Goal: Task Accomplishment & Management: Manage account settings

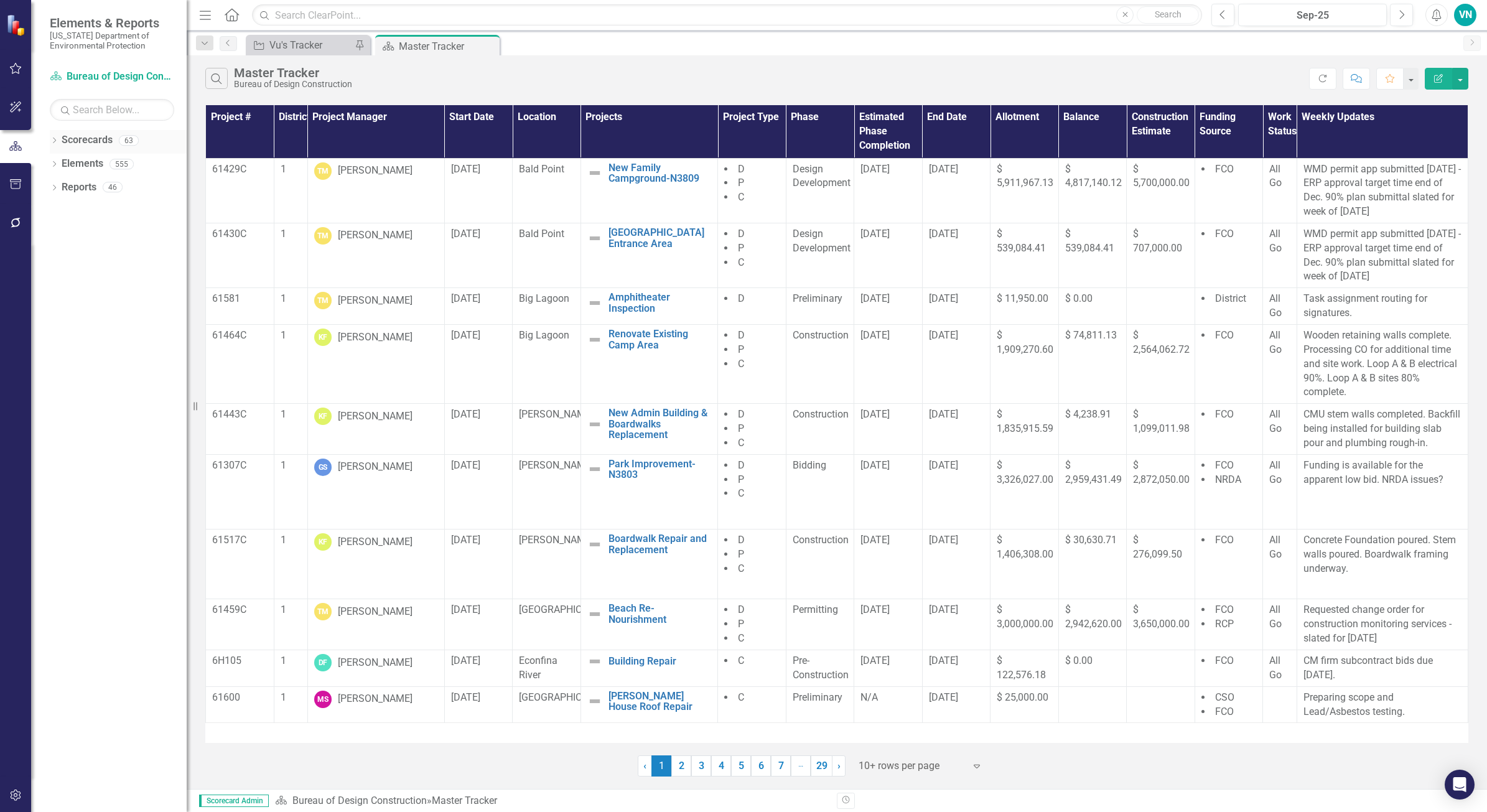
click at [53, 138] on div "Dropdown" at bounding box center [54, 142] width 9 height 11
click at [71, 183] on link "Master Tracker Training" at bounding box center [118, 187] width 137 height 14
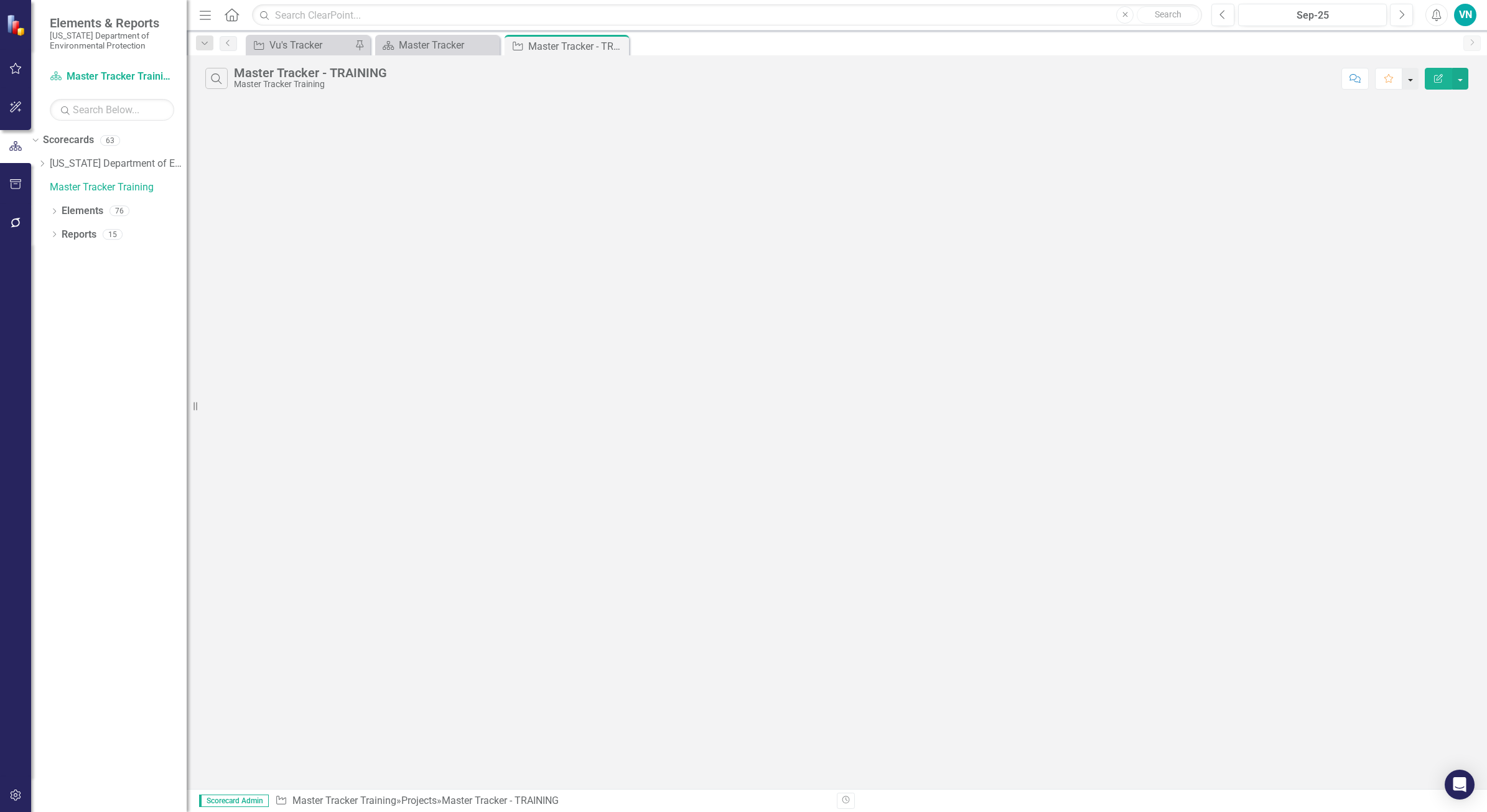
click at [1189, 82] on button "button" at bounding box center [1411, 78] width 16 height 22
click at [1022, 182] on div "Search Master Tracker - TRAINING Master Tracker Training Comment Favorite Edit …" at bounding box center [837, 422] width 1300 height 734
click at [1189, 85] on button "button" at bounding box center [1411, 78] width 16 height 22
click at [1189, 122] on link "Home Set As Home" at bounding box center [1368, 125] width 98 height 23
click at [830, 16] on Set "icon.bolt Home Page Set" at bounding box center [743, 36] width 194 height 46
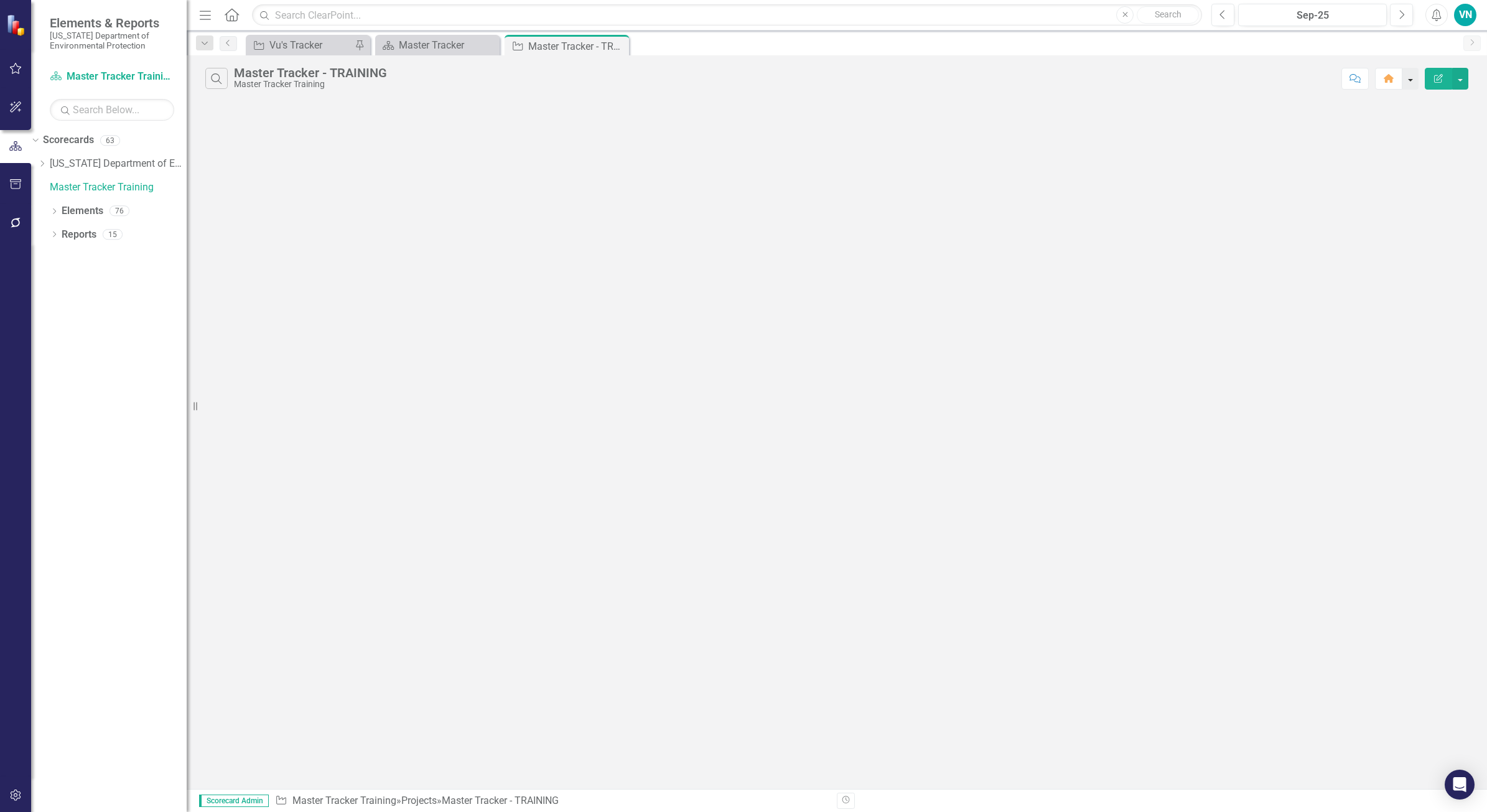
click at [1189, 75] on button "button" at bounding box center [1411, 78] width 16 height 22
click at [1189, 103] on link "Home Clear Home Page" at bounding box center [1365, 103] width 106 height 23
click at [1189, 83] on button "button" at bounding box center [1460, 78] width 16 height 22
click at [1189, 153] on div "Search Master Tracker - TRAINING Master Tracker Training Comment Favorite Edit …" at bounding box center [837, 422] width 1300 height 734
click at [50, 213] on icon "Dropdown" at bounding box center [54, 212] width 9 height 7
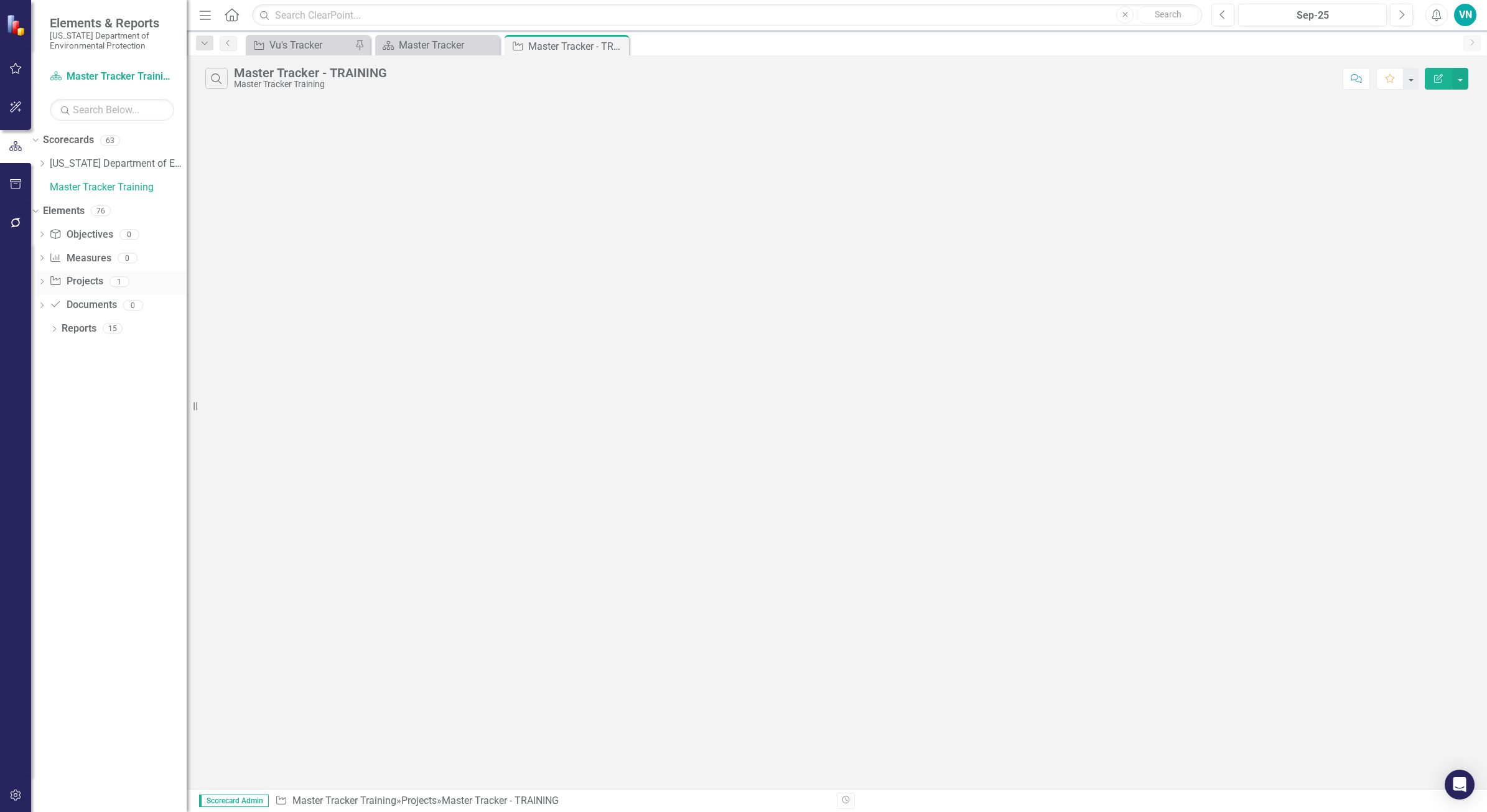
click at [46, 280] on icon "Dropdown" at bounding box center [42, 283] width 9 height 7
click at [106, 299] on div "Project Template - Version 2 (copy - DO NOT edit) - Training" at bounding box center [132, 302] width 110 height 11
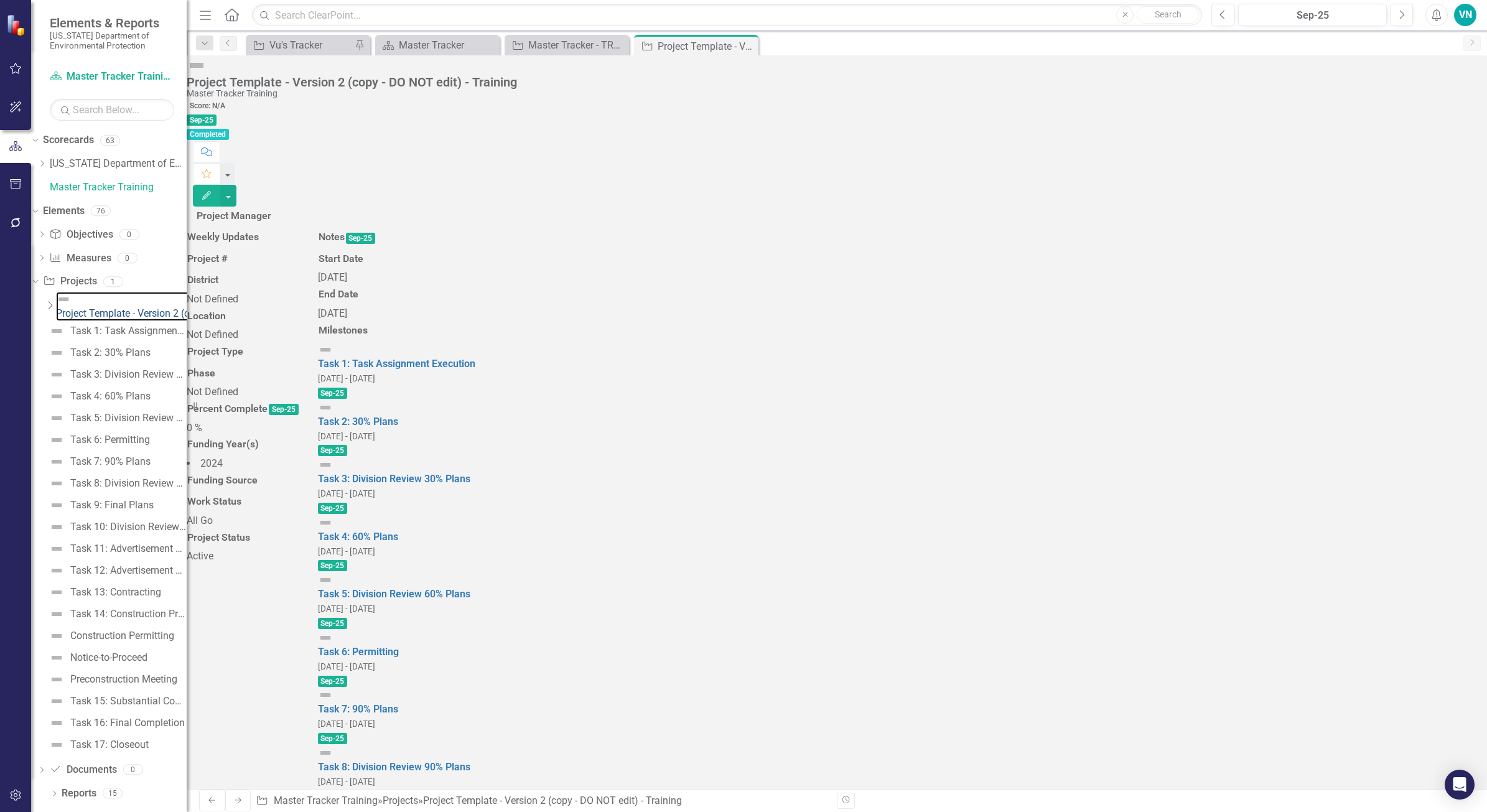
scroll to position [57, 0]
click at [78, 208] on link "Elements" at bounding box center [63, 211] width 41 height 14
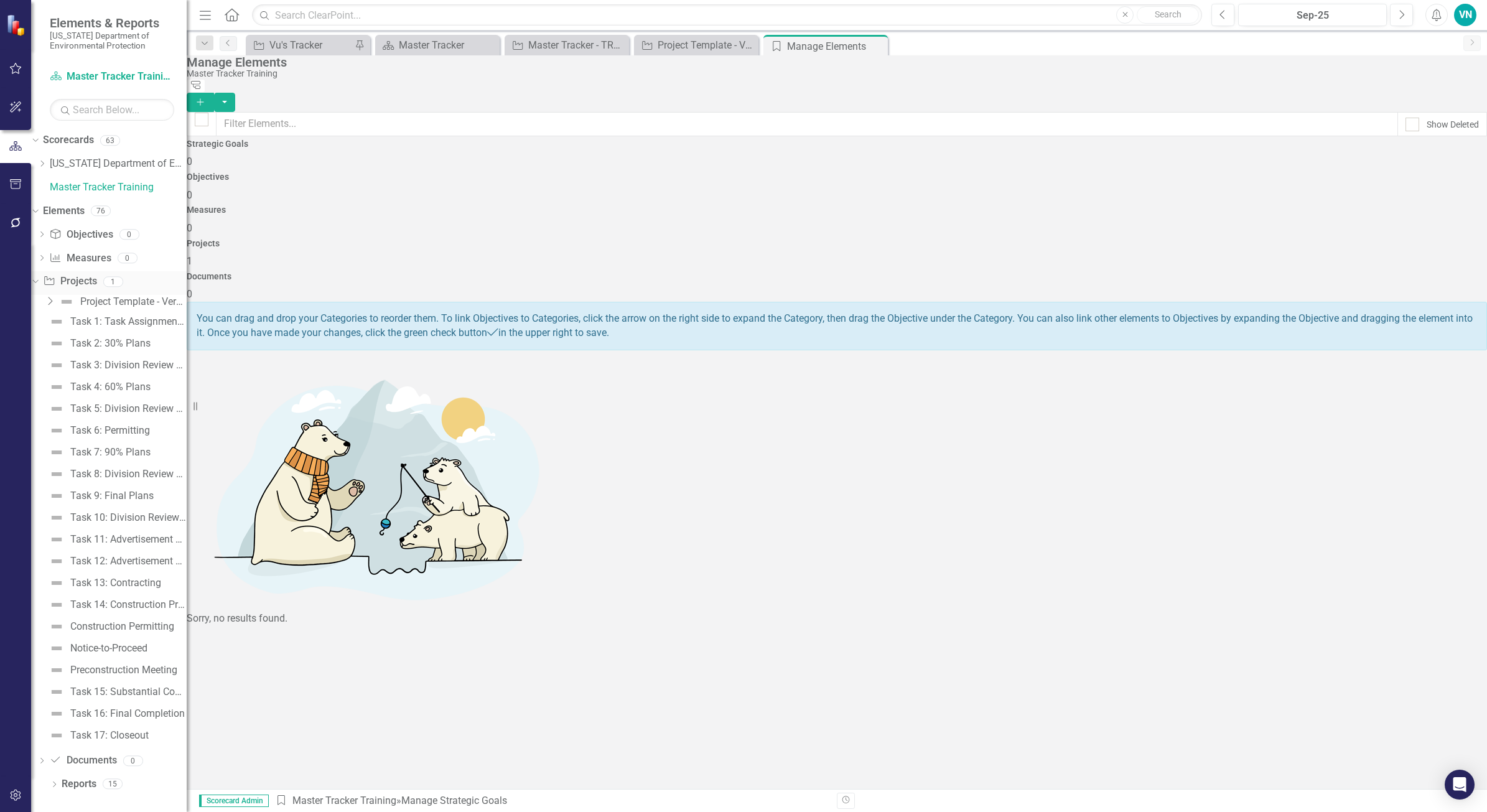
click at [96, 281] on link "Project Projects" at bounding box center [69, 281] width 54 height 14
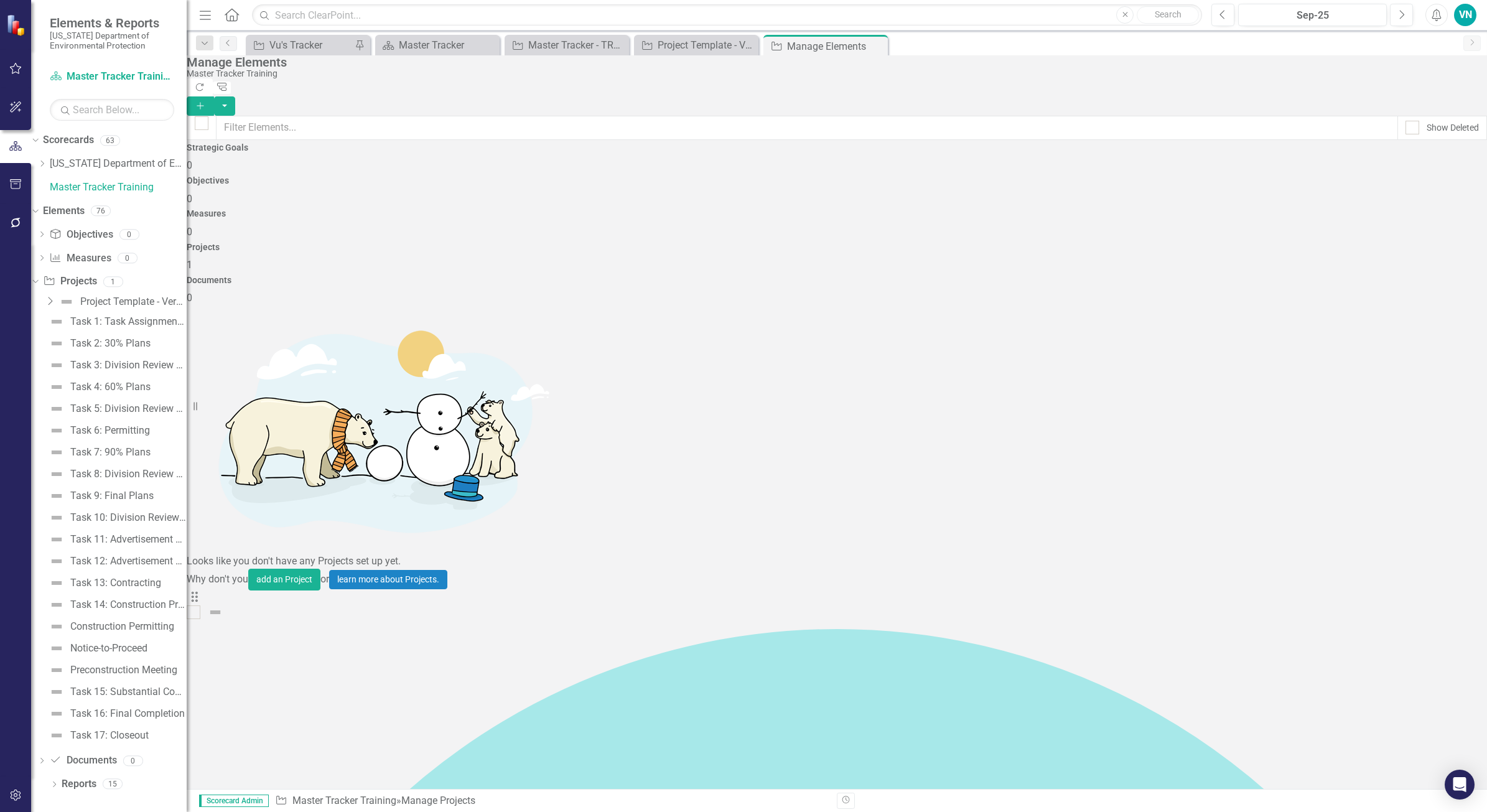
click at [1189, 302] on link "Copy Duplicate Project" at bounding box center [1406, 307] width 104 height 23
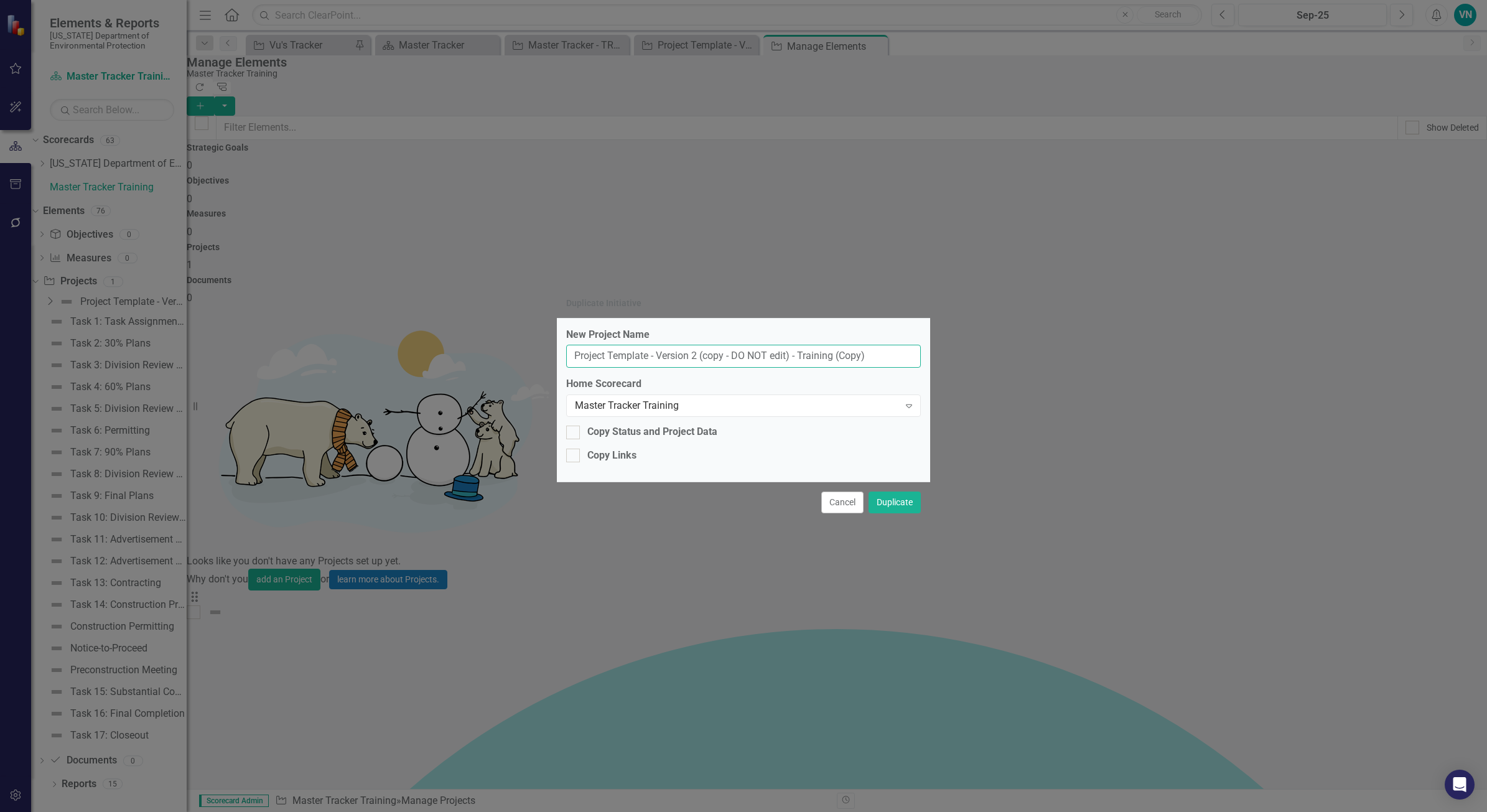
click at [804, 352] on input "Project Template - Version 2 (copy - DO NOT edit) - Training (Copy)" at bounding box center [743, 356] width 355 height 23
drag, startPoint x: 894, startPoint y: 355, endPoint x: 433, endPoint y: 299, distance: 464.4
click at [433, 299] on div "Duplicate Initiative New Project Name Project Template - Version 2 (copy - DO N…" at bounding box center [743, 406] width 1487 height 812
type input "Brass Monkey"
click at [904, 508] on button "Duplicate" at bounding box center [895, 502] width 52 height 22
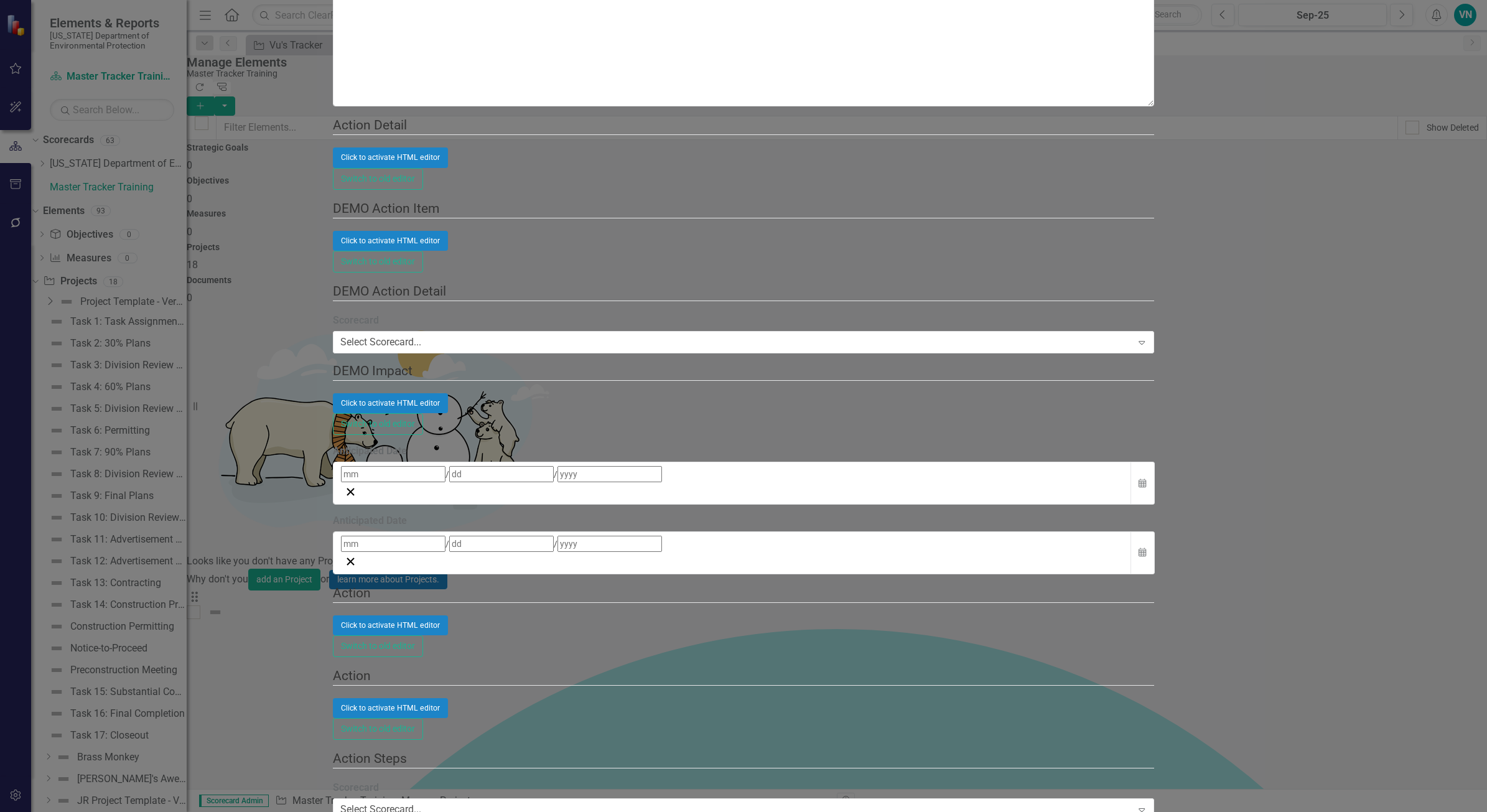
scroll to position [1011, 0]
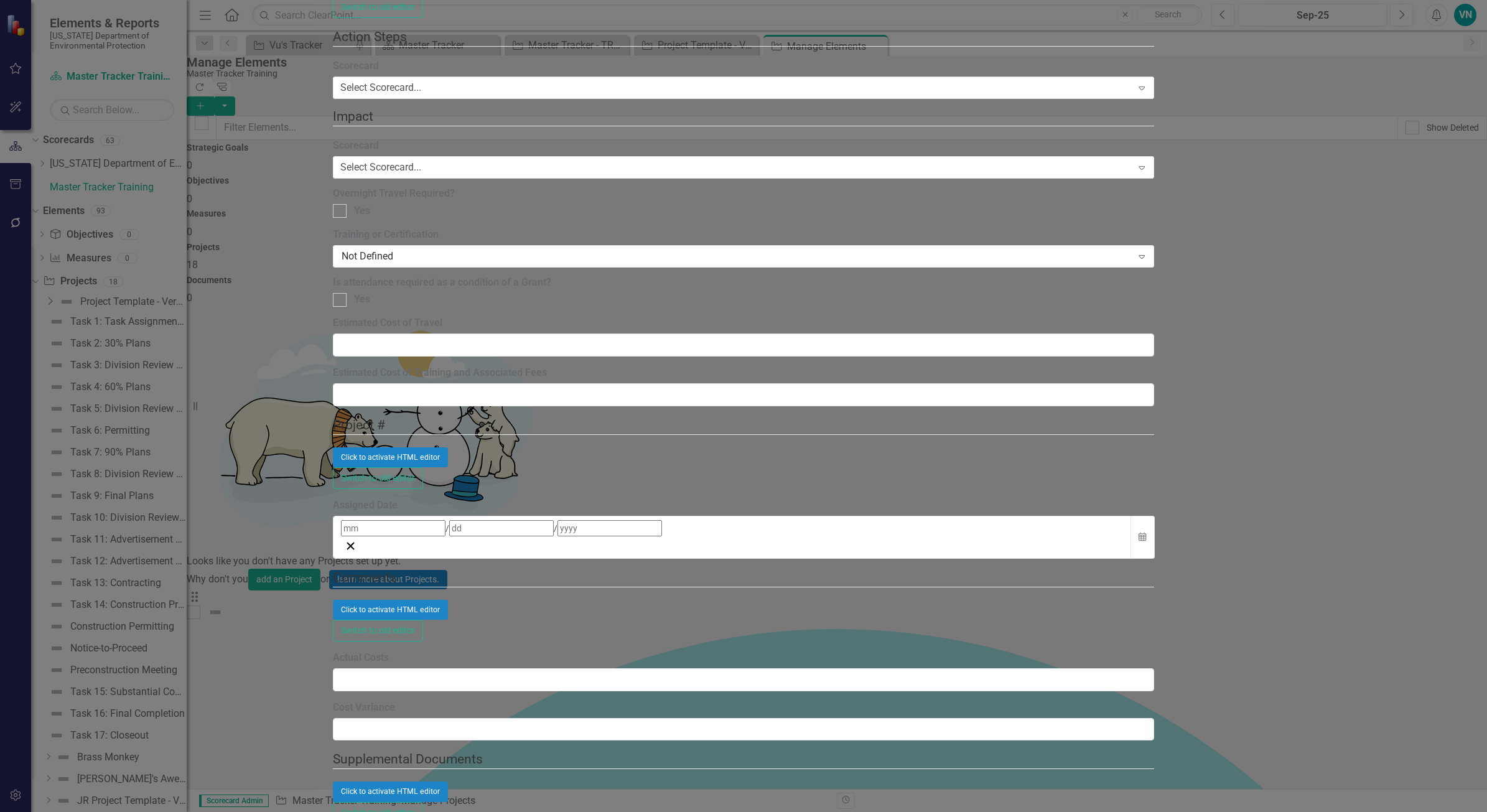
scroll to position [330, 0]
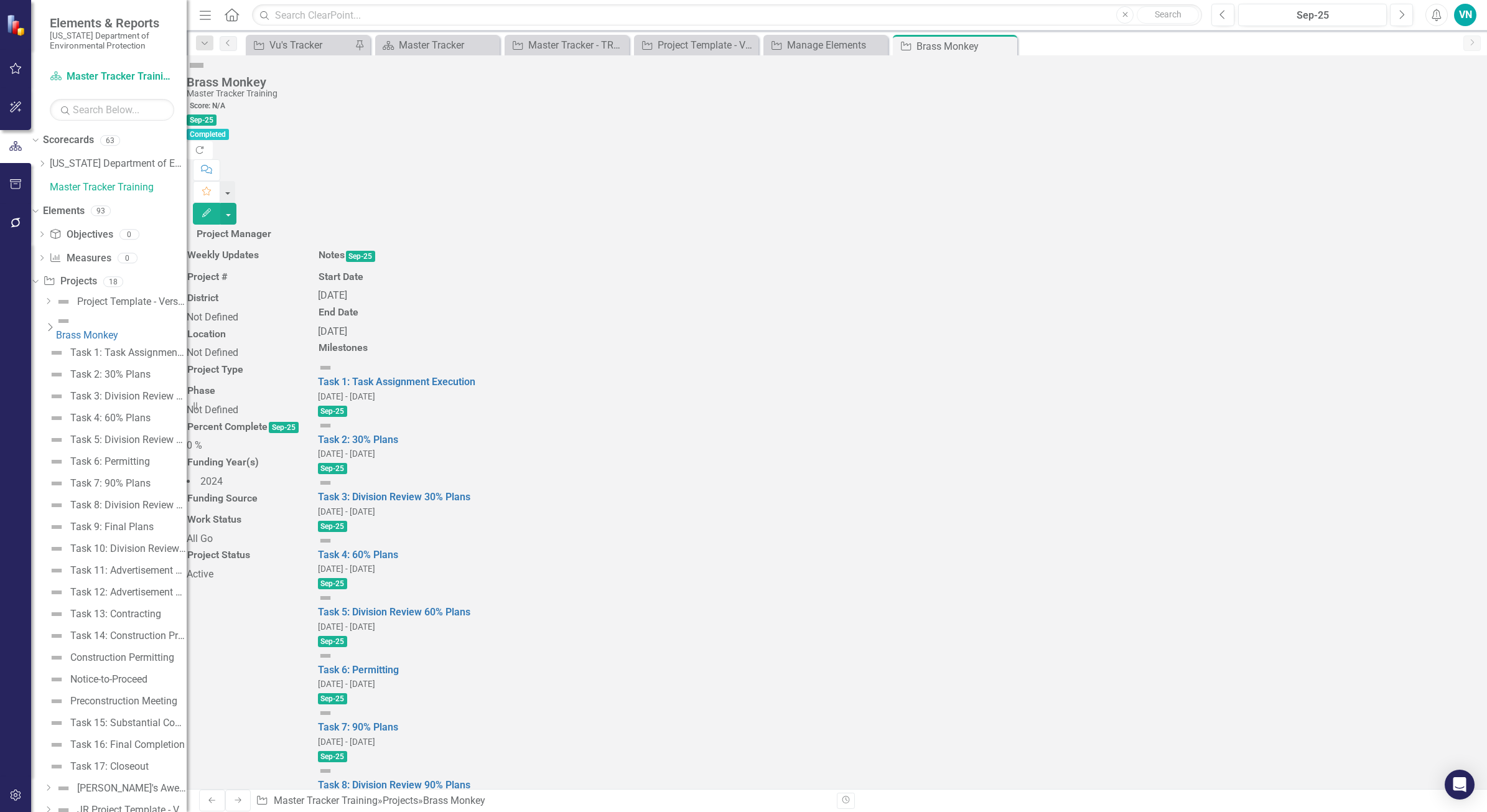
scroll to position [212, 0]
click at [299, 310] on div "Not Defined" at bounding box center [243, 317] width 113 height 14
click at [250, 310] on div "Not Defined" at bounding box center [243, 317] width 113 height 14
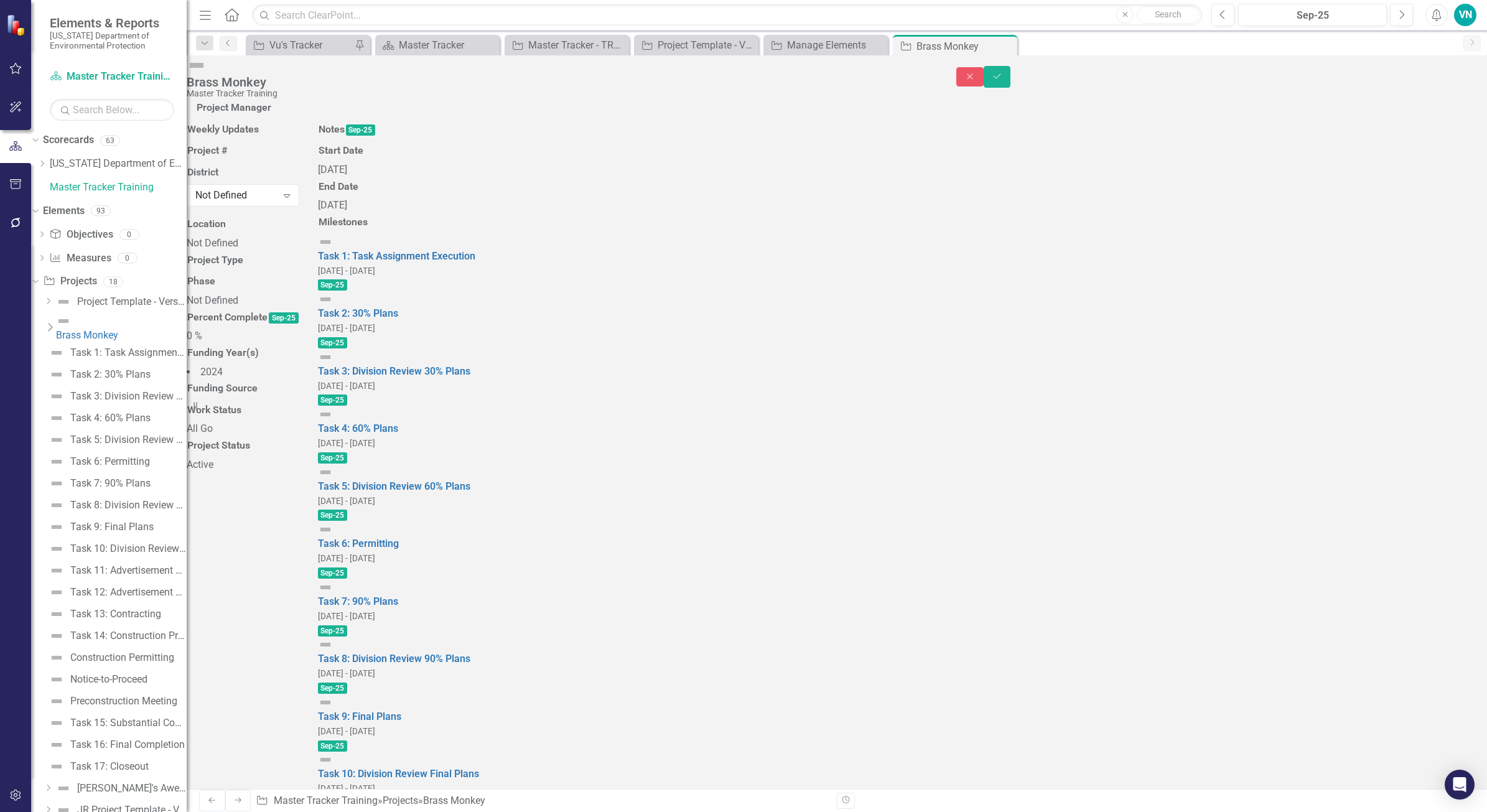
click at [299, 197] on div "Not Defined Expand" at bounding box center [243, 194] width 113 height 21
click at [277, 189] on div "Not Defined" at bounding box center [236, 196] width 82 height 14
click at [299, 251] on div "Not Defined" at bounding box center [243, 243] width 113 height 14
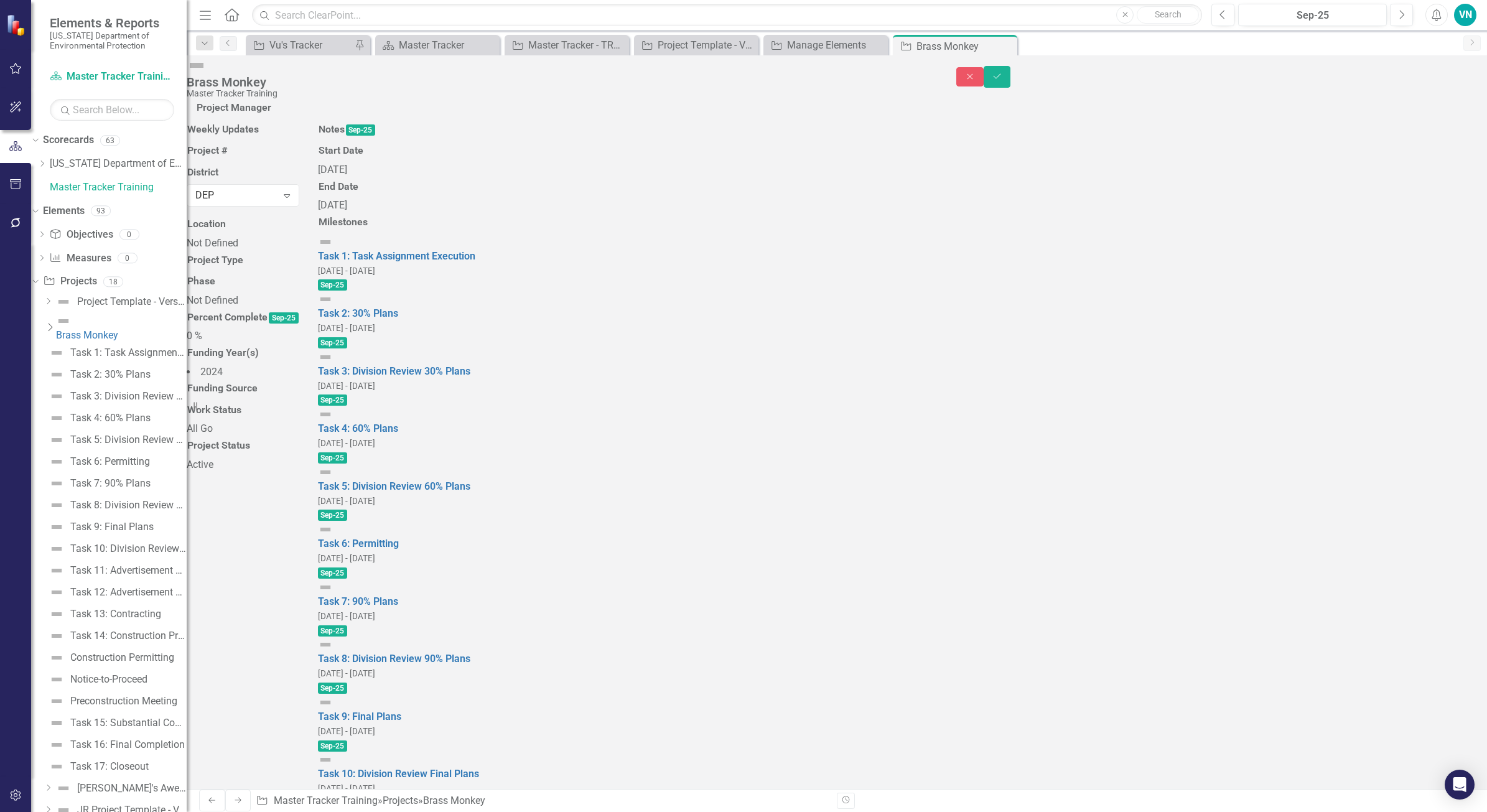
click at [299, 251] on div "Not Defined" at bounding box center [243, 243] width 113 height 14
click at [277, 255] on div "Not Defined" at bounding box center [236, 248] width 82 height 14
click at [277, 255] on div "Addison Blockhouse" at bounding box center [236, 248] width 82 height 14
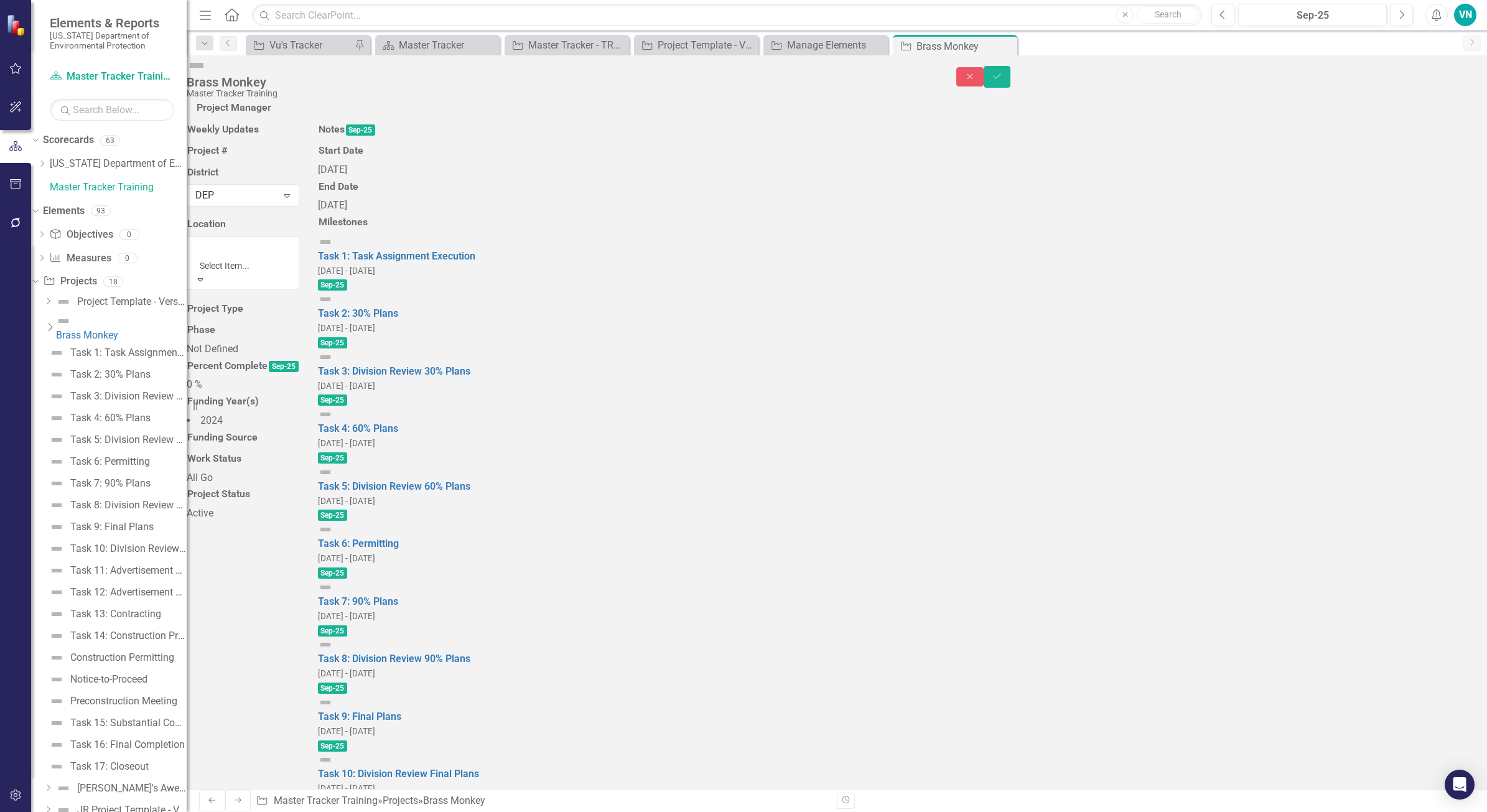
scroll to position [3818, 0]
click at [277, 255] on div "D1 Admin" at bounding box center [236, 248] width 82 height 14
click at [299, 288] on div at bounding box center [243, 288] width 113 height 0
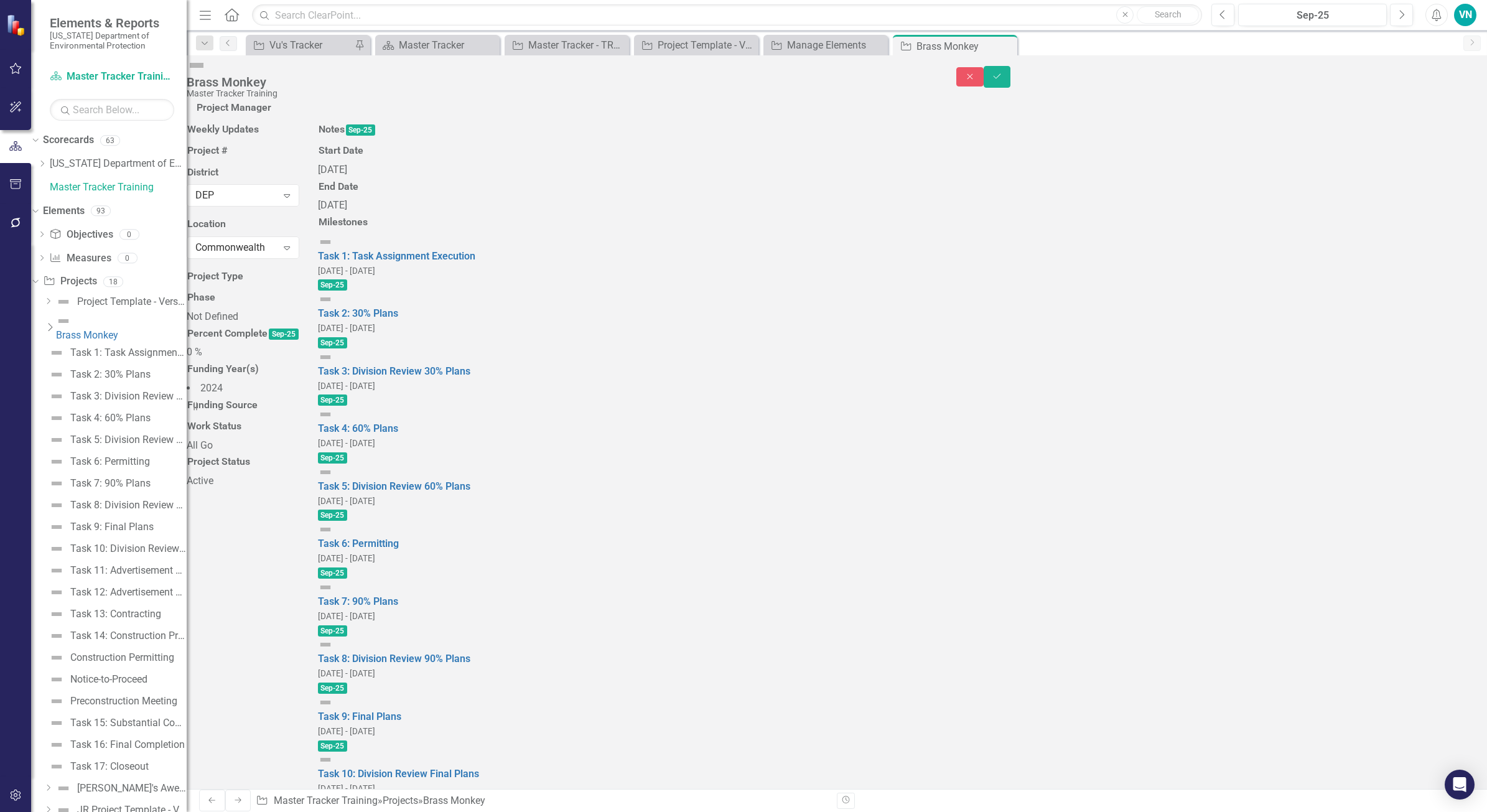
click at [299, 288] on div at bounding box center [243, 288] width 113 height 0
click at [198, 321] on div at bounding box center [197, 313] width 2 height 15
click at [461, 649] on div "D" at bounding box center [743, 819] width 1487 height 14
click at [198, 334] on div at bounding box center [197, 325] width 2 height 15
click at [446, 649] on div "P" at bounding box center [743, 819] width 1487 height 14
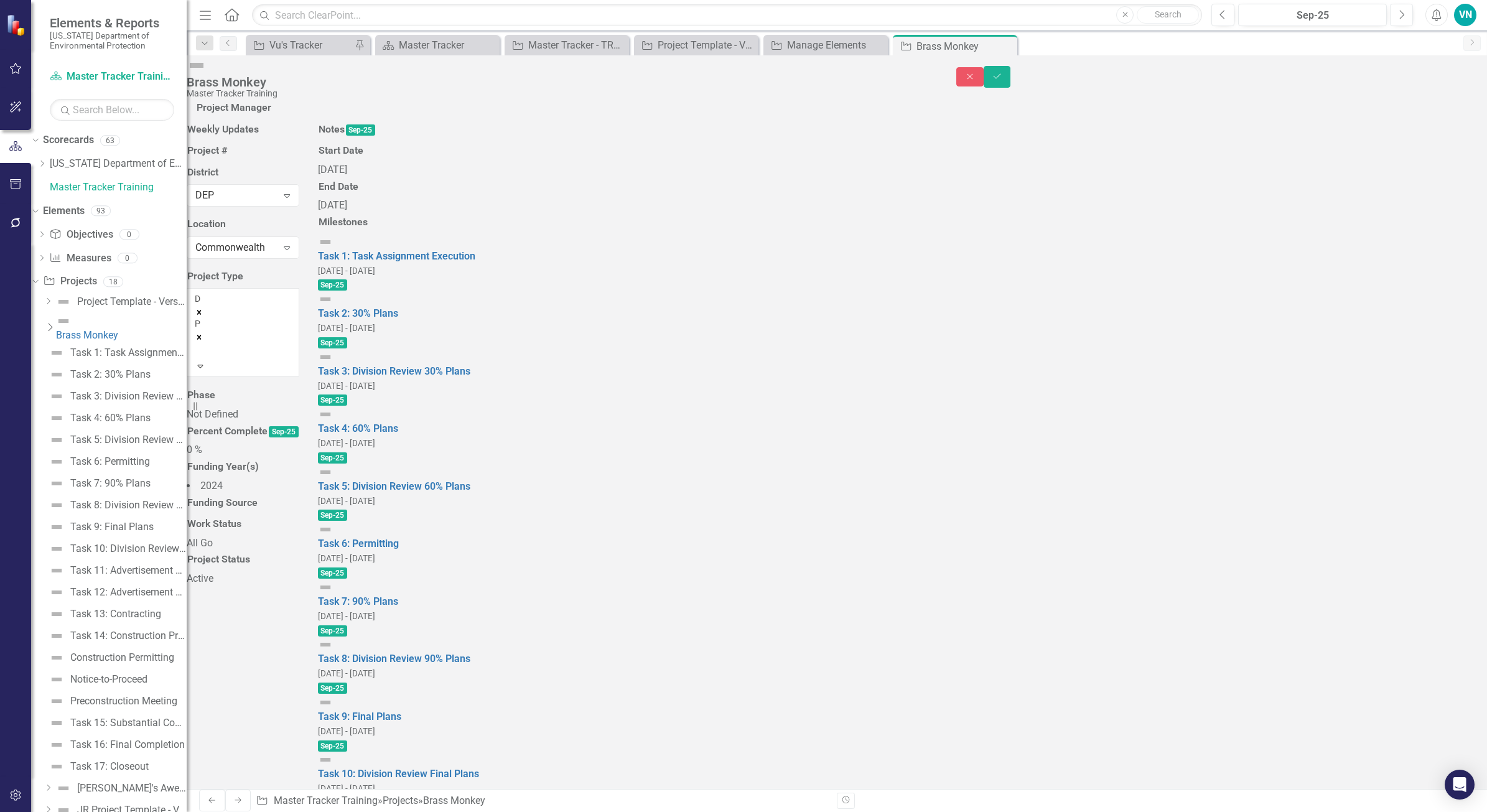
click at [198, 359] on div at bounding box center [197, 350] width 2 height 15
click at [433, 649] on div "C" at bounding box center [743, 819] width 1487 height 14
click at [299, 446] on div "Not Defined" at bounding box center [243, 439] width 113 height 14
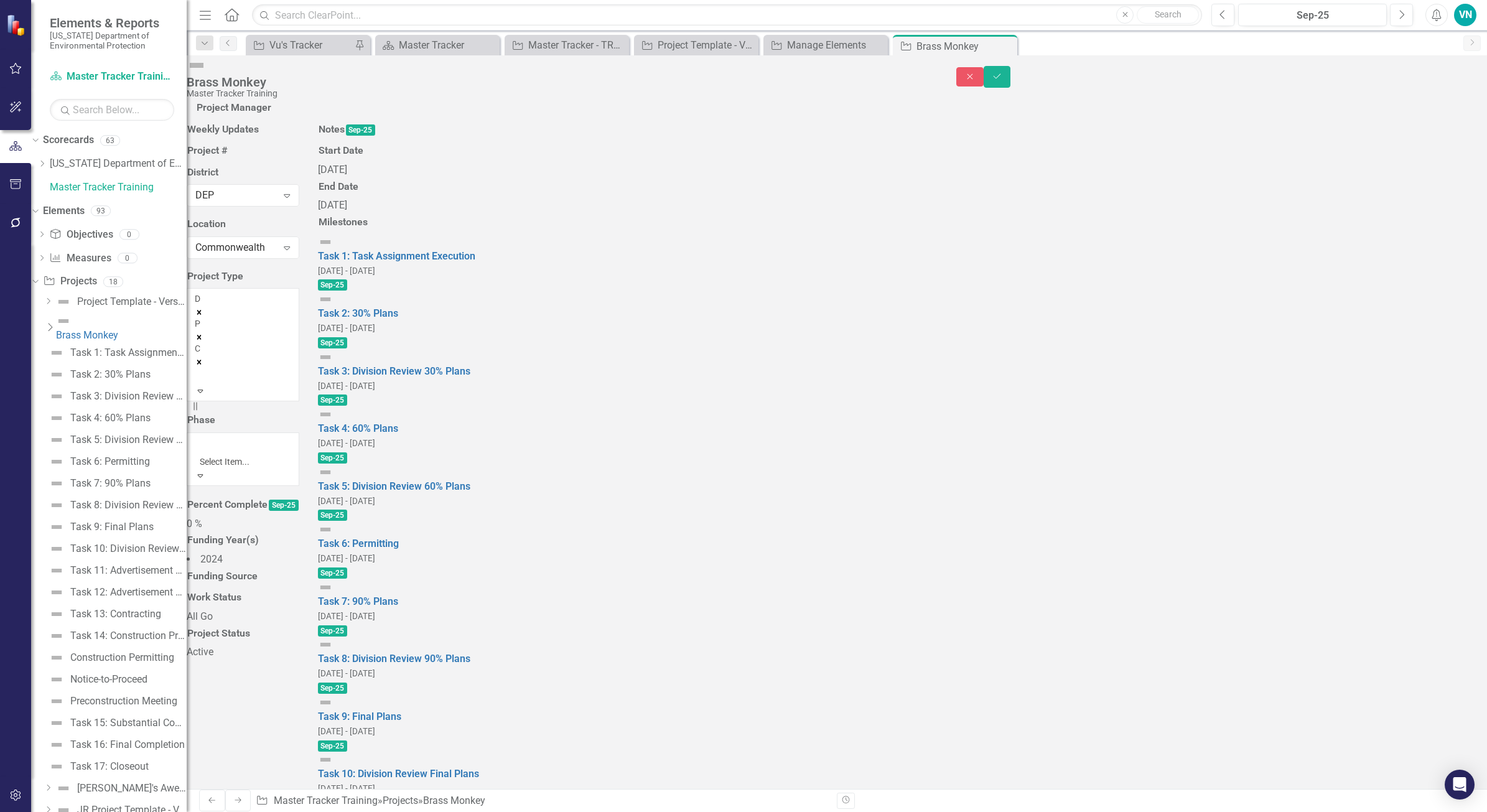
scroll to position [20, 0]
click at [299, 499] on div "0 %" at bounding box center [243, 492] width 113 height 14
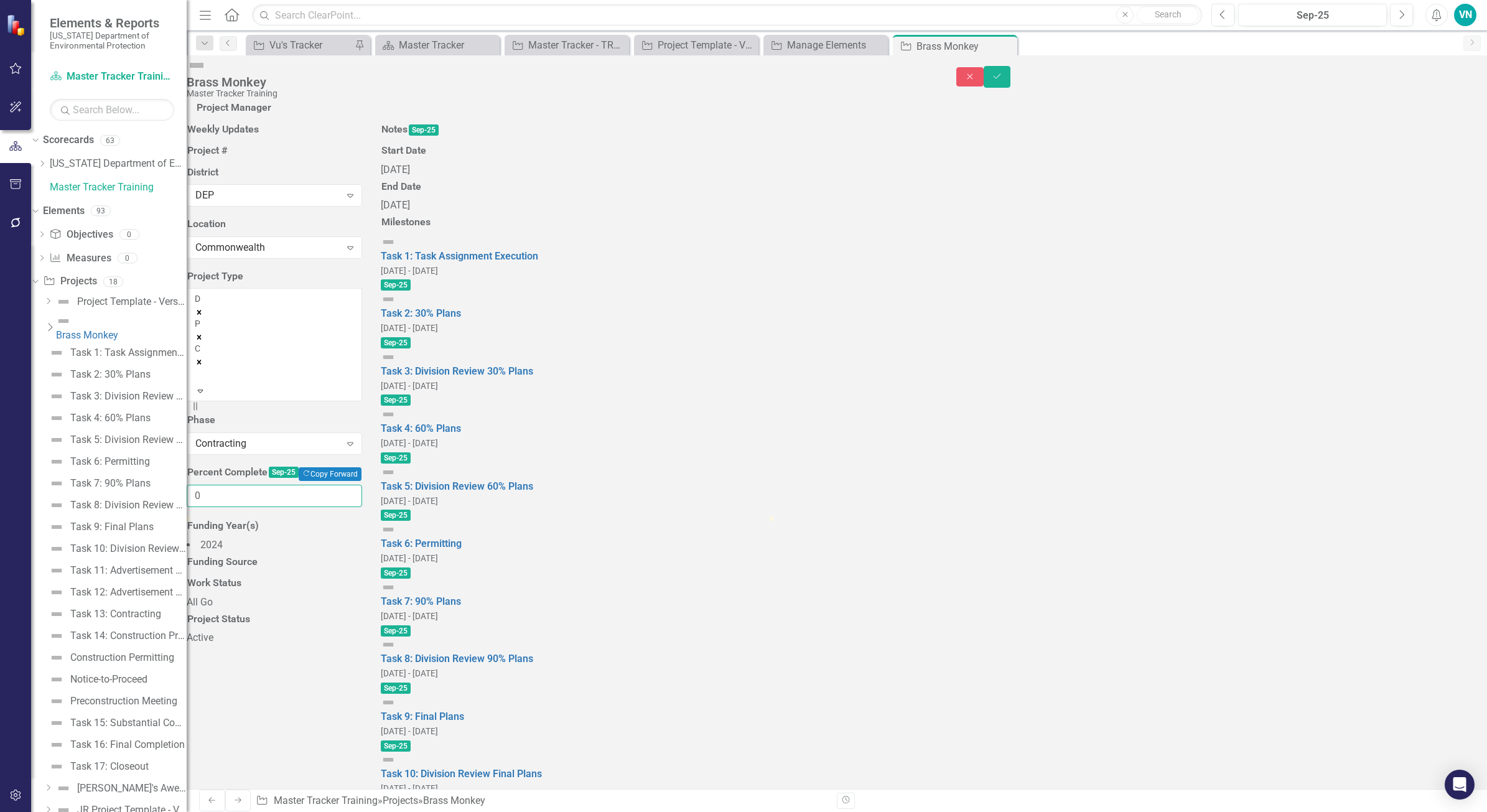
click at [362, 508] on input "0" at bounding box center [274, 496] width 175 height 23
type input "80"
drag, startPoint x: 221, startPoint y: 598, endPoint x: 689, endPoint y: 645, distance: 470.4
click at [371, 645] on div "Weekly Updates Project # District DEP Expand Location Commonwealth Expand Proje…" at bounding box center [274, 383] width 194 height 525
click at [259, 531] on h3 "Funding Year(s)" at bounding box center [223, 526] width 71 height 11
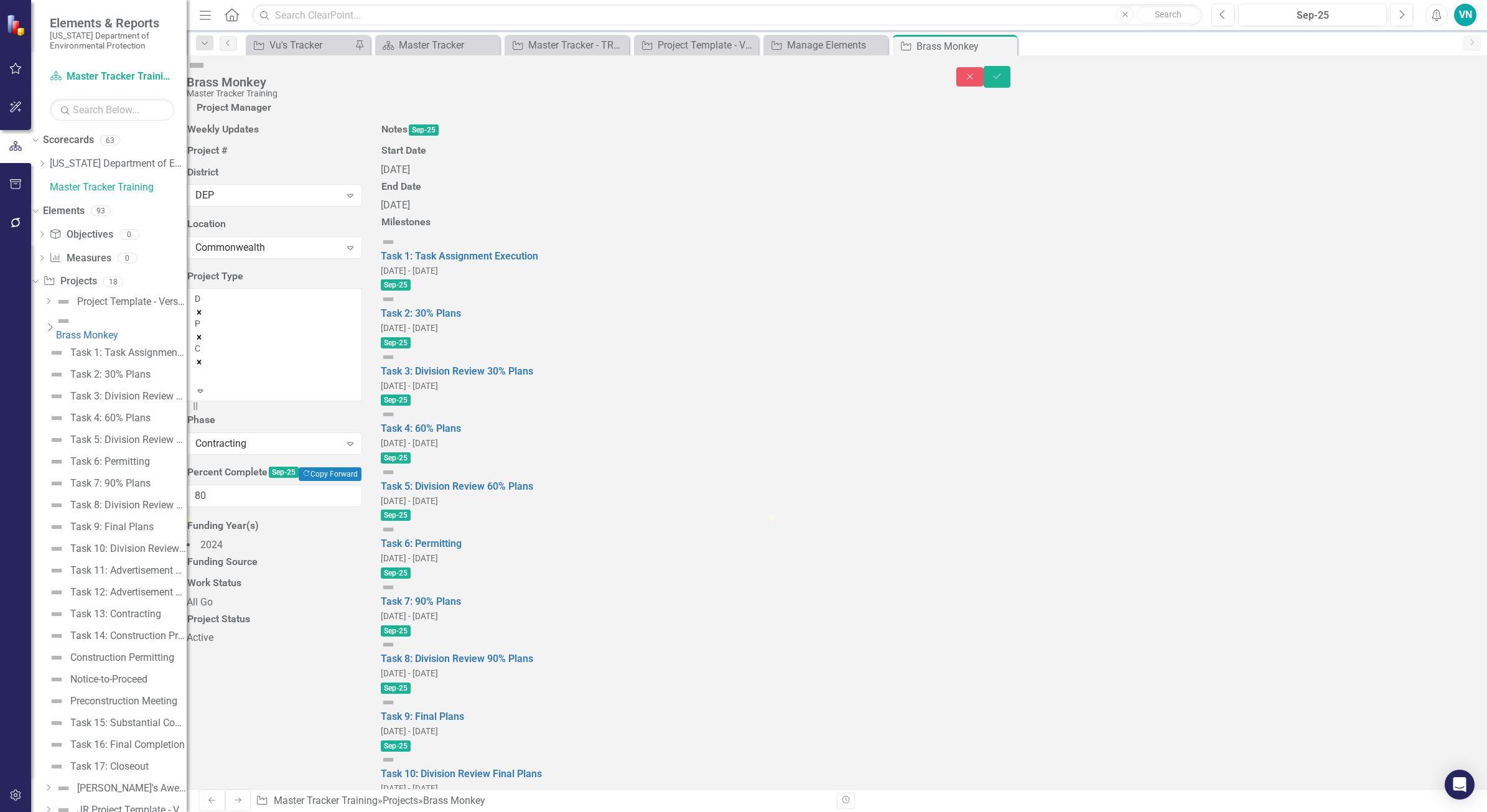
click at [362, 552] on li "2024" at bounding box center [274, 545] width 175 height 14
click at [206, 595] on icon "Expand" at bounding box center [201, 591] width 11 height 9
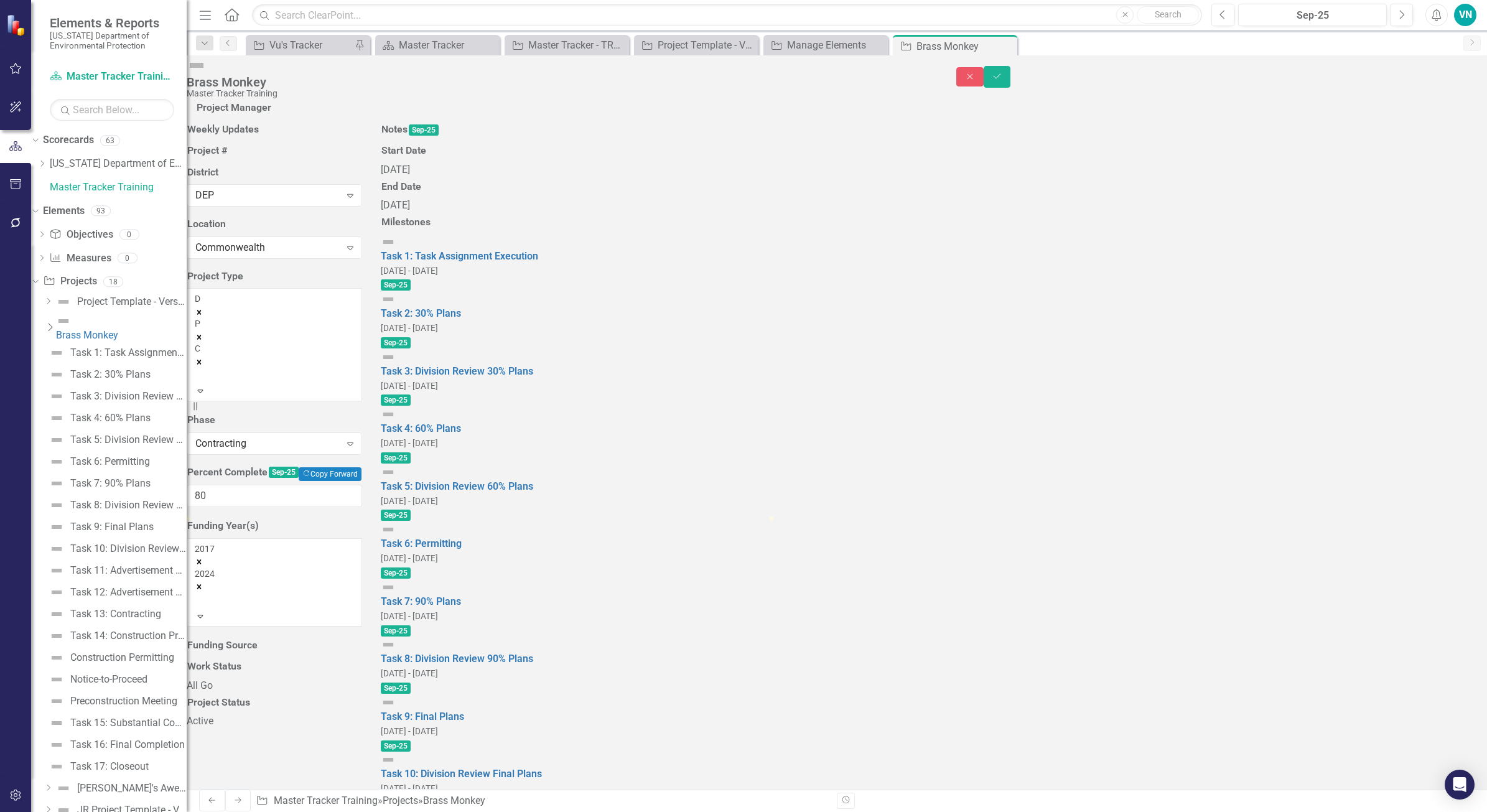
click at [203, 591] on icon "Remove 2024" at bounding box center [199, 587] width 9 height 9
click at [354, 543] on div "2017" at bounding box center [275, 564] width 159 height 42
click at [362, 538] on div "option 2024, deselected. 2017 Expand" at bounding box center [274, 570] width 175 height 64
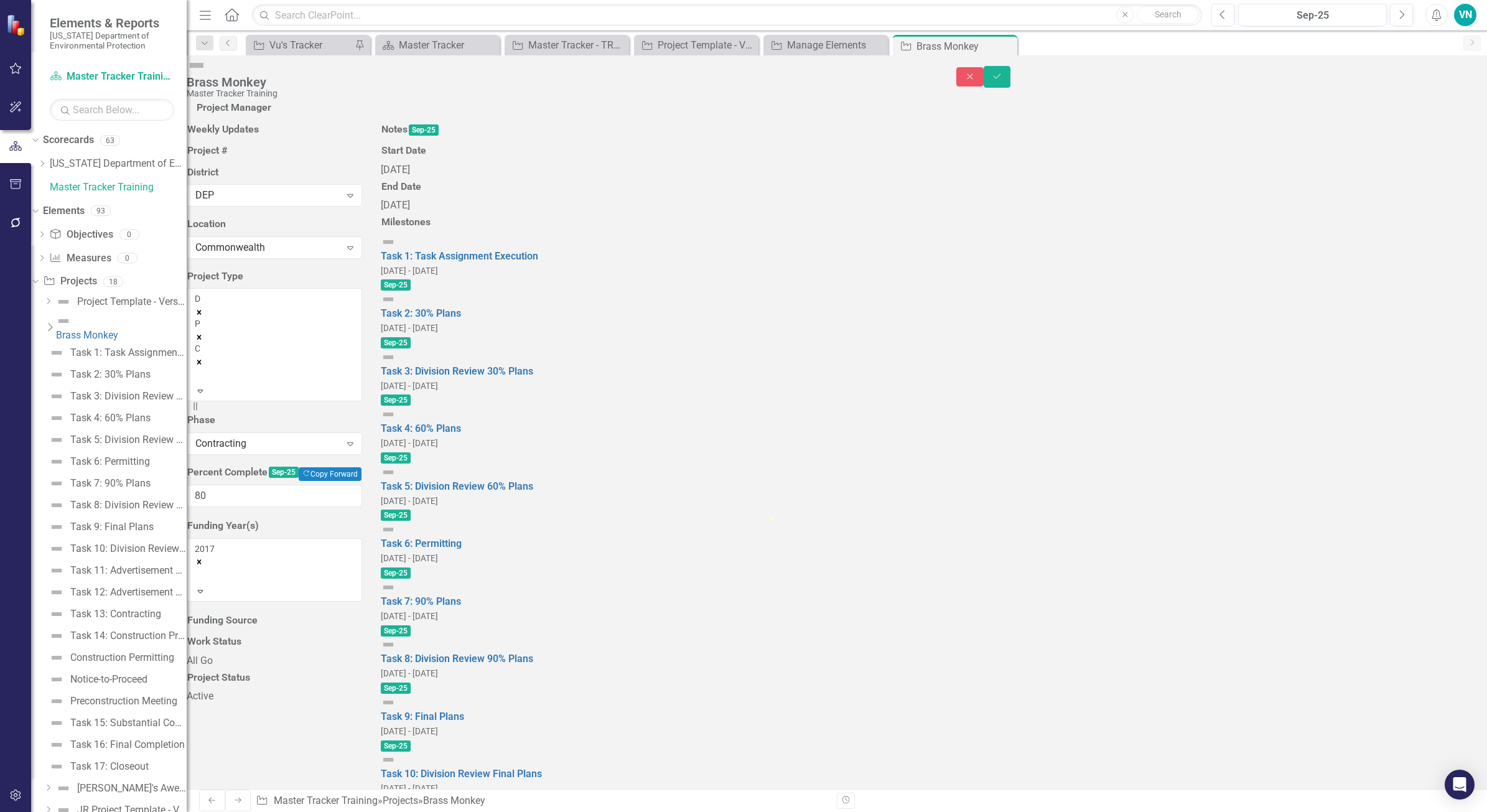
click at [354, 543] on div "2017" at bounding box center [275, 564] width 159 height 42
click at [259, 543] on div "2012" at bounding box center [275, 555] width 159 height 25
click at [203, 557] on icon "Remove 2012" at bounding box center [199, 562] width 9 height 9
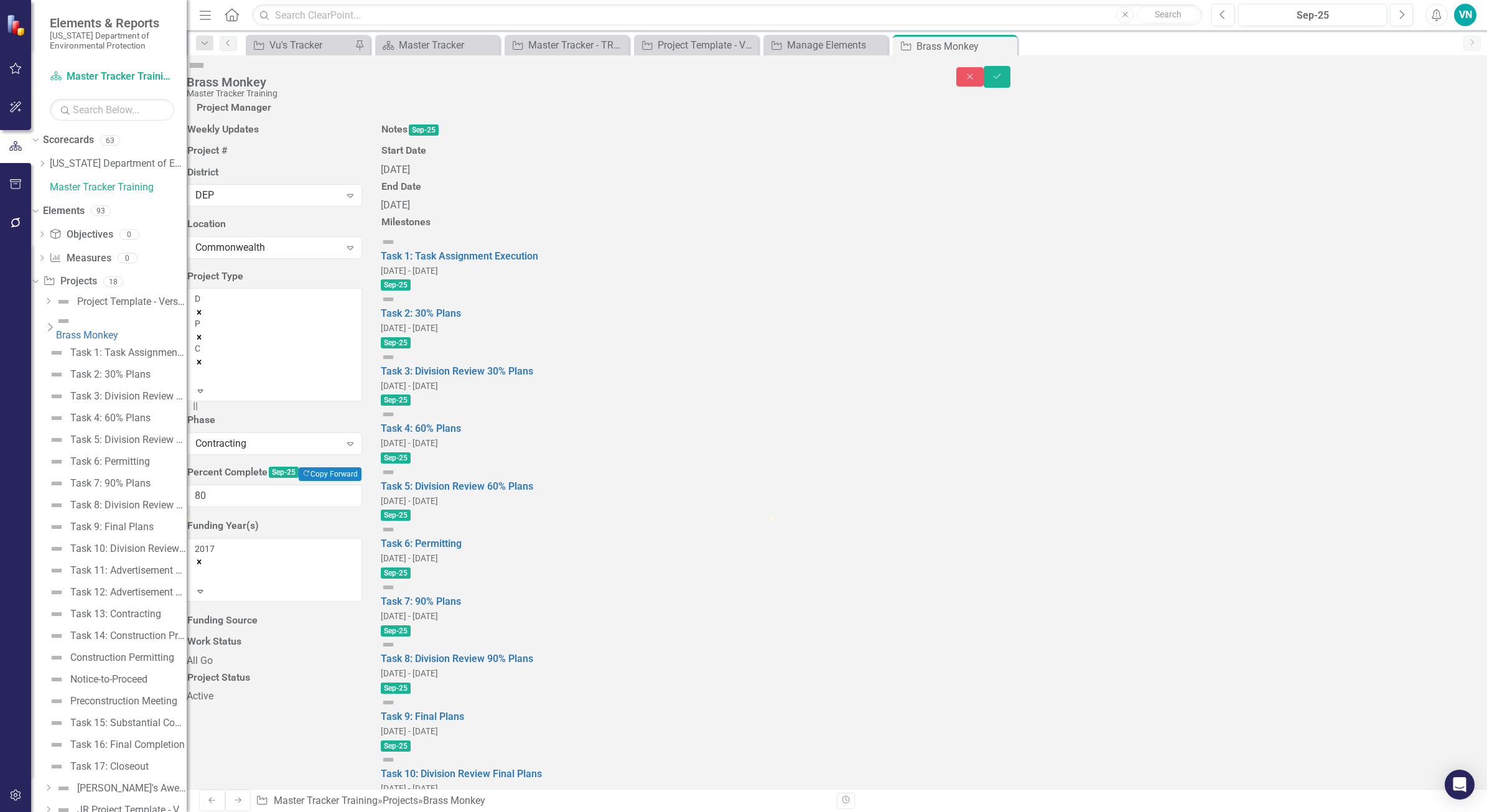
click at [362, 538] on div "2017 Expand" at bounding box center [274, 570] width 175 height 64
click at [362, 632] on div at bounding box center [274, 632] width 175 height 0
click at [198, 649] on div at bounding box center [197, 657] width 2 height 15
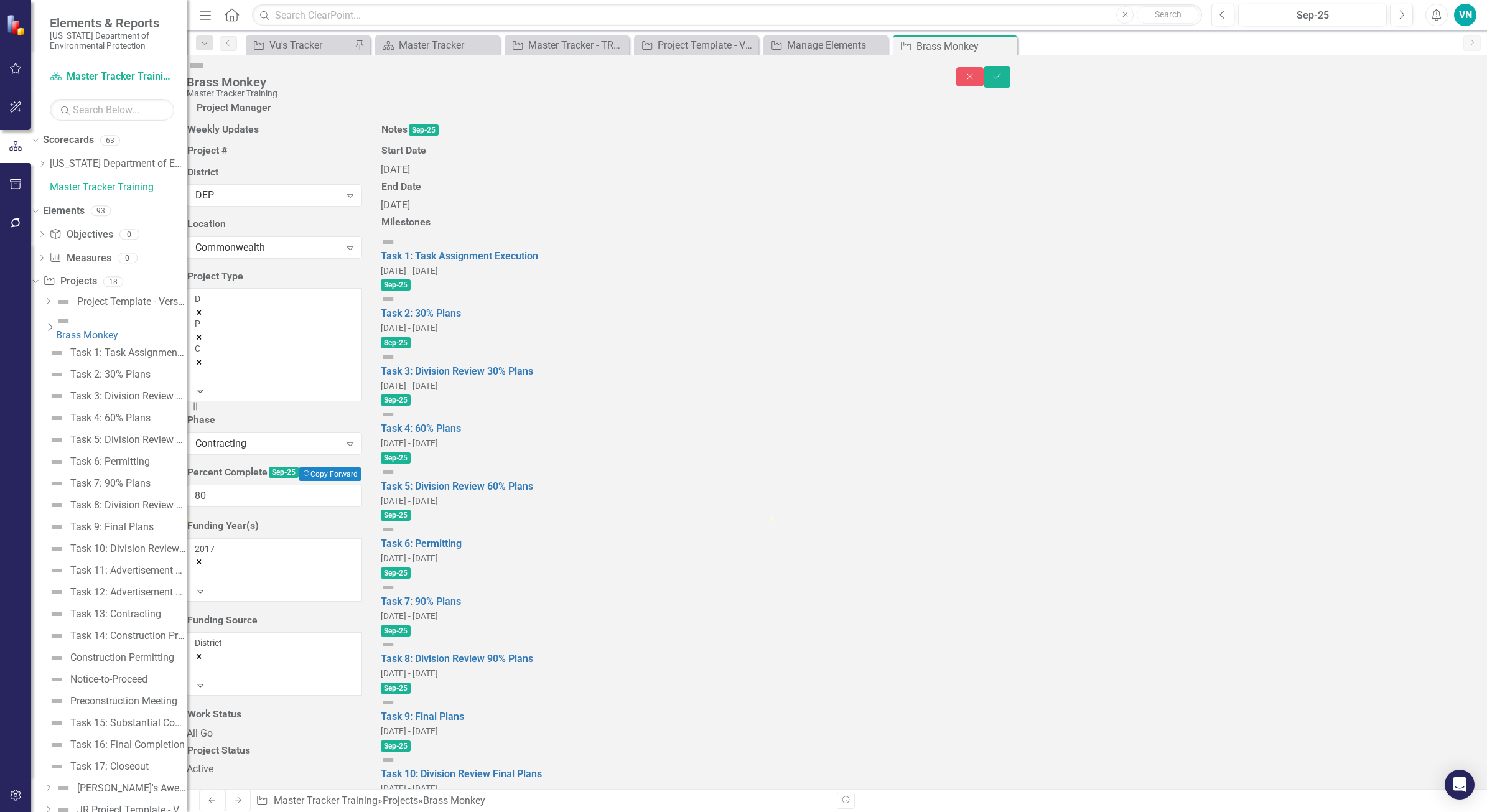
click at [362, 649] on div "All Go" at bounding box center [274, 734] width 175 height 14
click at [362, 649] on div "Active" at bounding box center [274, 785] width 175 height 14
click at [411, 348] on span "Sep-25" at bounding box center [396, 343] width 30 height 11
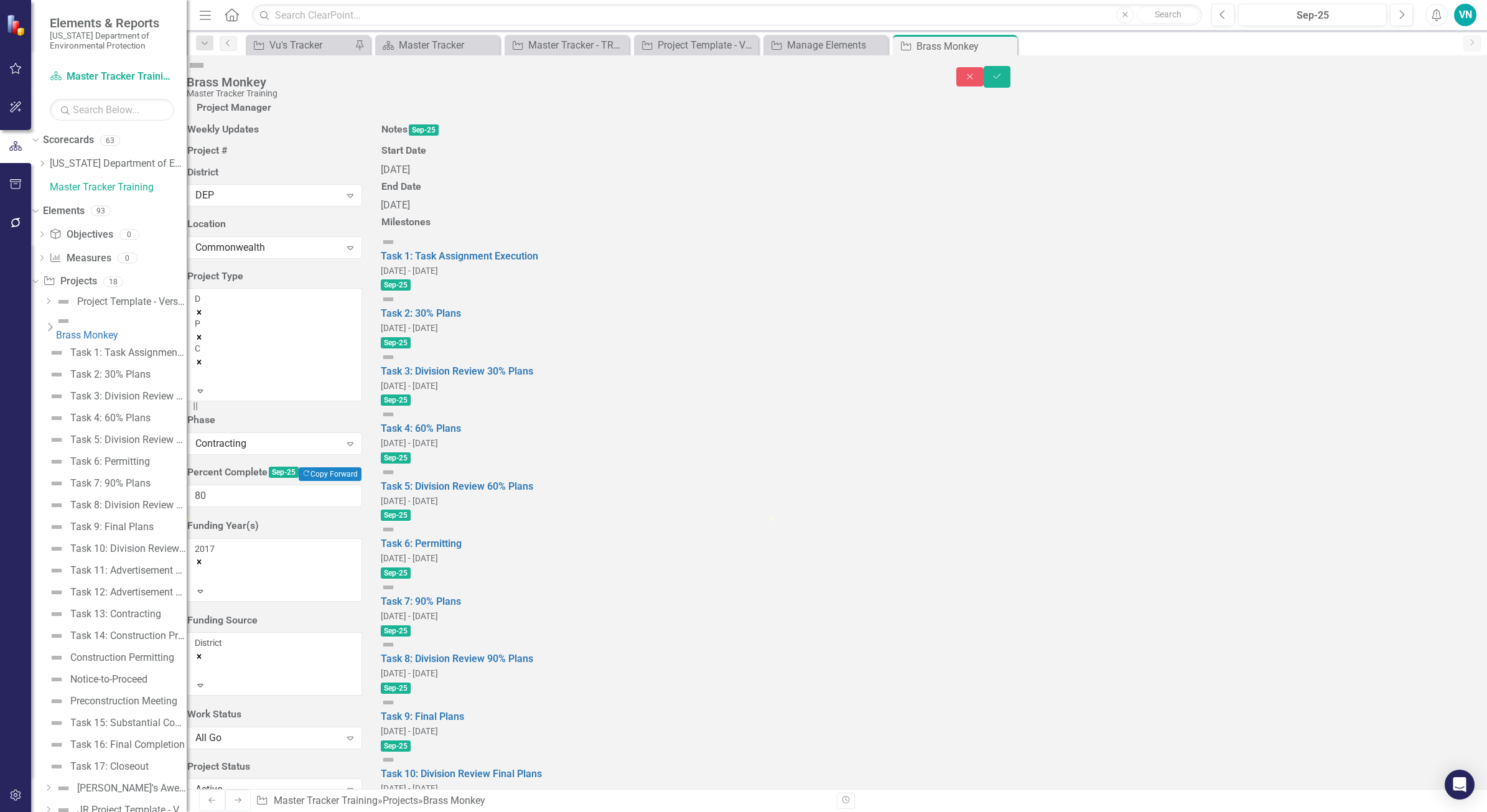
click at [411, 348] on span "Sep-25" at bounding box center [396, 343] width 30 height 11
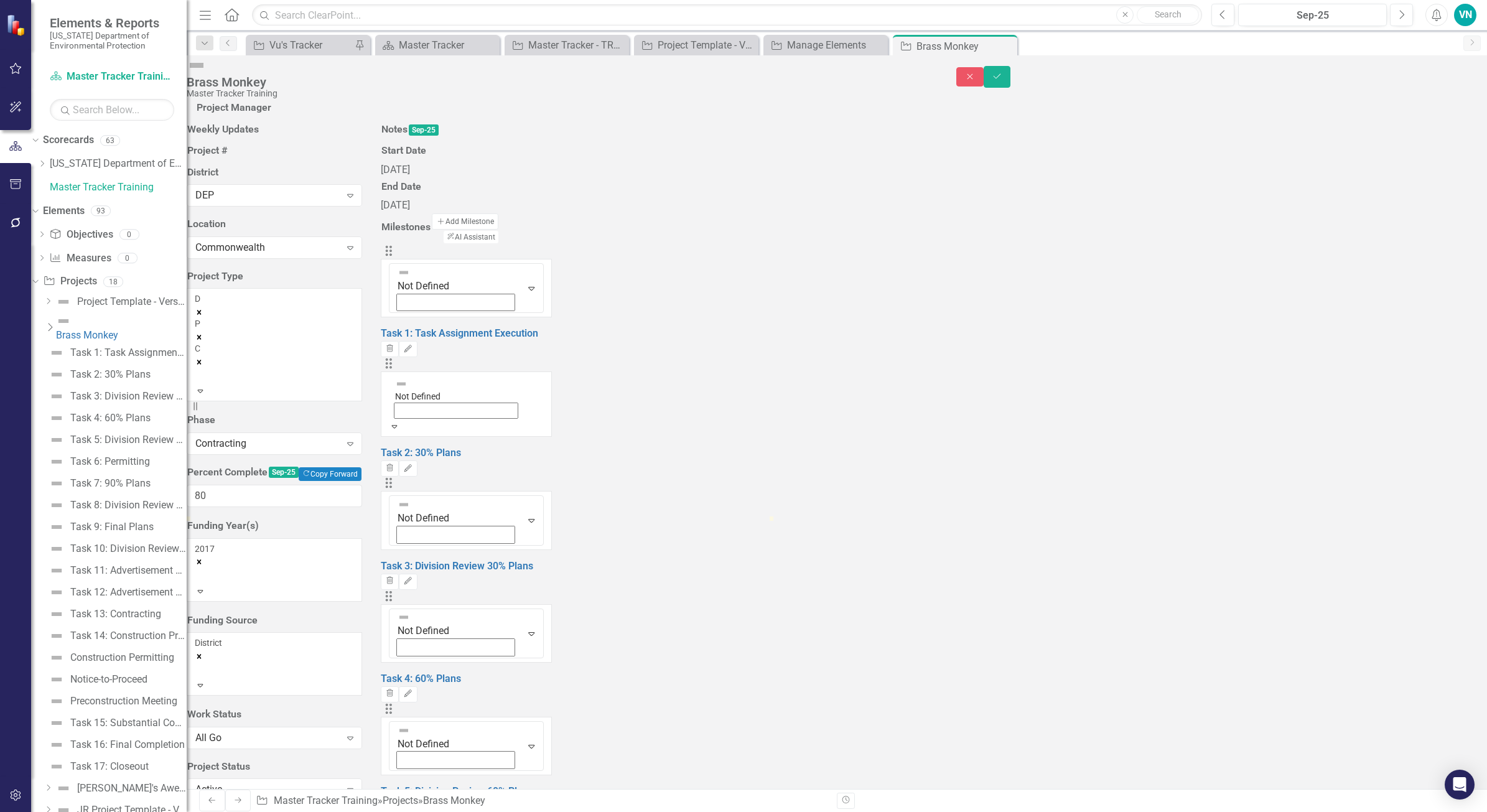
click at [400, 431] on icon "Expand" at bounding box center [394, 426] width 11 height 9
click at [551, 476] on div "Drag 5 results available. Use Up and Down to choose options, press Enter to sel…" at bounding box center [466, 417] width 171 height 120
click at [417, 470] on button "Edit" at bounding box center [408, 462] width 18 height 16
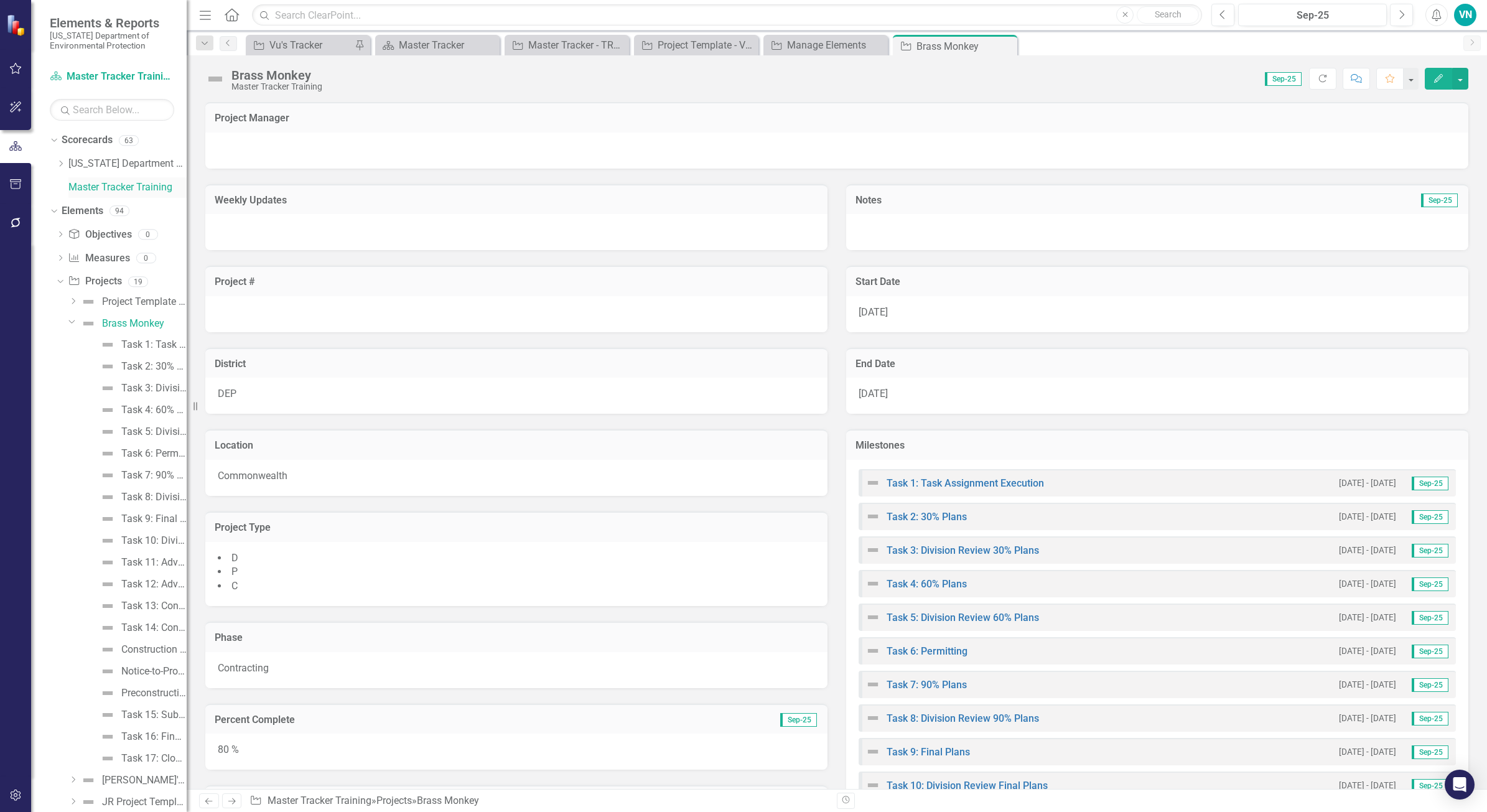
click at [140, 185] on link "Master Tracker Training" at bounding box center [127, 187] width 119 height 14
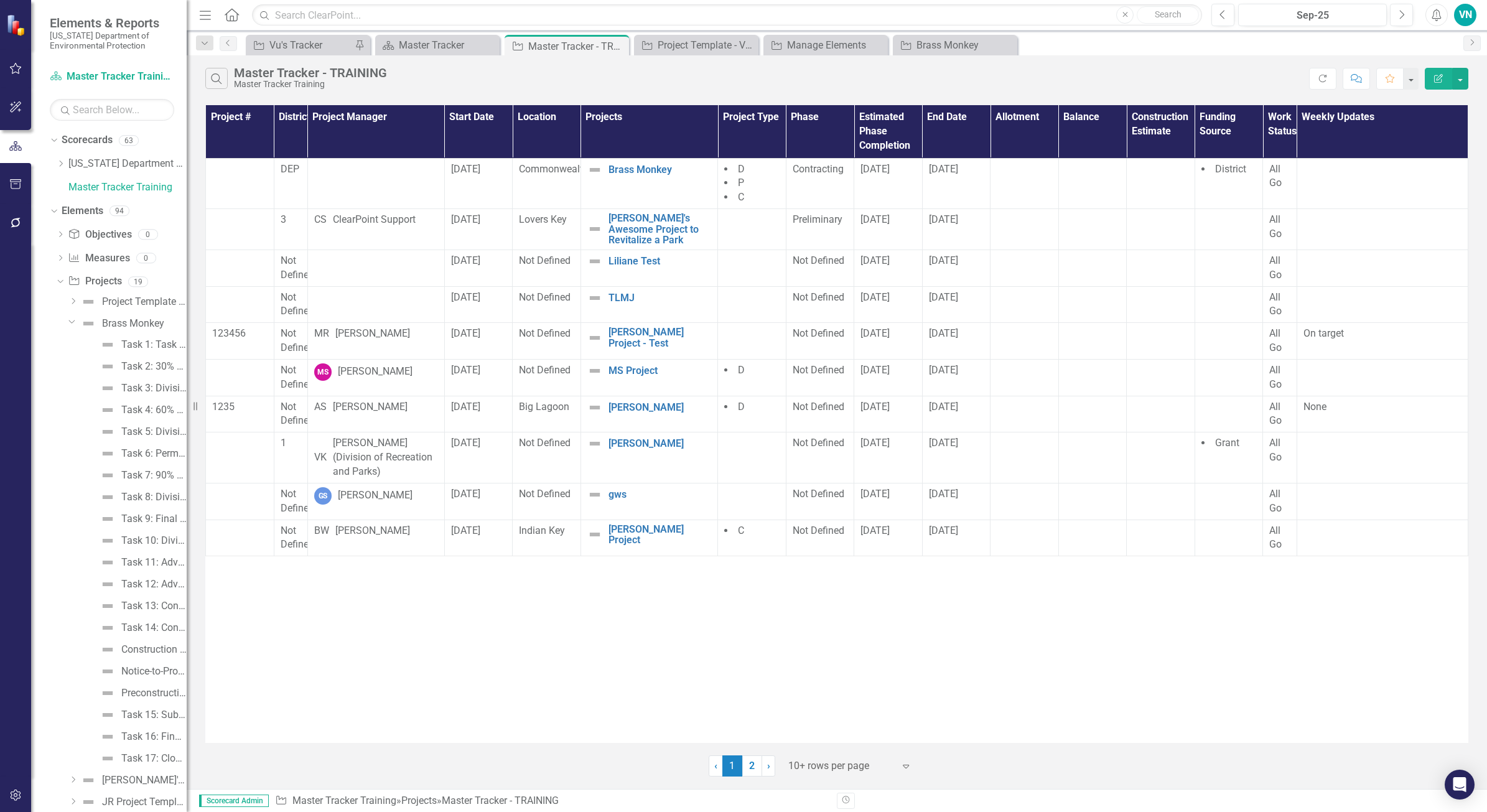
click at [863, 770] on div at bounding box center [842, 766] width 106 height 17
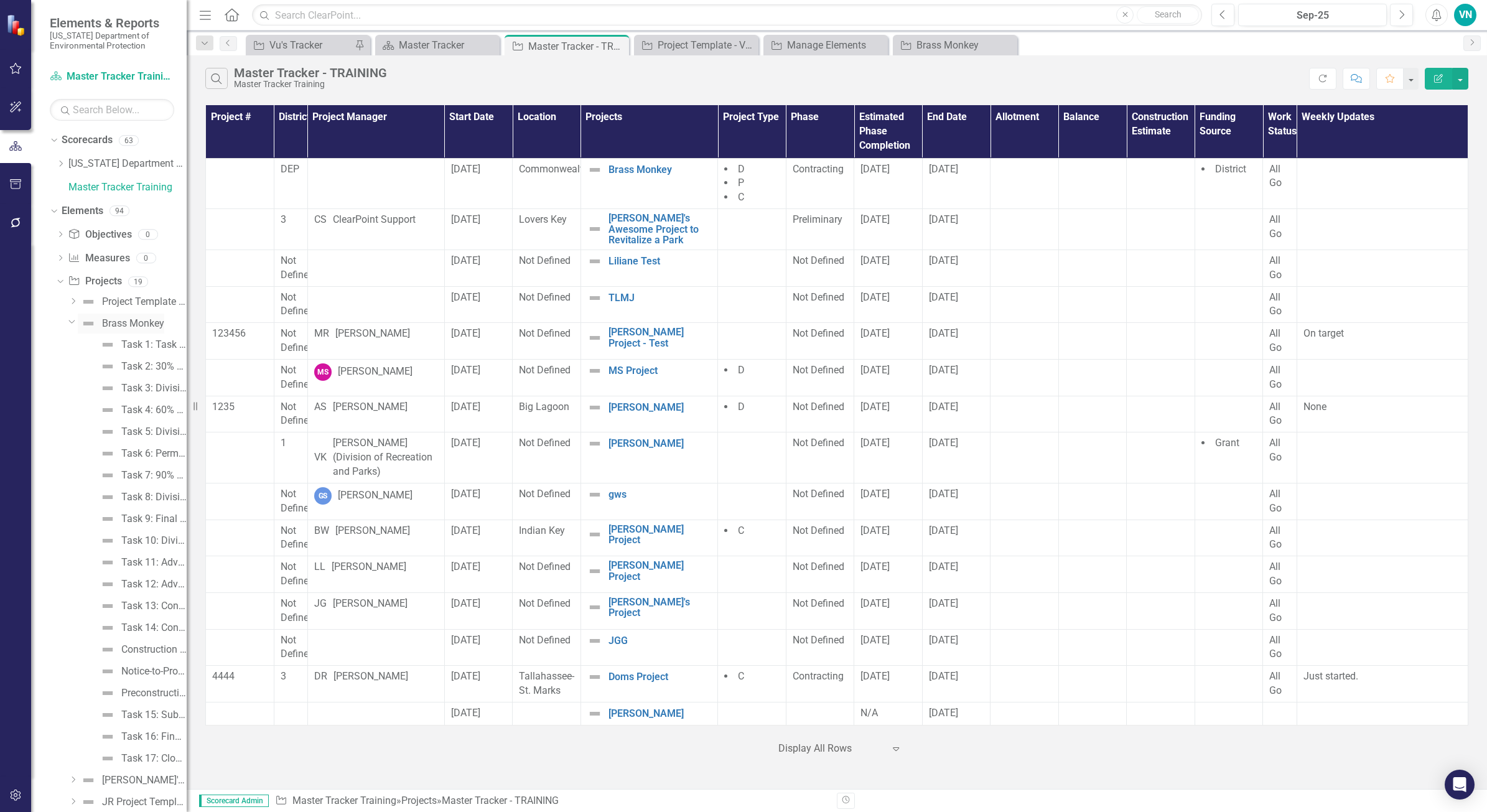
click at [102, 319] on div "Brass Monkey" at bounding box center [133, 324] width 62 height 11
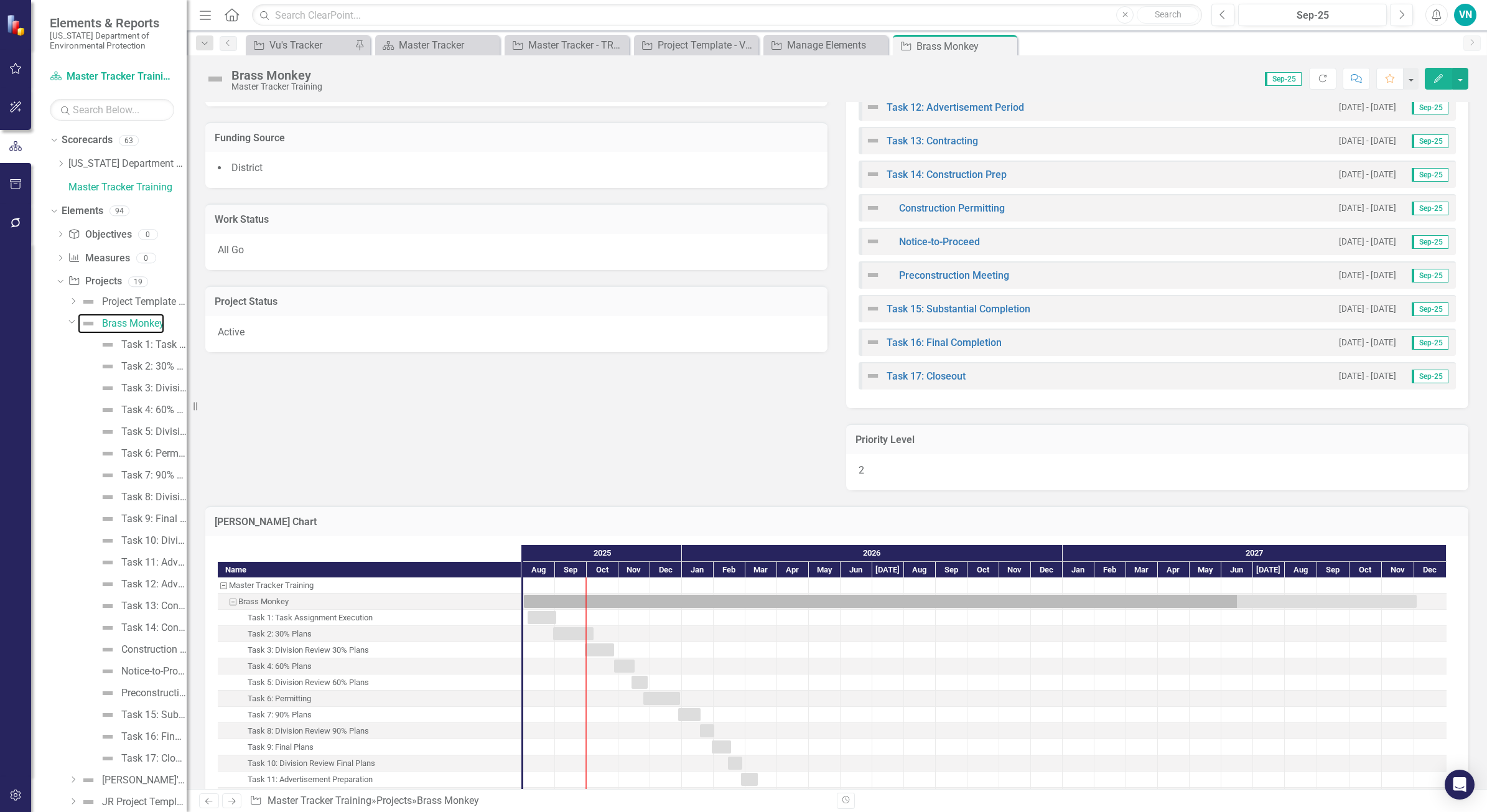
scroll to position [778, 0]
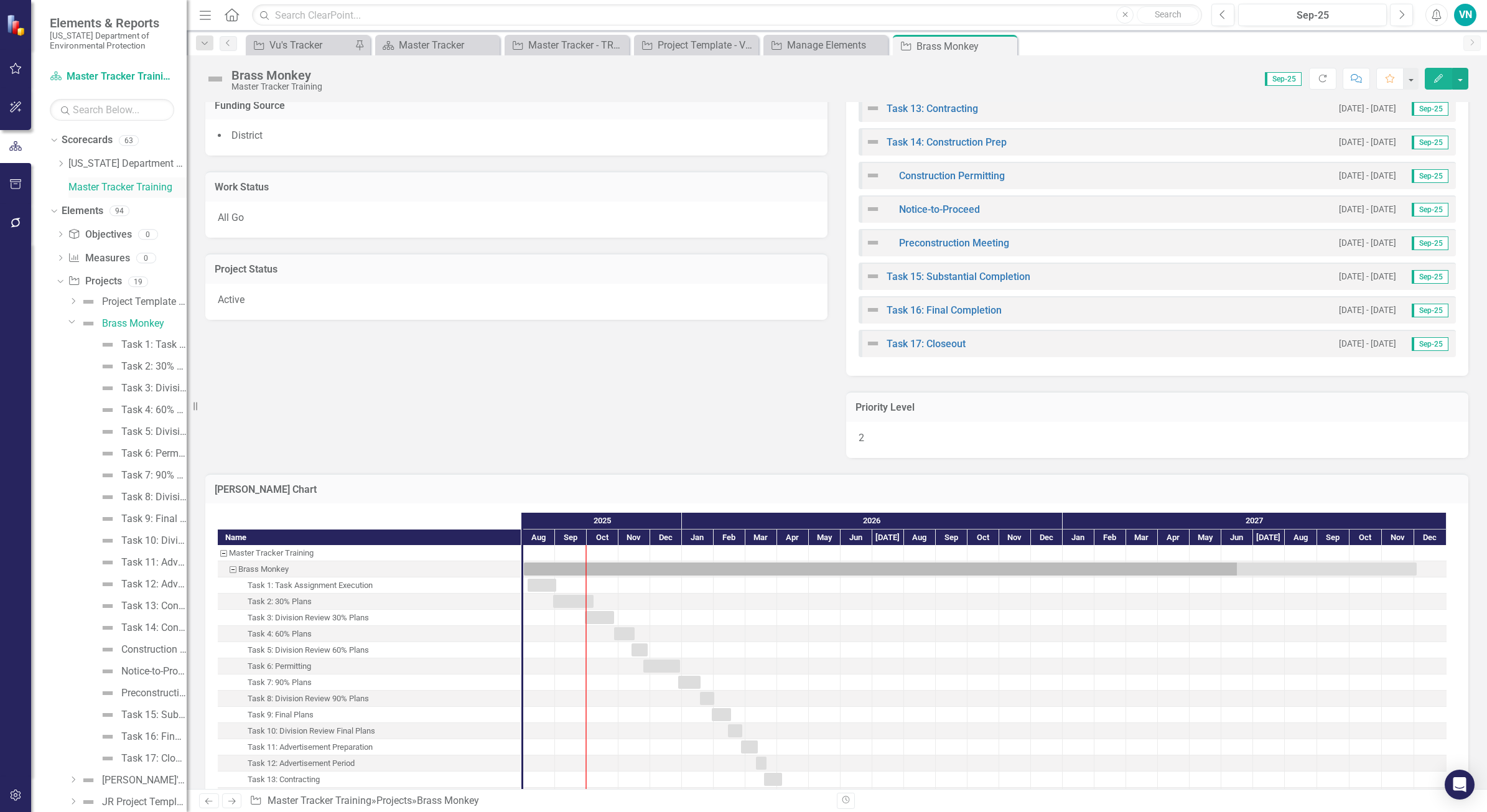
click at [116, 182] on link "Master Tracker Training" at bounding box center [127, 187] width 119 height 14
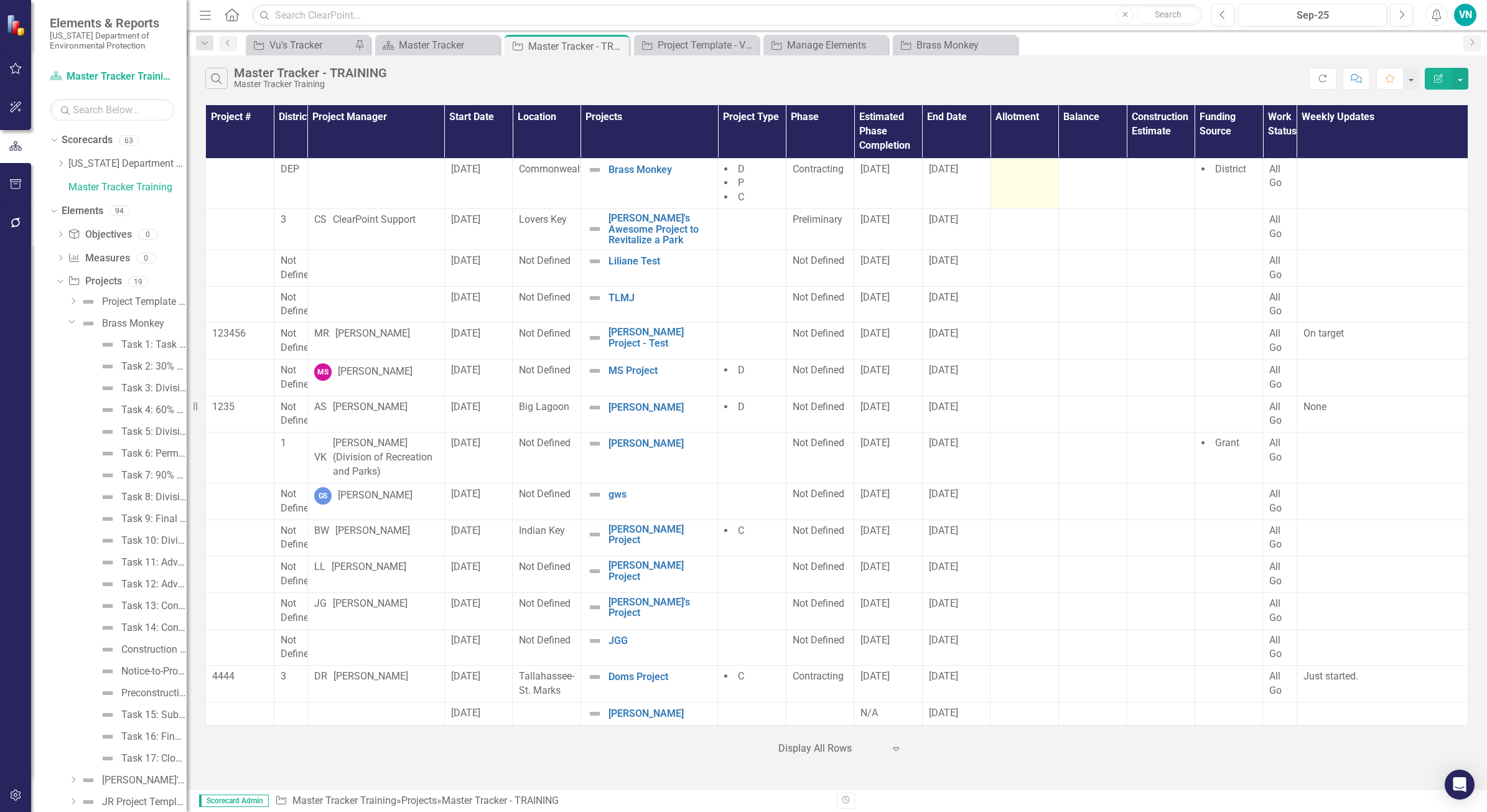
click at [1016, 178] on td at bounding box center [1024, 183] width 68 height 51
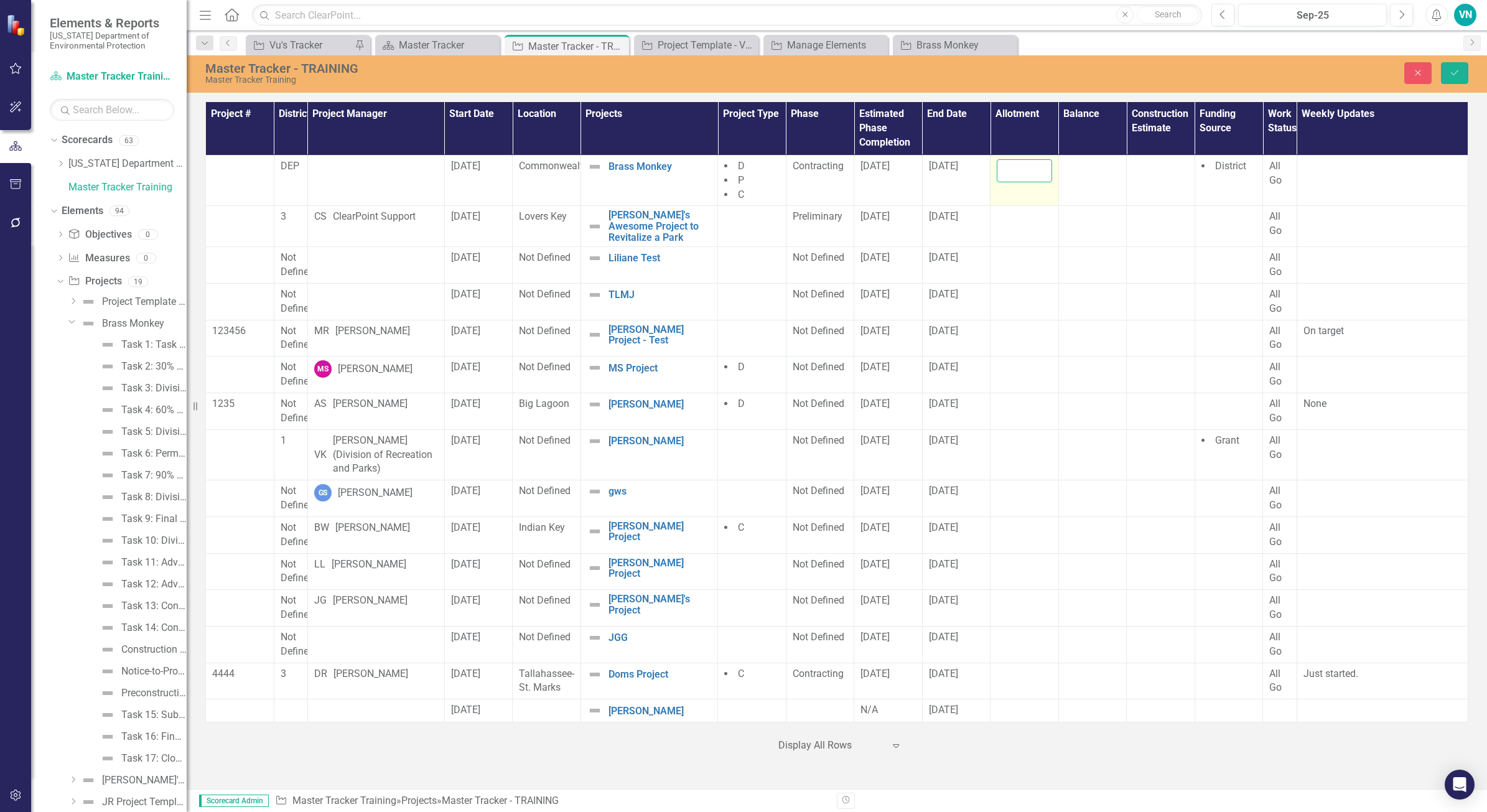
click at [1027, 176] on input "number" at bounding box center [1024, 171] width 55 height 23
click at [1037, 170] on input "1" at bounding box center [1024, 171] width 55 height 23
click at [1036, 169] on input "2" at bounding box center [1024, 171] width 55 height 23
click at [1036, 169] on input "3" at bounding box center [1024, 171] width 55 height 23
click at [1036, 169] on input "4" at bounding box center [1024, 171] width 55 height 23
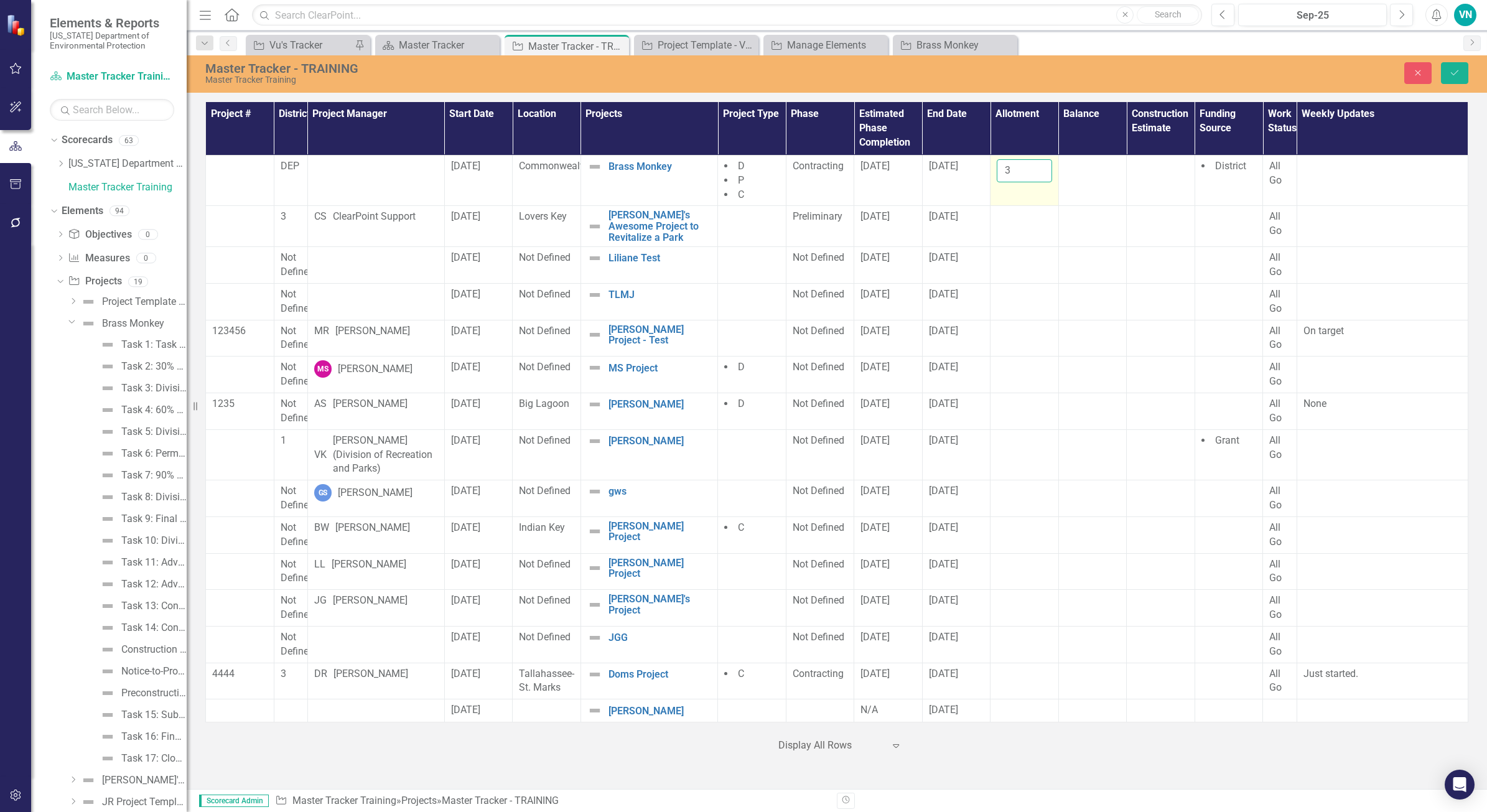
type input "3"
click at [1040, 179] on input "3" at bounding box center [1024, 171] width 55 height 23
click at [1018, 194] on td "3" at bounding box center [1024, 180] width 68 height 51
click at [1077, 171] on div at bounding box center [1093, 166] width 55 height 15
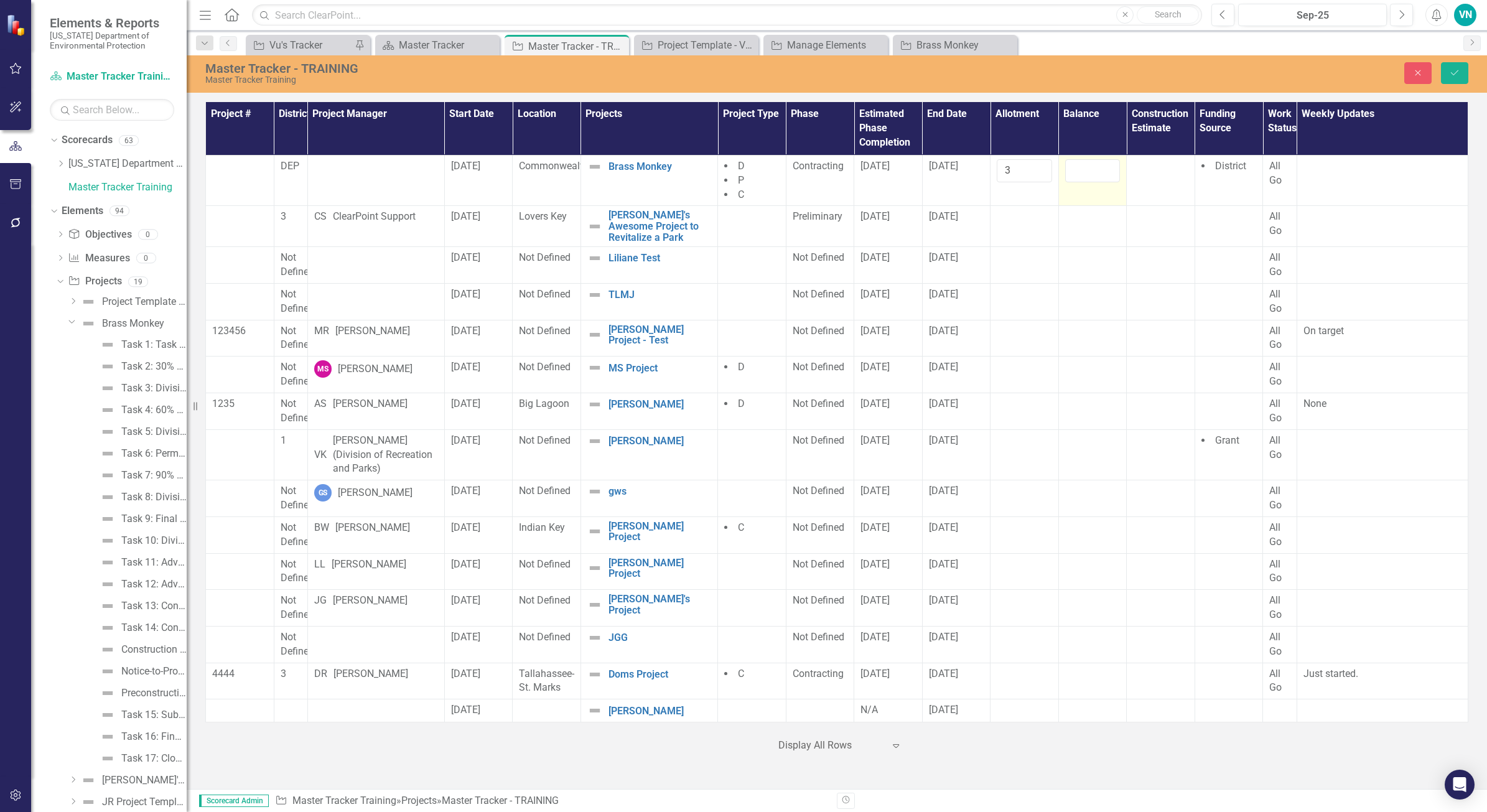
click at [1077, 171] on input "number" at bounding box center [1093, 171] width 55 height 23
click at [1124, 166] on td at bounding box center [1092, 180] width 68 height 51
click at [1084, 169] on input "number" at bounding box center [1093, 171] width 55 height 23
click at [1111, 174] on input "-1" at bounding box center [1093, 171] width 55 height 23
click at [1111, 174] on input "-2" at bounding box center [1093, 171] width 55 height 23
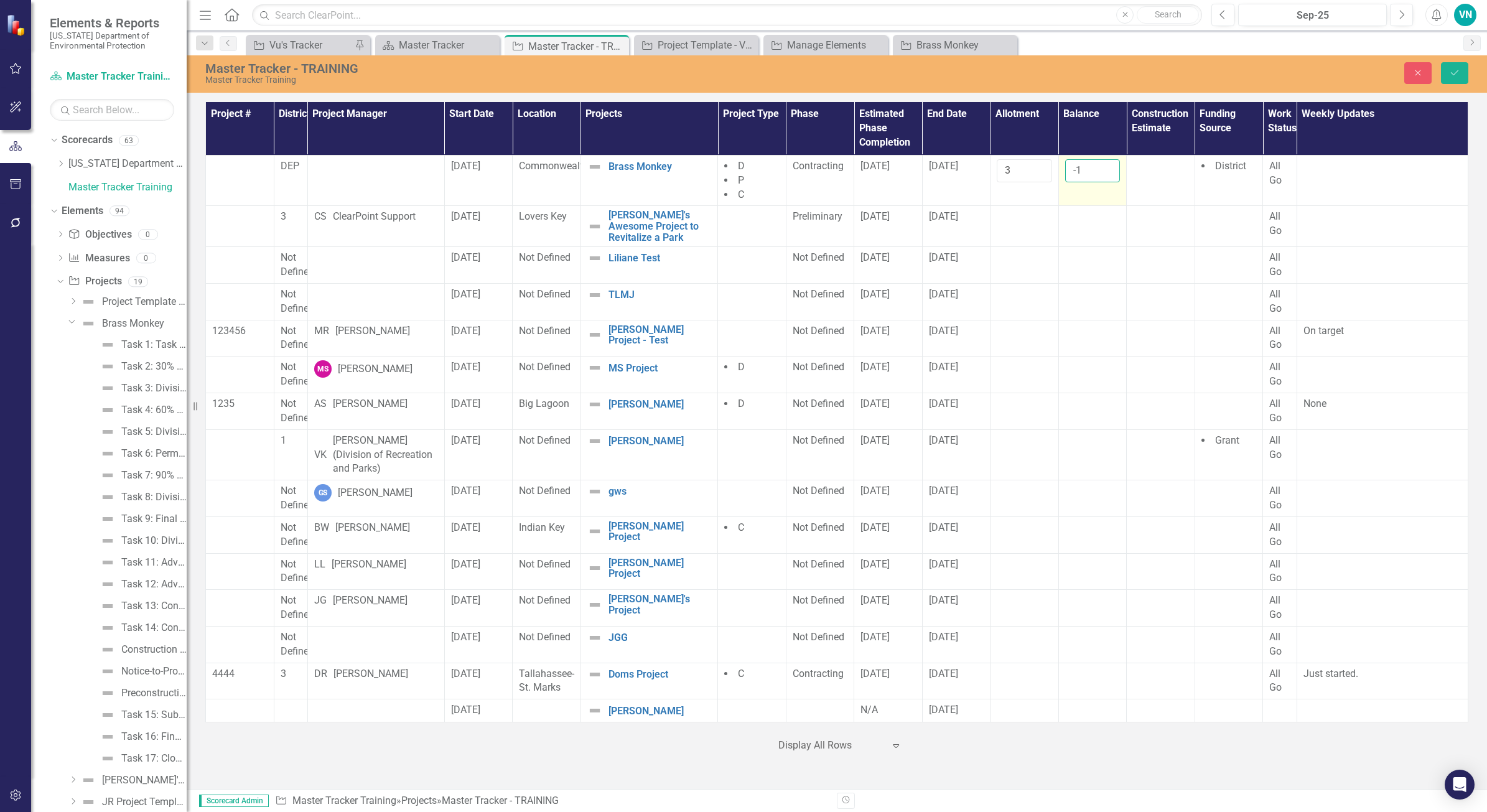
click at [1105, 169] on input "-1" at bounding box center [1093, 171] width 55 height 23
click at [1105, 169] on input "0" at bounding box center [1093, 171] width 55 height 23
click at [1105, 169] on input "1" at bounding box center [1093, 171] width 55 height 23
click at [1105, 169] on input "2" at bounding box center [1093, 171] width 55 height 23
click at [1105, 169] on input "3" at bounding box center [1093, 171] width 55 height 23
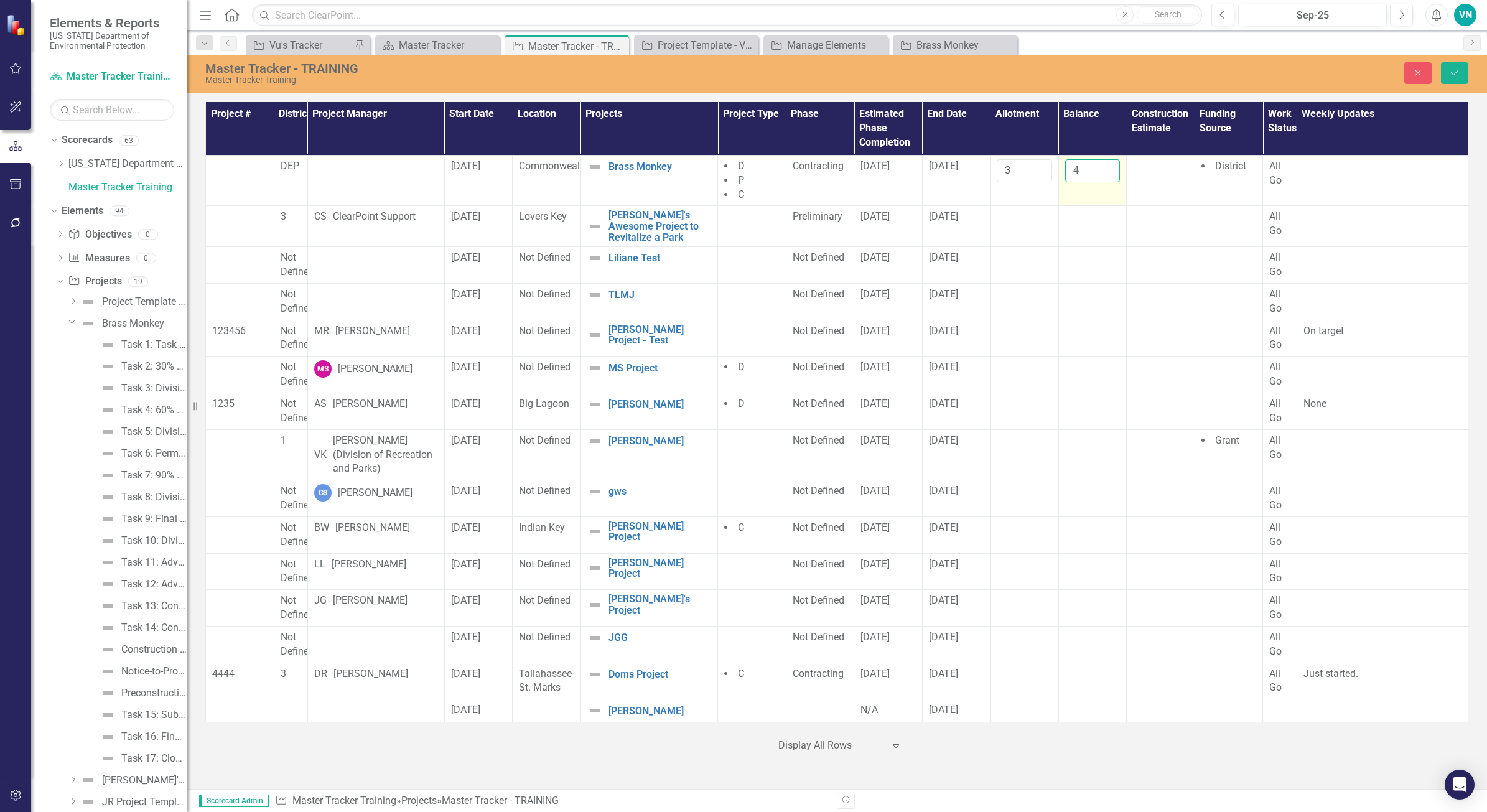
type input "4"
click at [1105, 169] on input "4" at bounding box center [1093, 171] width 55 height 23
click at [1168, 167] on div at bounding box center [1161, 166] width 55 height 15
click at [1168, 174] on div at bounding box center [1161, 166] width 55 height 15
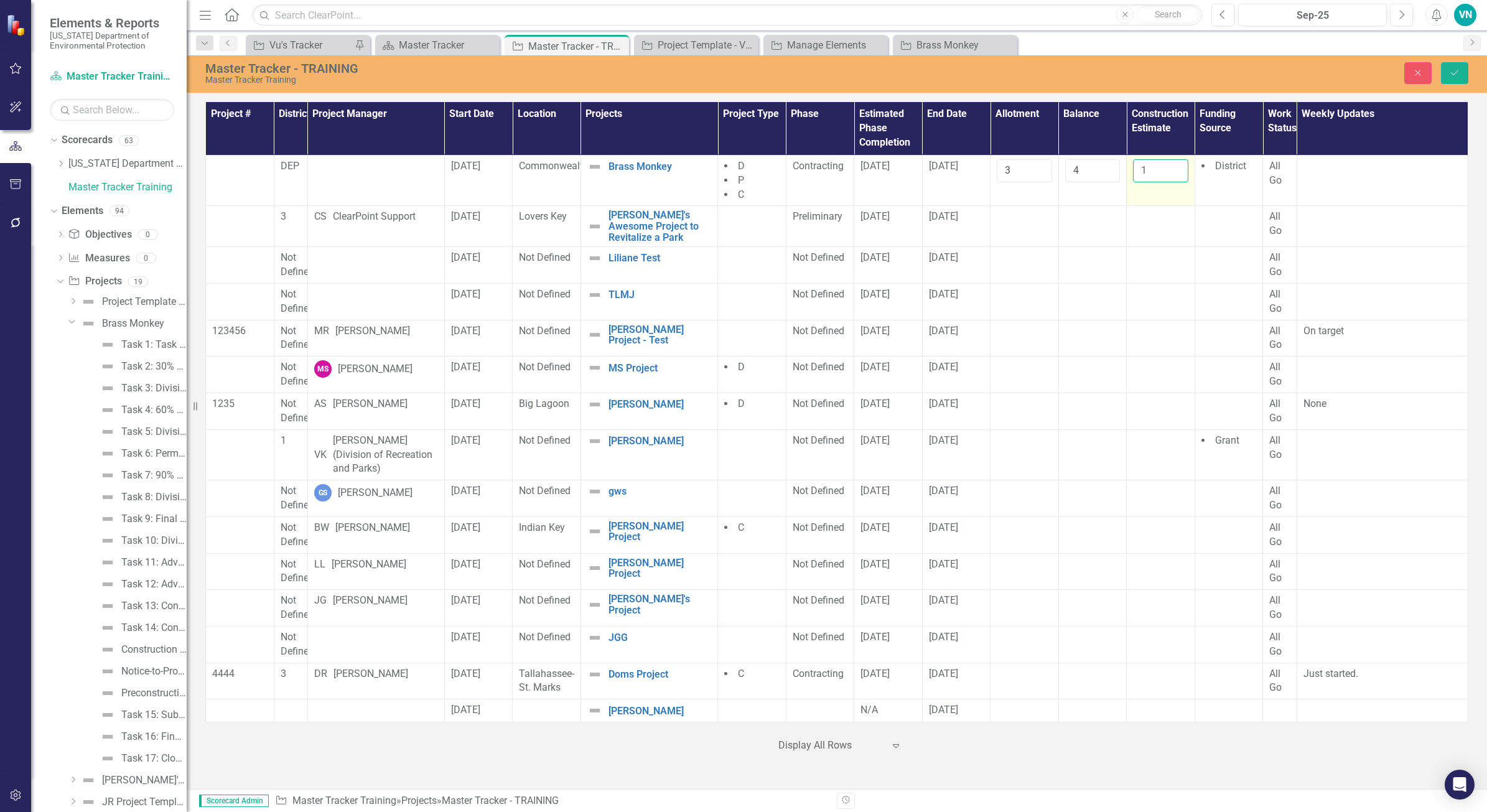
drag, startPoint x: 1168, startPoint y: 174, endPoint x: 1177, endPoint y: 170, distance: 9.8
click at [1177, 170] on input "1" at bounding box center [1161, 171] width 55 height 23
click at [1177, 170] on input "2" at bounding box center [1161, 171] width 55 height 23
click at [1177, 170] on input "3" at bounding box center [1161, 171] width 55 height 23
click at [1177, 170] on input "4" at bounding box center [1161, 171] width 55 height 23
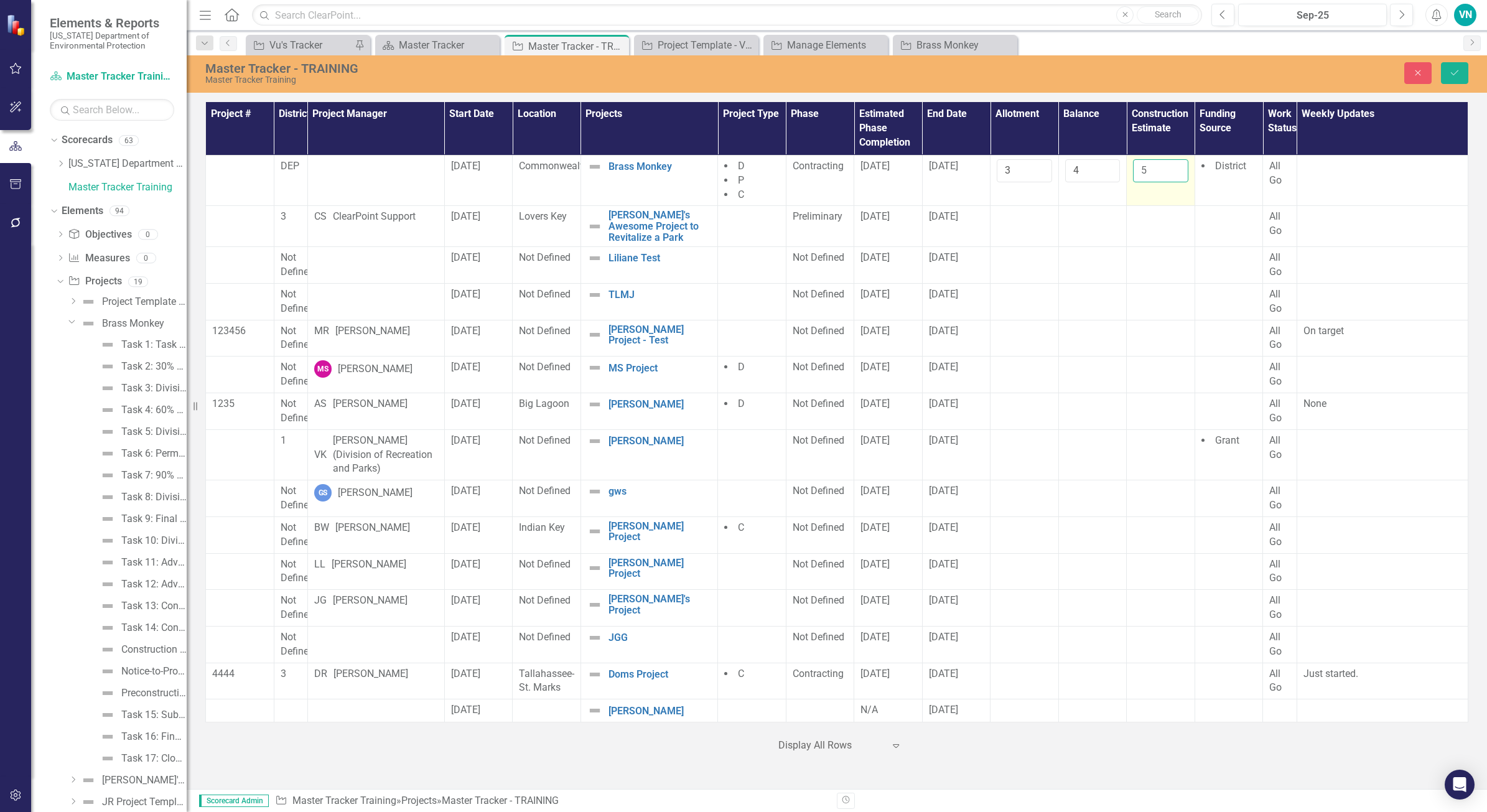
click at [1177, 170] on input "5" at bounding box center [1161, 171] width 55 height 23
click at [1177, 170] on input "6" at bounding box center [1161, 171] width 55 height 23
click at [1177, 170] on input "7" at bounding box center [1161, 171] width 55 height 23
type input "8"
click at [1177, 170] on input "8" at bounding box center [1161, 171] width 55 height 23
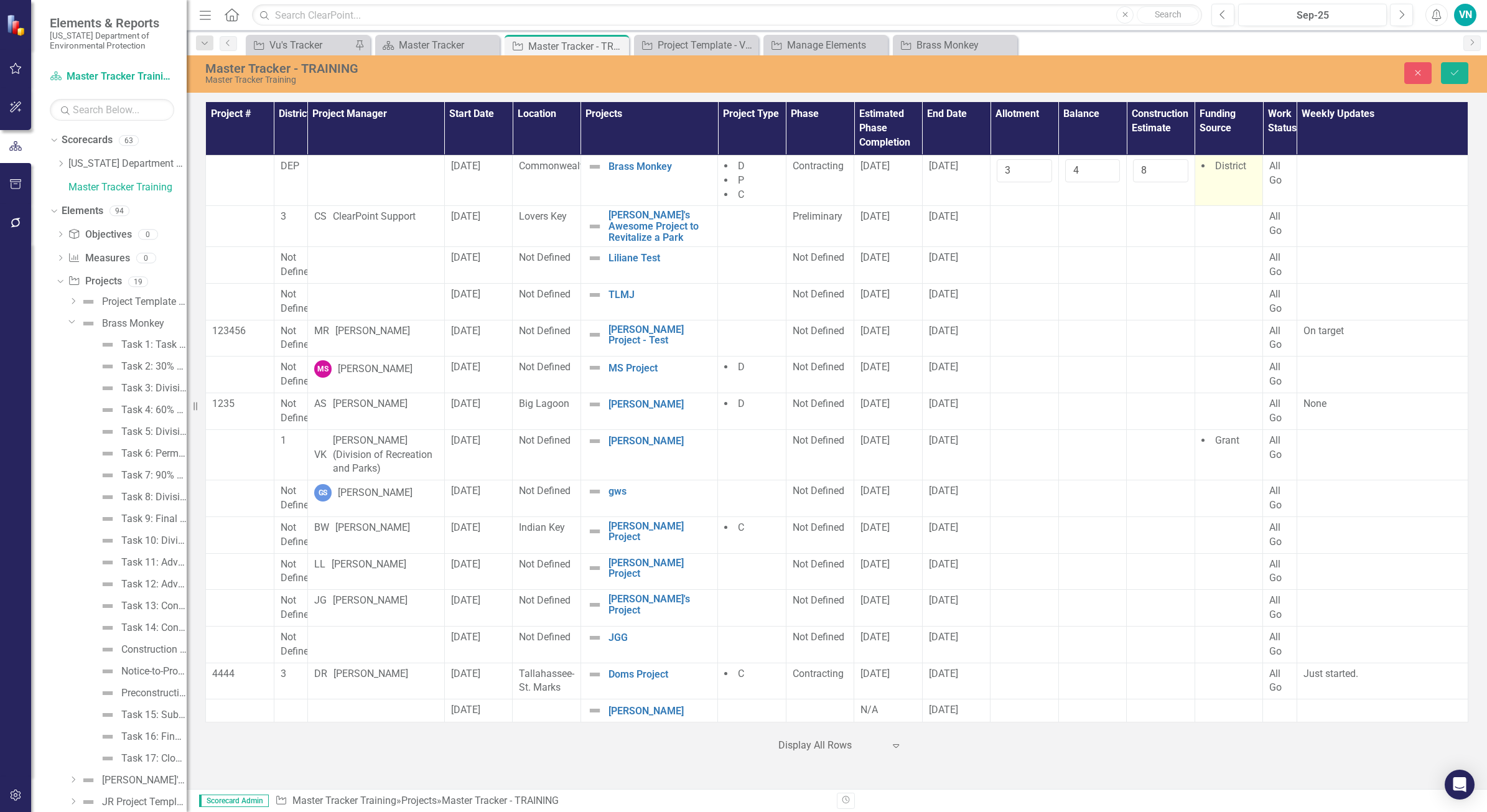
drag, startPoint x: 1173, startPoint y: 215, endPoint x: 1245, endPoint y: 196, distance: 74.5
click at [1173, 216] on div at bounding box center [1161, 217] width 55 height 15
click at [1467, 73] on button "Save" at bounding box center [1455, 73] width 27 height 22
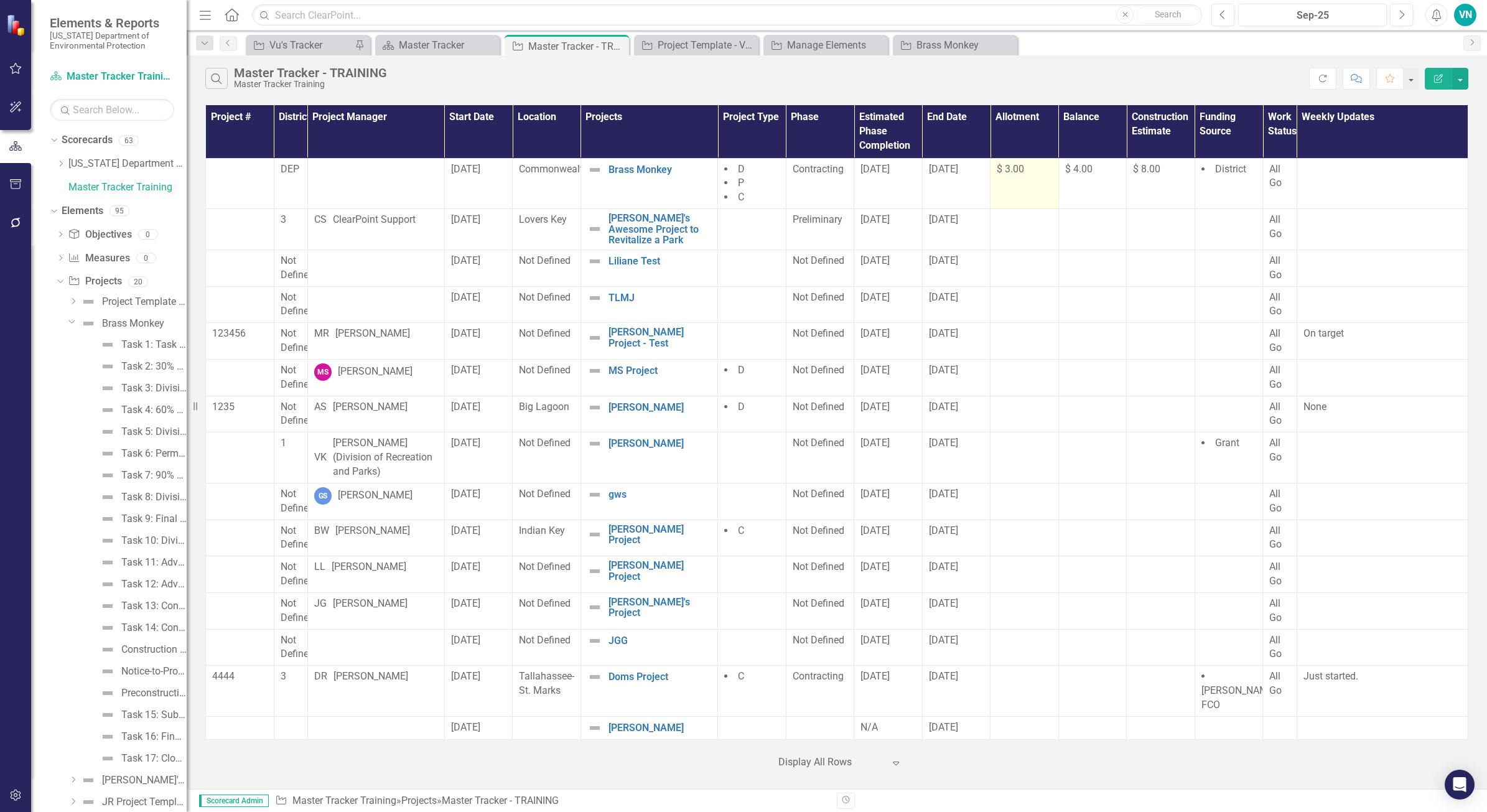
click at [1014, 171] on span "$ 3.00" at bounding box center [1010, 169] width 27 height 12
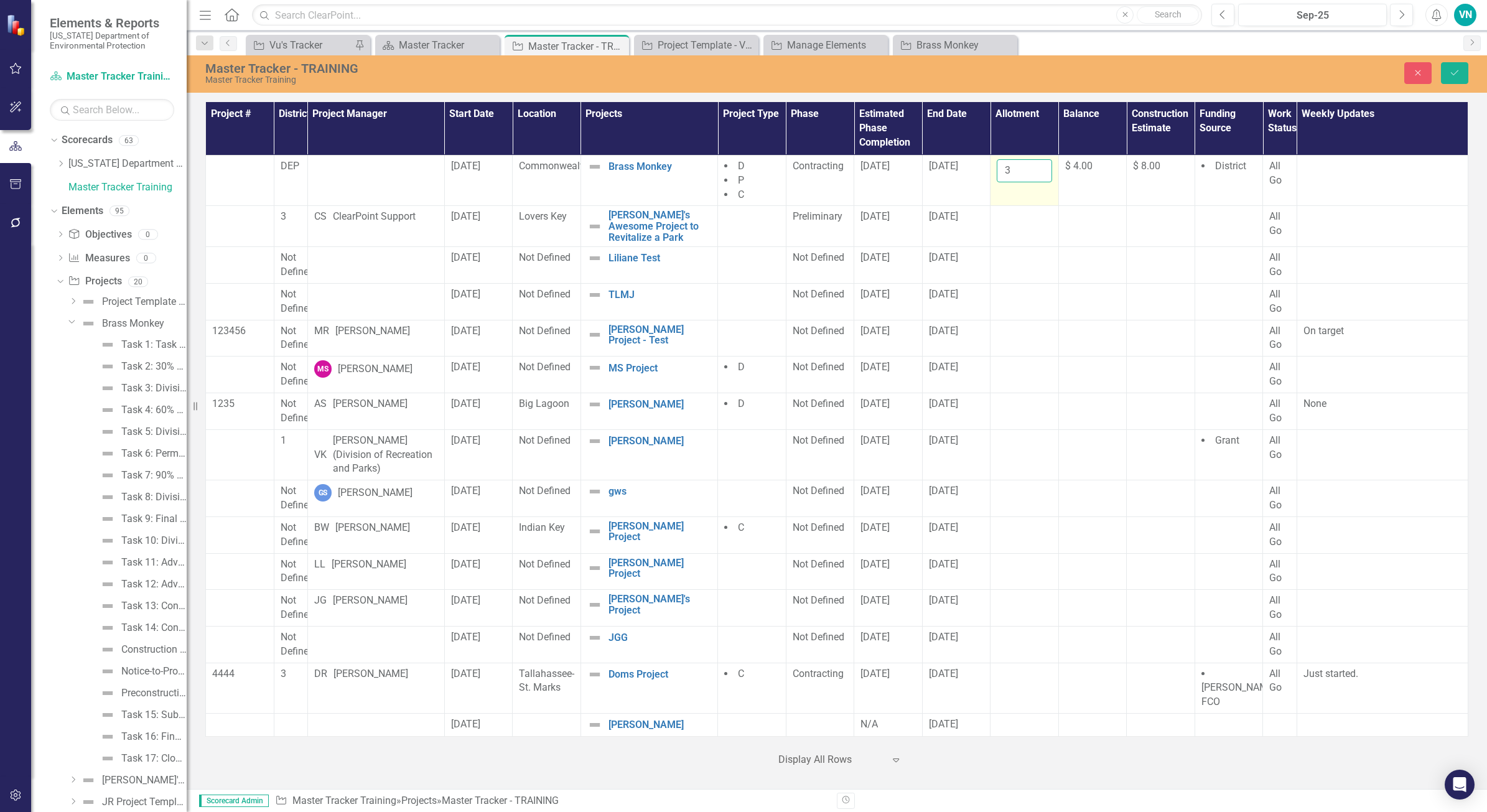
click at [1012, 173] on input "3" at bounding box center [1024, 171] width 55 height 23
drag, startPoint x: 1011, startPoint y: 173, endPoint x: 1004, endPoint y: 174, distance: 7.1
click at [1004, 174] on input "3" at bounding box center [1024, 171] width 55 height 23
type input "1000"
click at [1067, 204] on td "$ 4.00" at bounding box center [1092, 180] width 68 height 51
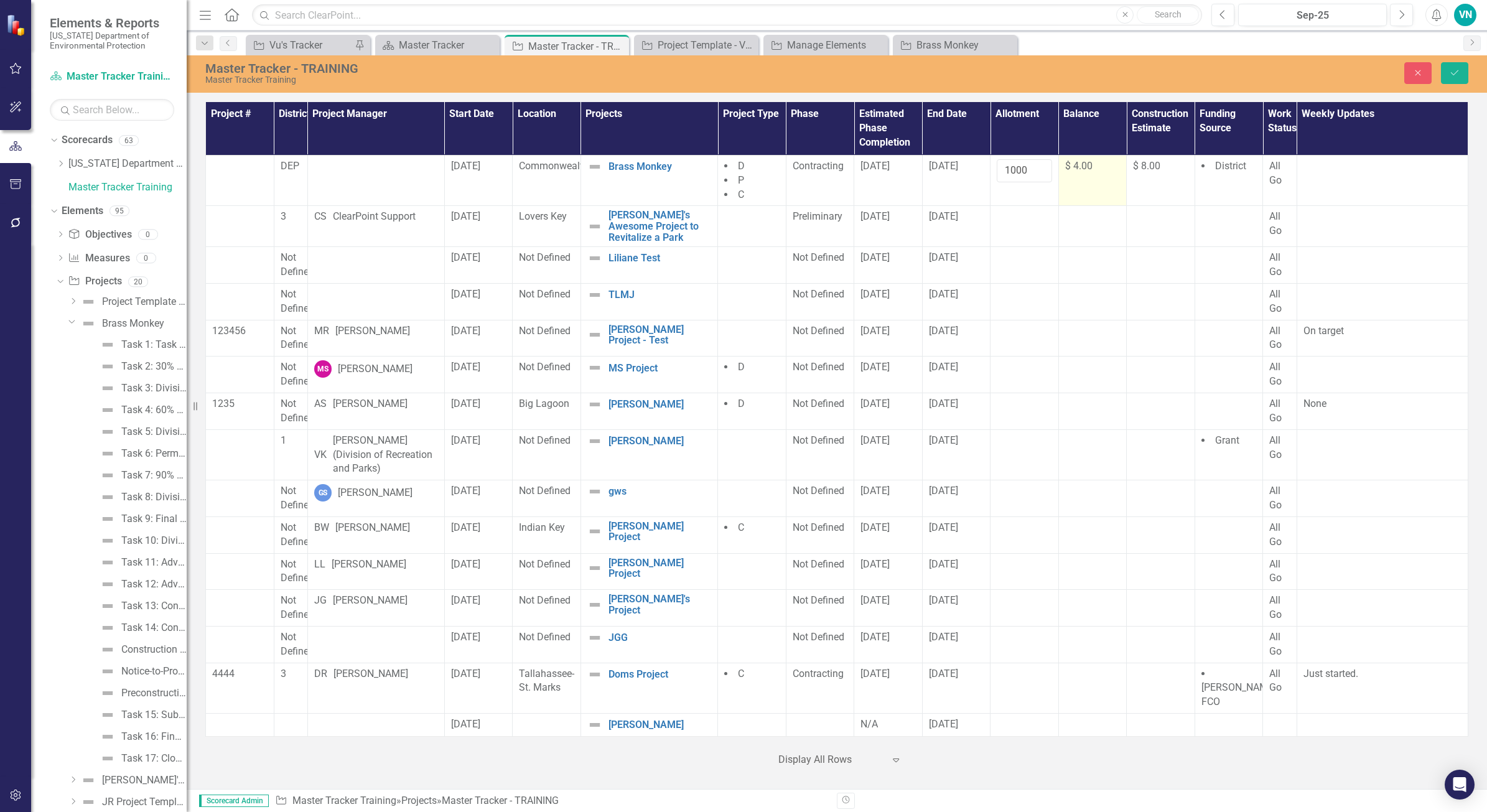
click at [1082, 169] on span "$ 4.00" at bounding box center [1079, 166] width 27 height 12
drag, startPoint x: 1082, startPoint y: 169, endPoint x: 1167, endPoint y: 193, distance: 88.3
click at [1167, 193] on td "$ 8.00" at bounding box center [1161, 180] width 68 height 51
click at [1165, 166] on div "$ 8.00" at bounding box center [1161, 166] width 55 height 14
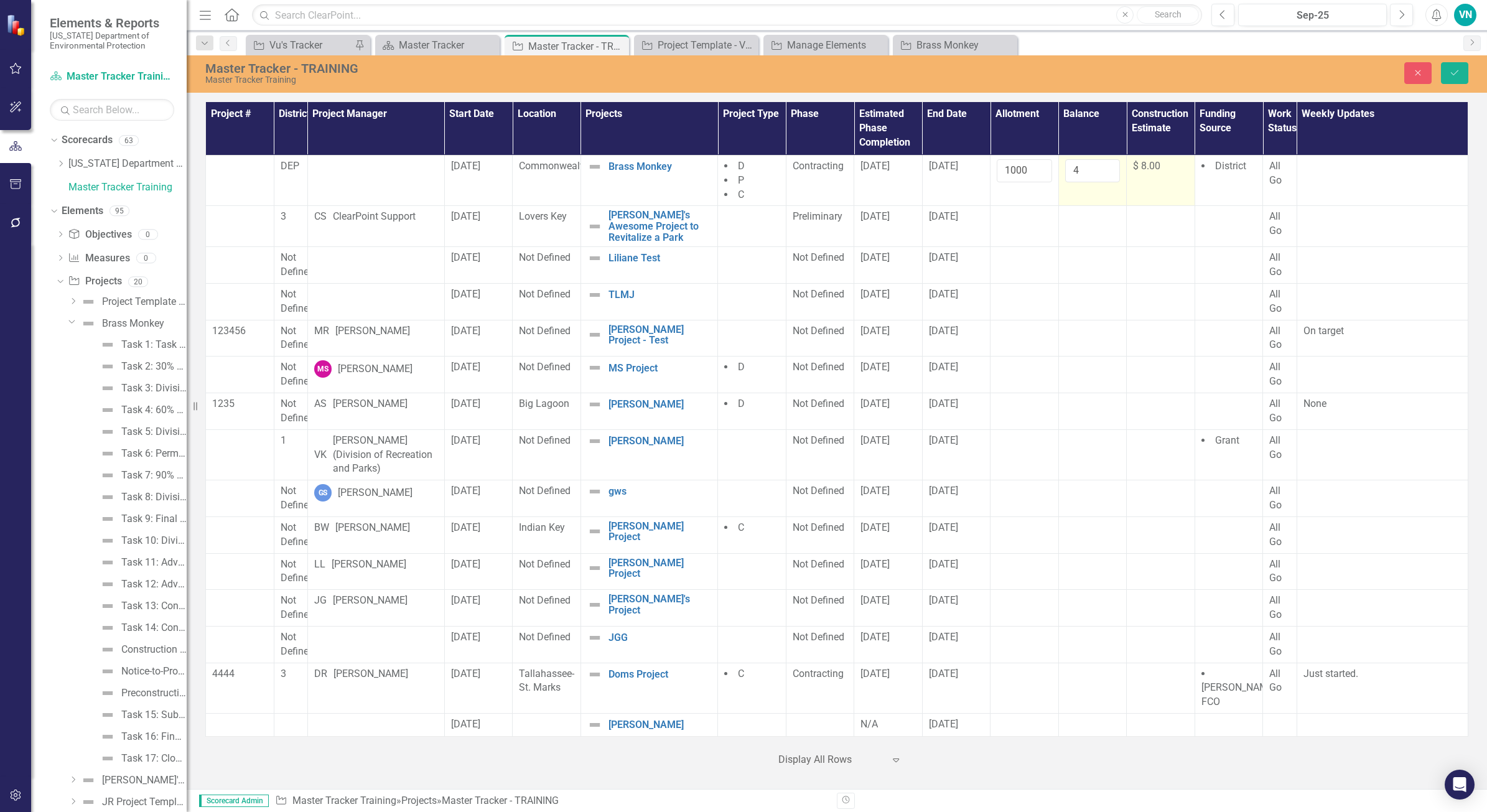
click at [1165, 166] on div "$ 8.00" at bounding box center [1161, 166] width 55 height 14
drag, startPoint x: 1148, startPoint y: 175, endPoint x: 1121, endPoint y: 178, distance: 27.2
click at [1122, 178] on tr "DEP 8/1/25 Commonwealth Brass Monkey Edit Edit Project Link Open Element D P C …" at bounding box center [837, 180] width 1263 height 51
type input "9000"
click at [1446, 79] on button "Save" at bounding box center [1455, 73] width 27 height 22
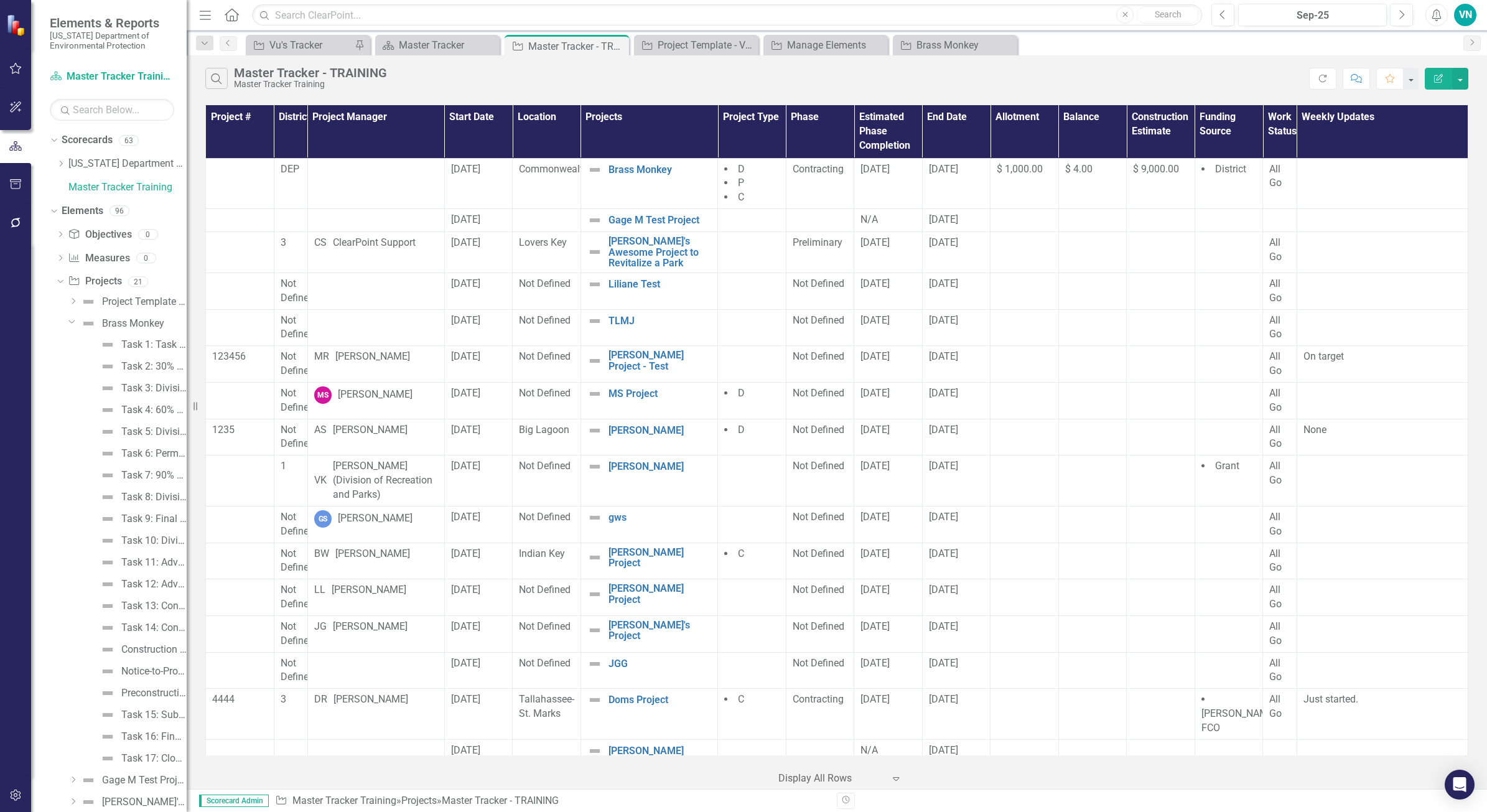
click at [55, 281] on div "Dropdown Objective Objectives 0 Dropdown Measure Measures 0 Dropdown Project Pr…" at bounding box center [118, 718] width 137 height 986
click at [57, 281] on icon "Dropdown" at bounding box center [59, 281] width 7 height 9
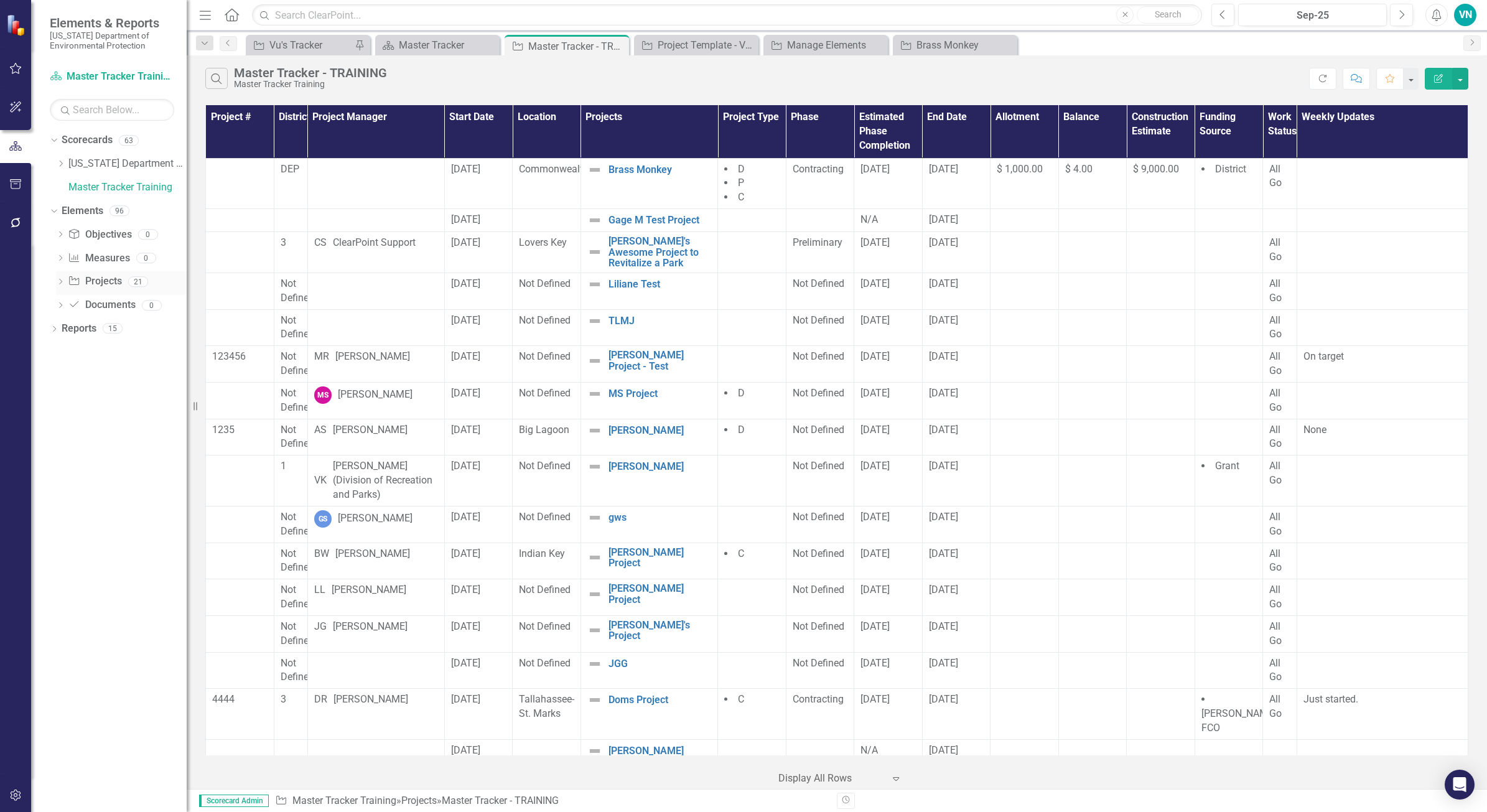
click at [62, 280] on icon "Dropdown" at bounding box center [61, 283] width 9 height 7
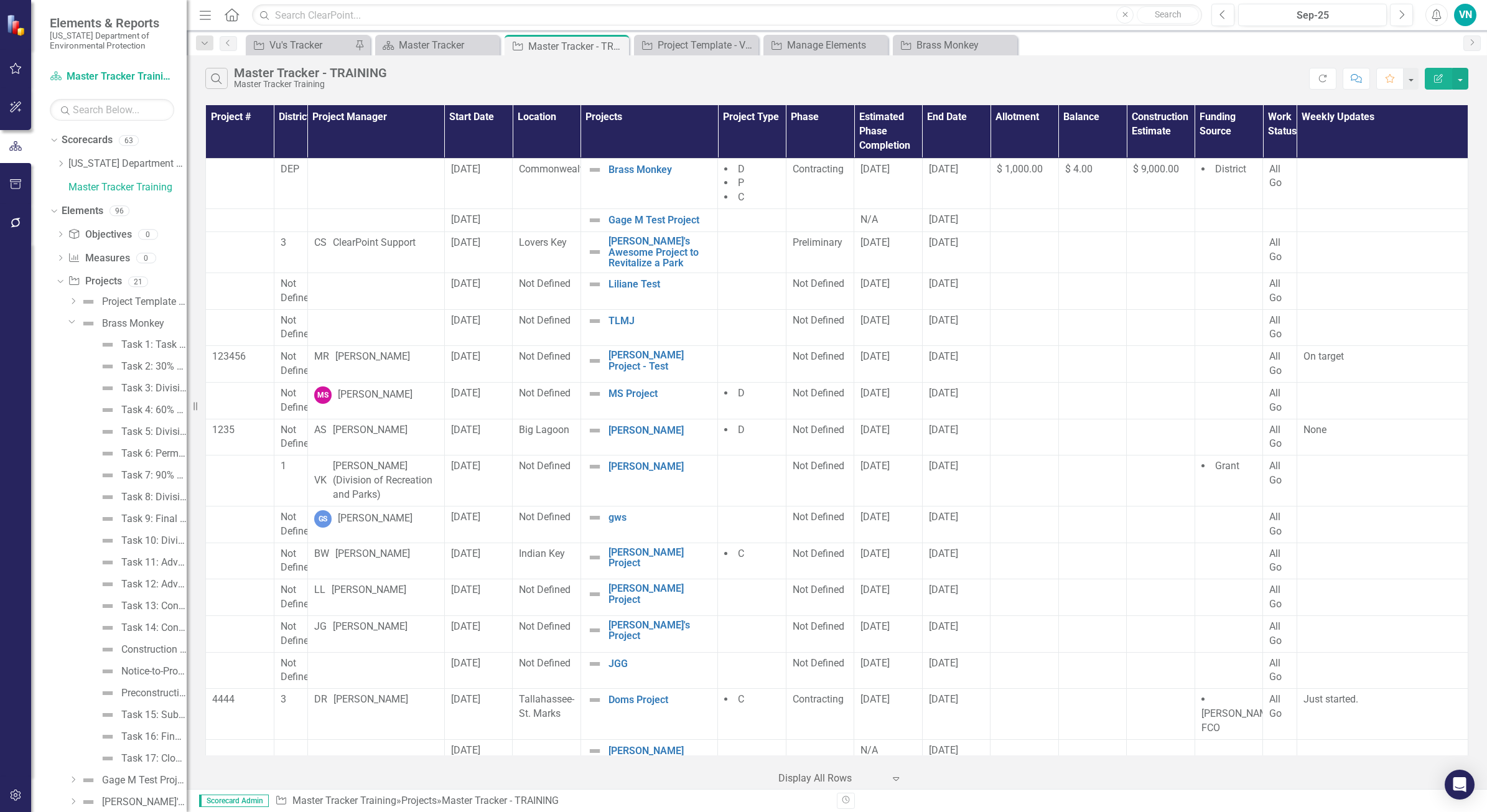
click at [70, 324] on icon "Dropdown" at bounding box center [72, 321] width 8 height 10
click at [61, 759] on div "Dropdown" at bounding box center [61, 764] width 9 height 11
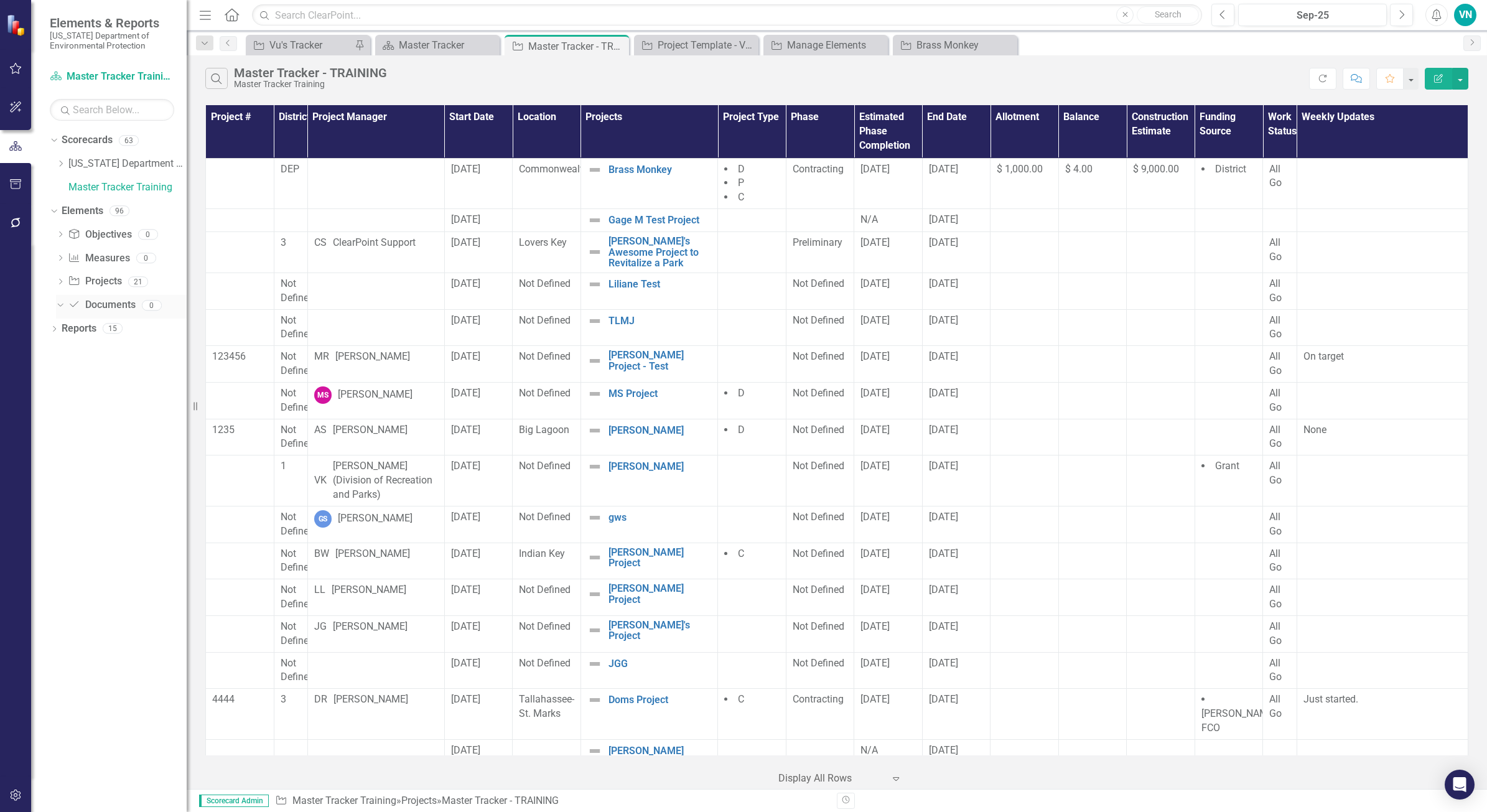
click at [59, 303] on icon "Dropdown" at bounding box center [59, 305] width 7 height 9
click at [59, 303] on div "Dropdown" at bounding box center [61, 307] width 9 height 11
click at [51, 329] on icon "Dropdown" at bounding box center [54, 330] width 9 height 7
click at [51, 329] on icon "Dropdown" at bounding box center [52, 328] width 7 height 9
click at [54, 134] on div "Dropdown Scorecards 63" at bounding box center [118, 141] width 137 height 24
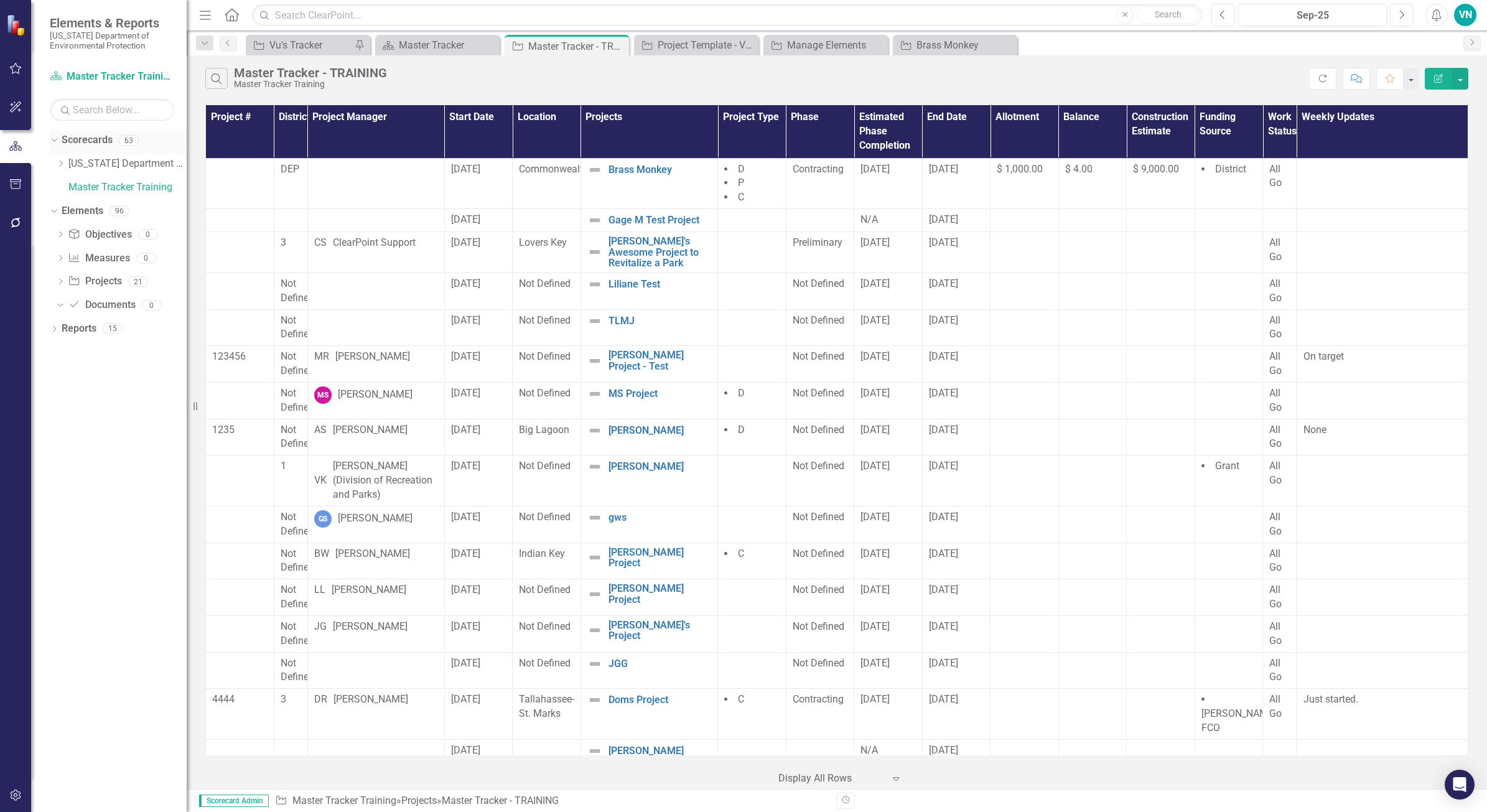
click at [54, 144] on icon "Dropdown" at bounding box center [52, 140] width 7 height 9
click at [54, 143] on icon at bounding box center [54, 140] width 3 height 6
click at [410, 184] on td at bounding box center [376, 183] width 137 height 51
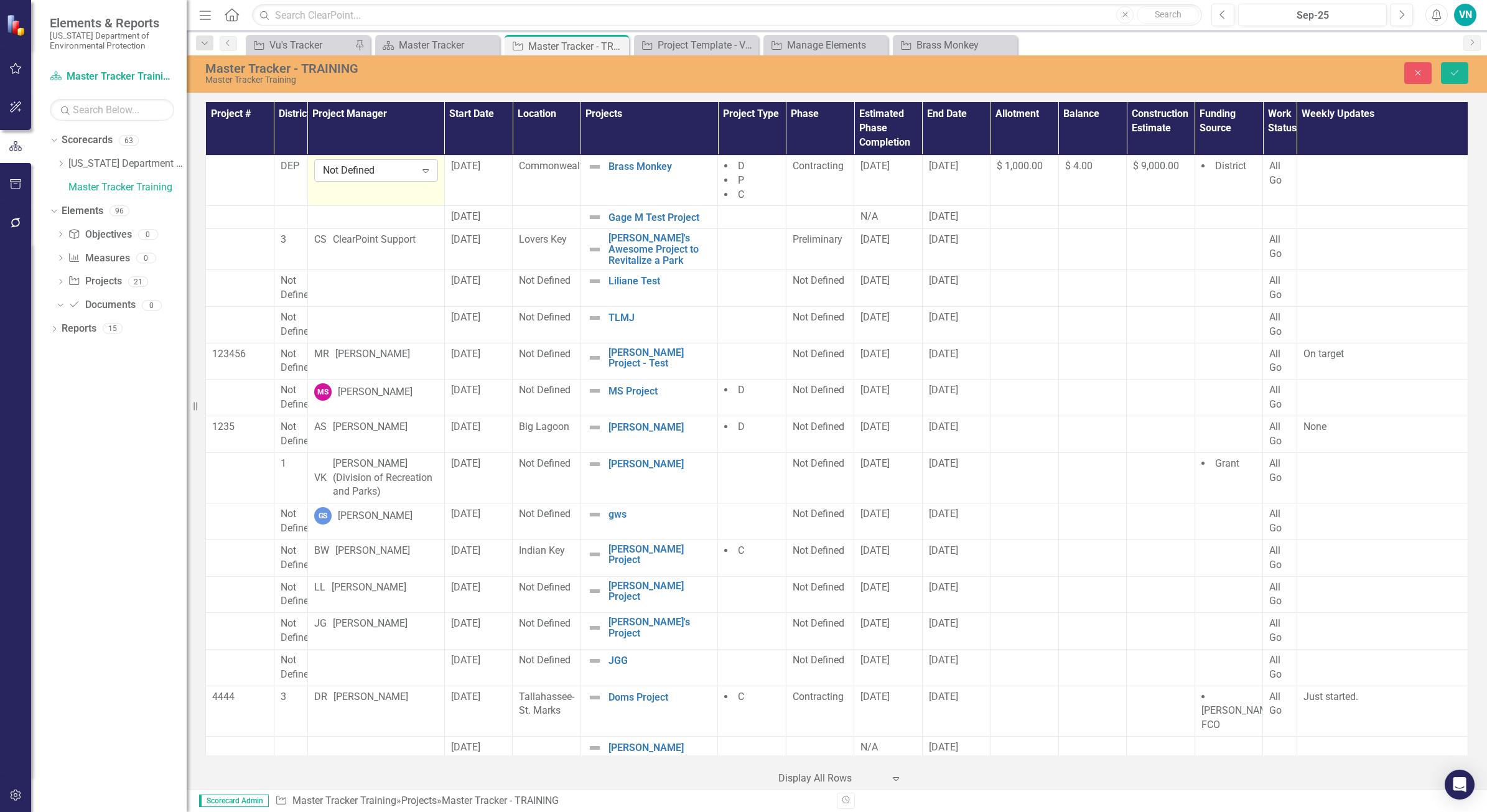
drag, startPoint x: 410, startPoint y: 184, endPoint x: 423, endPoint y: 175, distance: 15.8
click at [423, 175] on icon "Expand" at bounding box center [426, 171] width 13 height 10
type input "macey"
click at [360, 811] on div "Macey Robinson" at bounding box center [746, 822] width 1467 height 14
click at [1458, 81] on button "Save" at bounding box center [1455, 73] width 27 height 22
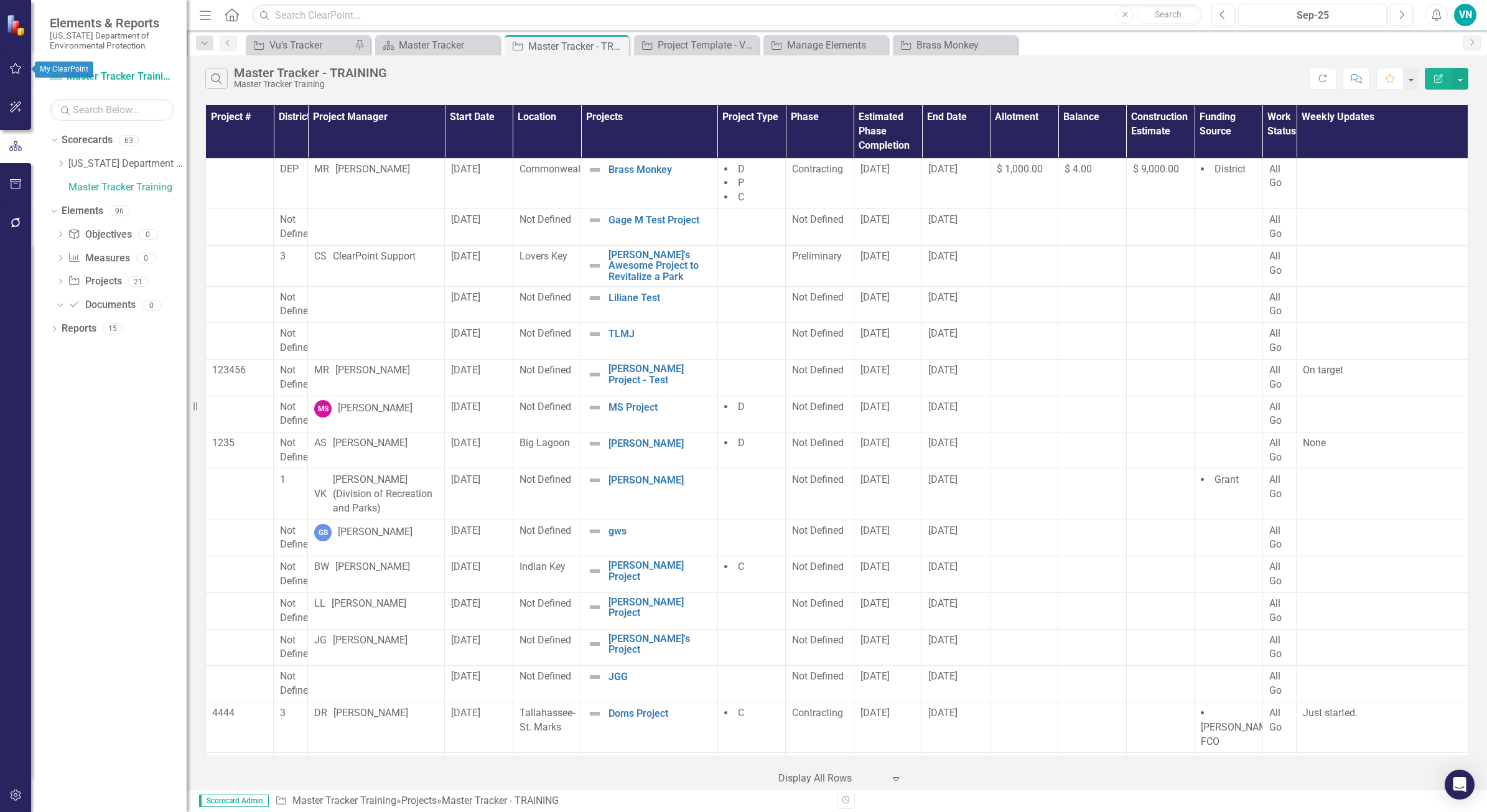
click at [25, 79] on button "button" at bounding box center [16, 69] width 28 height 26
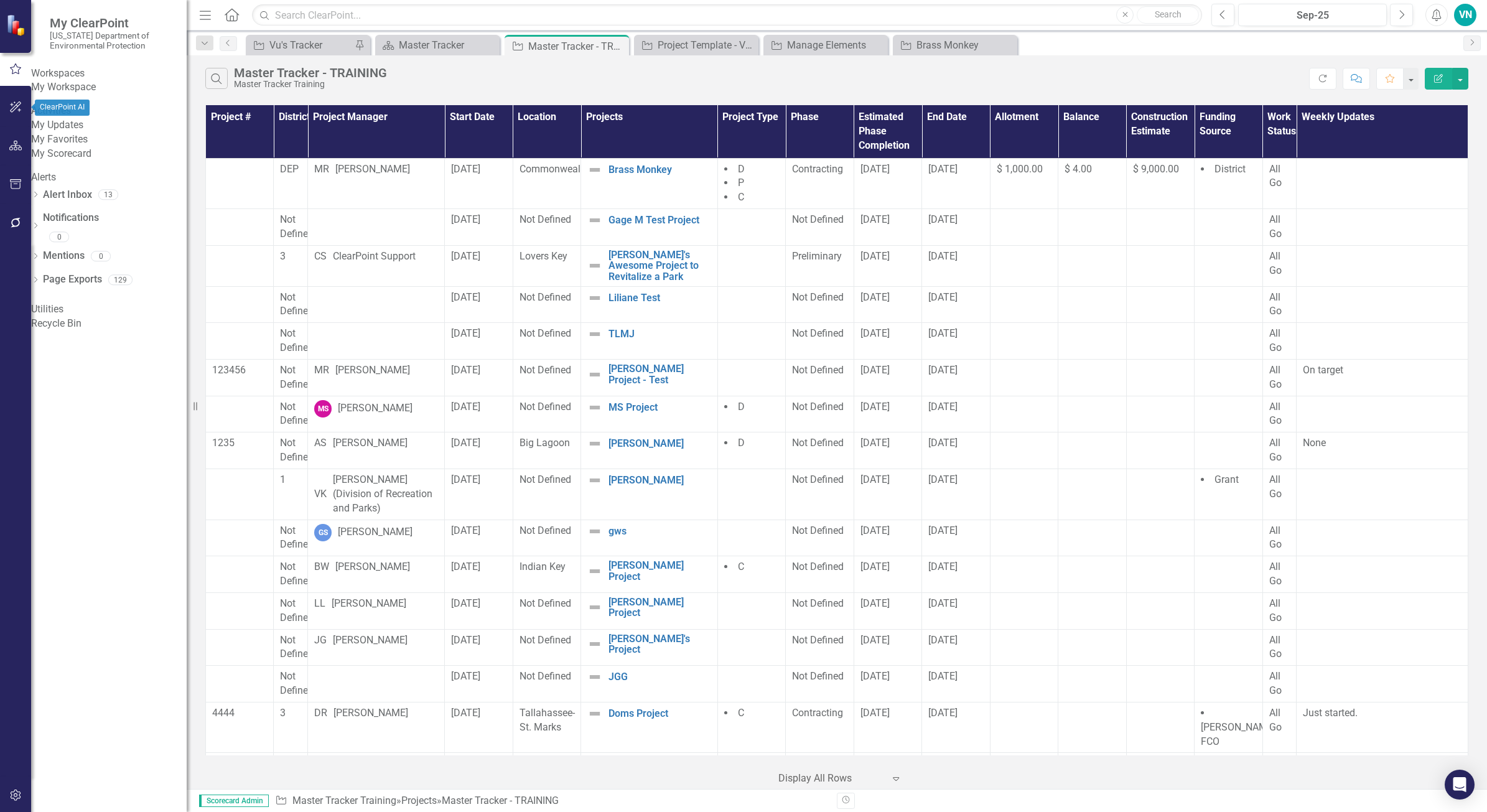
click at [17, 110] on icon "button" at bounding box center [16, 107] width 13 height 10
click at [20, 149] on icon "button" at bounding box center [16, 146] width 13 height 10
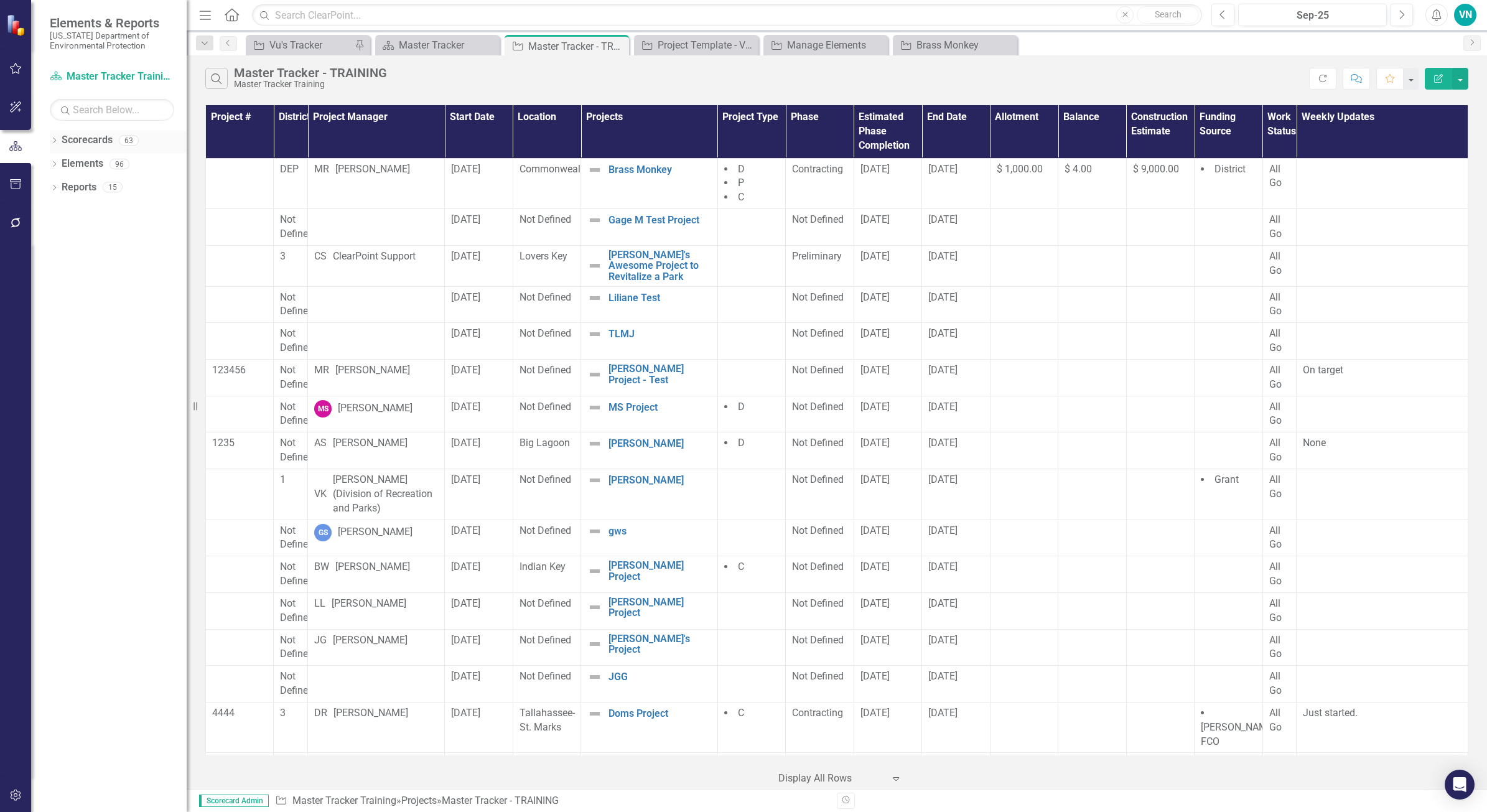
click at [57, 141] on icon "Dropdown" at bounding box center [54, 141] width 9 height 7
click at [85, 189] on link "Master Tracker Training" at bounding box center [127, 187] width 119 height 14
click at [52, 235] on icon "Dropdown" at bounding box center [54, 235] width 9 height 7
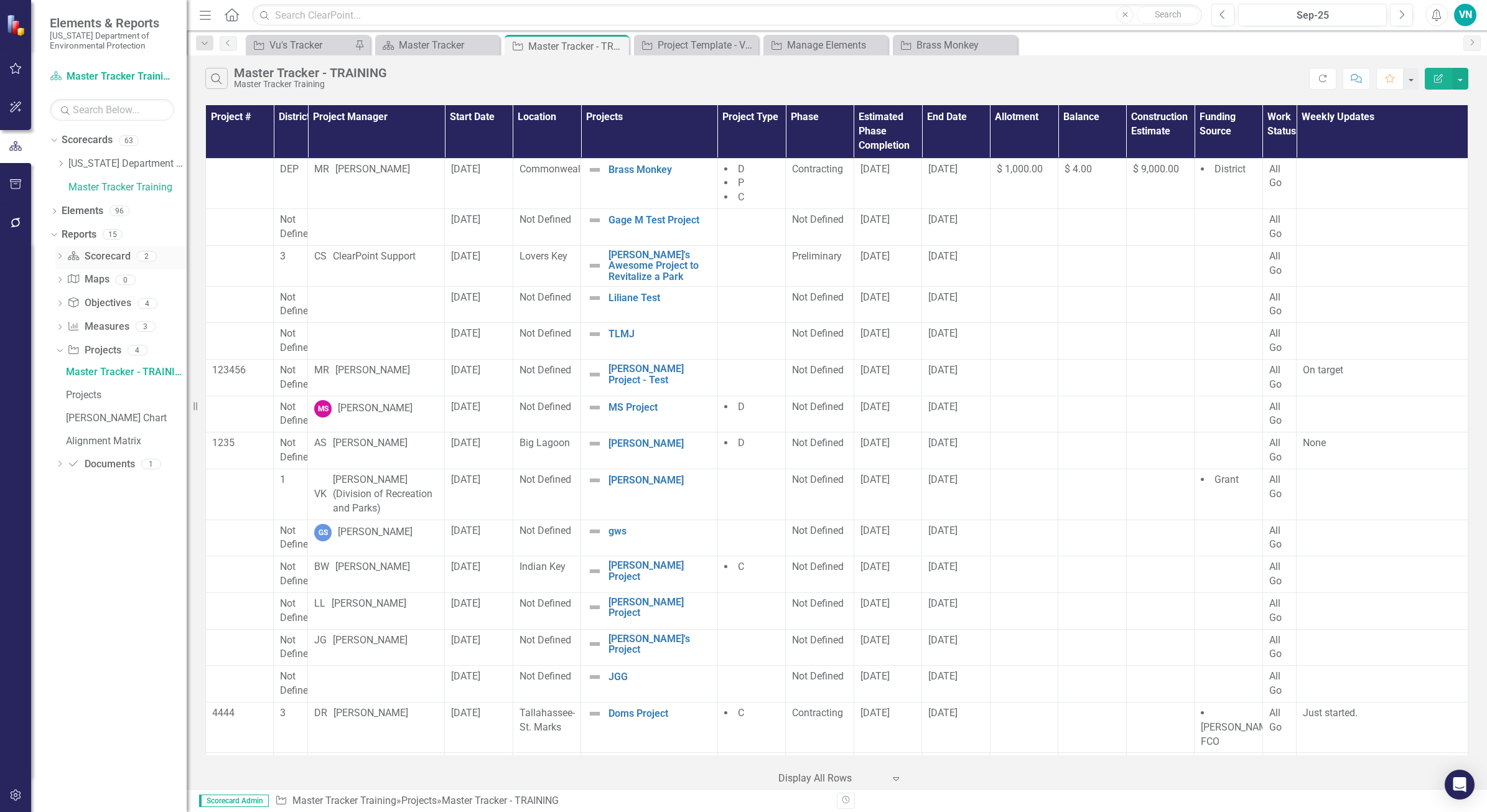
click at [59, 257] on icon "Dropdown" at bounding box center [60, 257] width 9 height 7
click at [58, 162] on icon "Dropdown" at bounding box center [61, 164] width 10 height 8
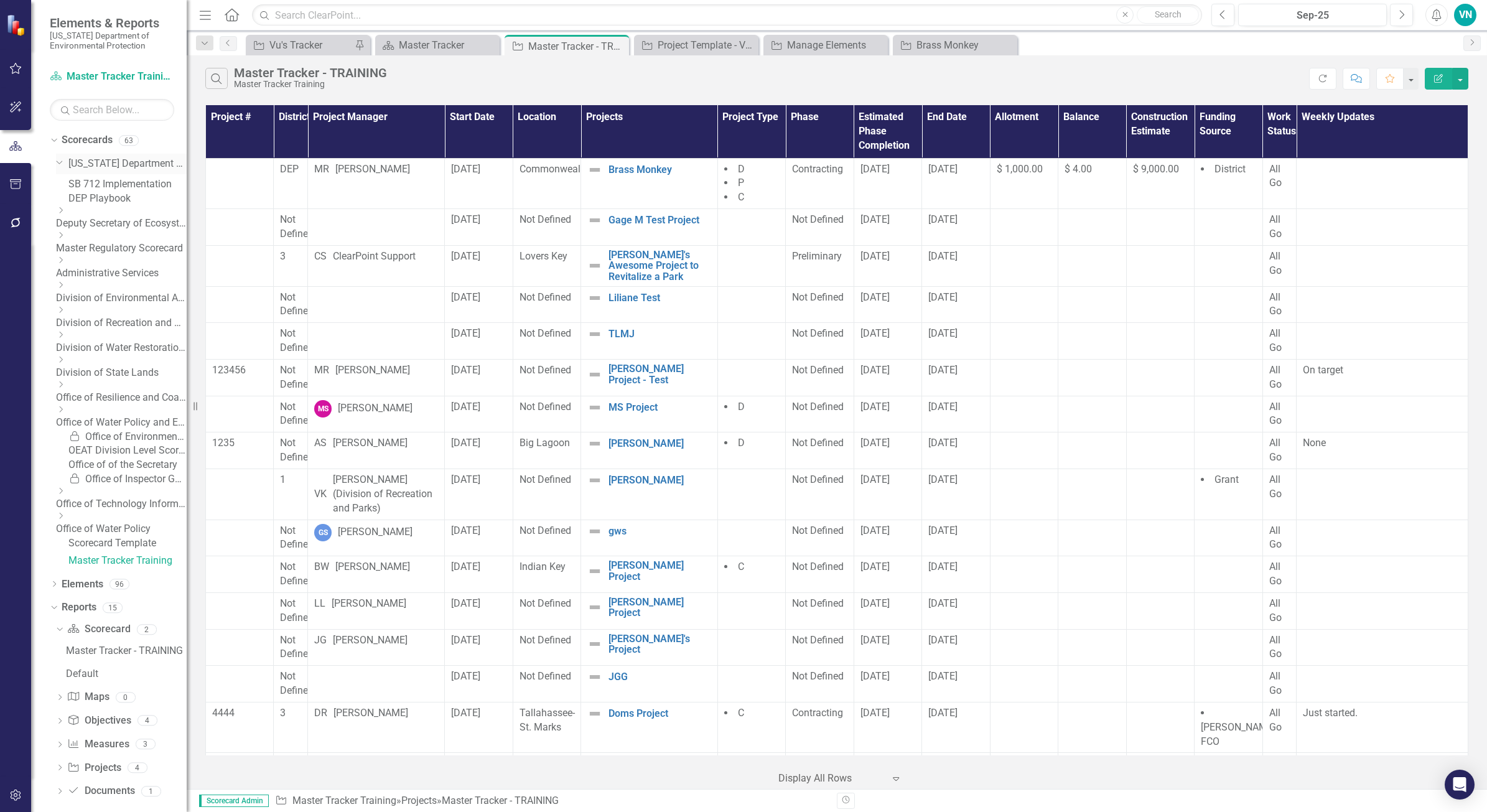
click at [58, 166] on icon "Dropdown" at bounding box center [60, 161] width 8 height 10
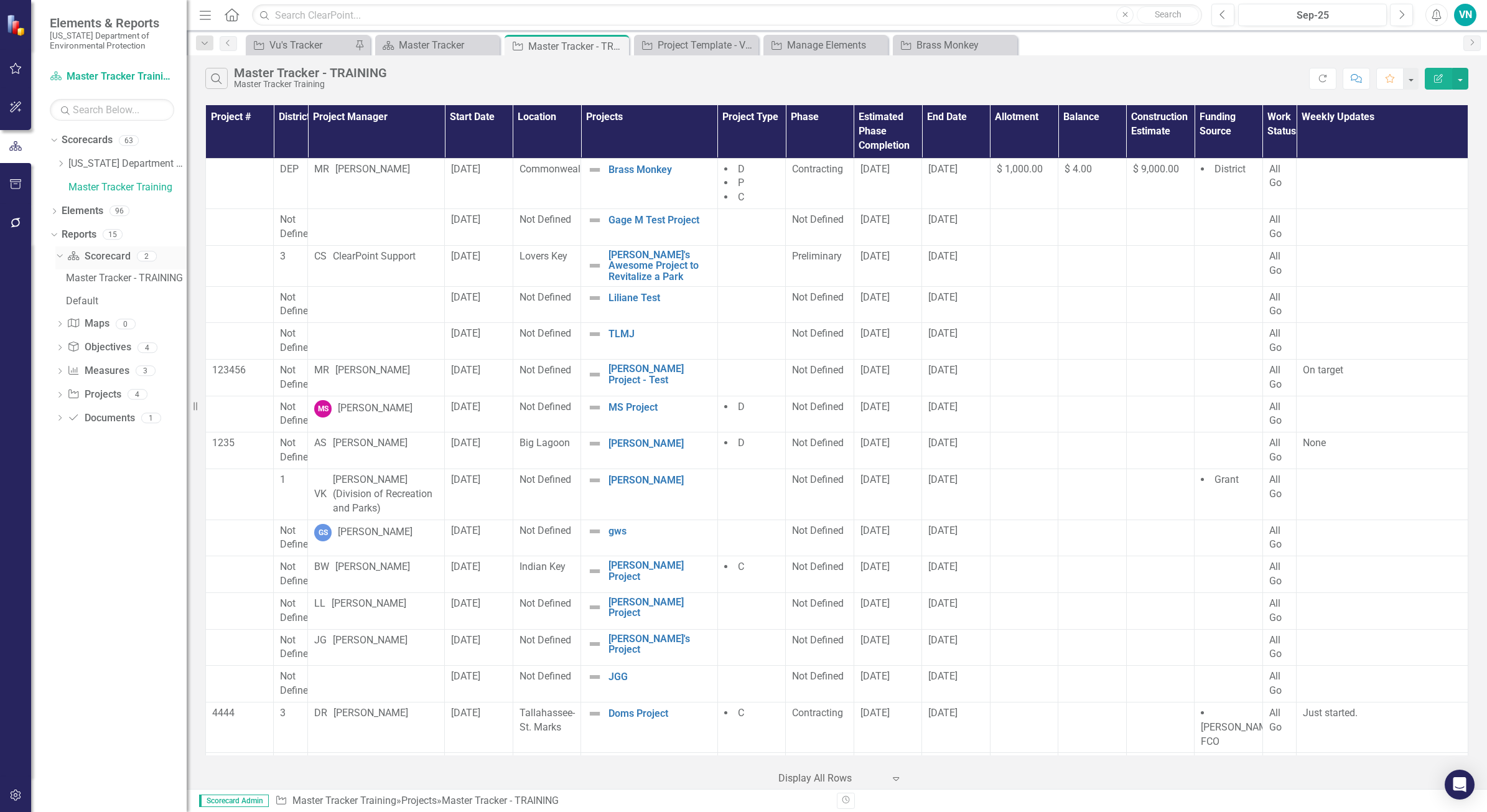
click at [55, 254] on icon "Dropdown" at bounding box center [58, 256] width 7 height 9
click at [55, 254] on icon "Dropdown" at bounding box center [60, 257] width 9 height 7
click at [394, 171] on div "Macey Robinson" at bounding box center [372, 169] width 75 height 14
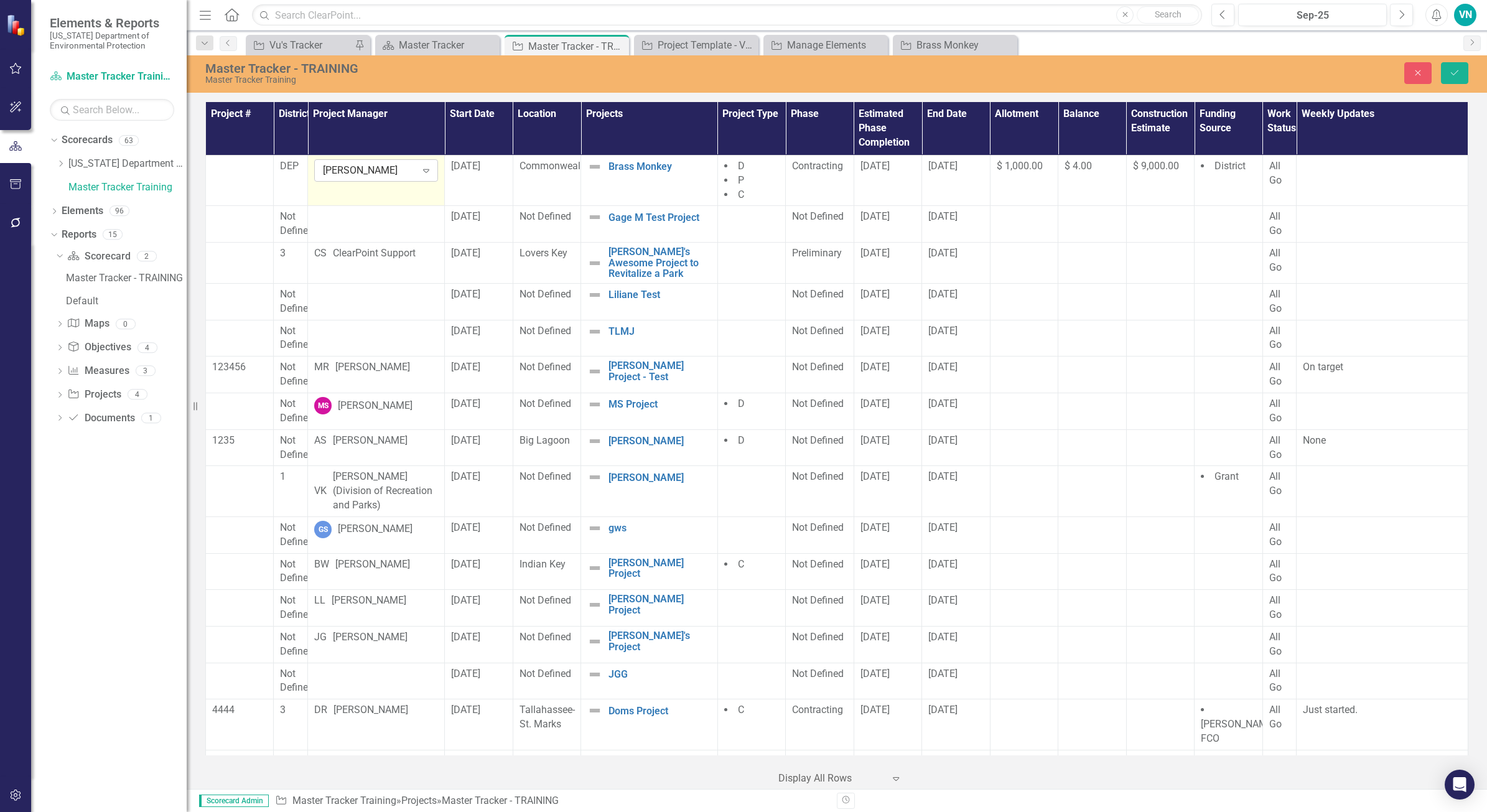
drag, startPoint x: 394, startPoint y: 171, endPoint x: 409, endPoint y: 170, distance: 15.0
click at [409, 170] on div "Macey Robinson" at bounding box center [370, 171] width 93 height 14
drag, startPoint x: 403, startPoint y: 171, endPoint x: 288, endPoint y: 148, distance: 117.3
click at [369, 166] on div "Macey Robinson" at bounding box center [370, 171] width 93 height 14
click at [371, 168] on div "Macey Robinson" at bounding box center [370, 171] width 93 height 14
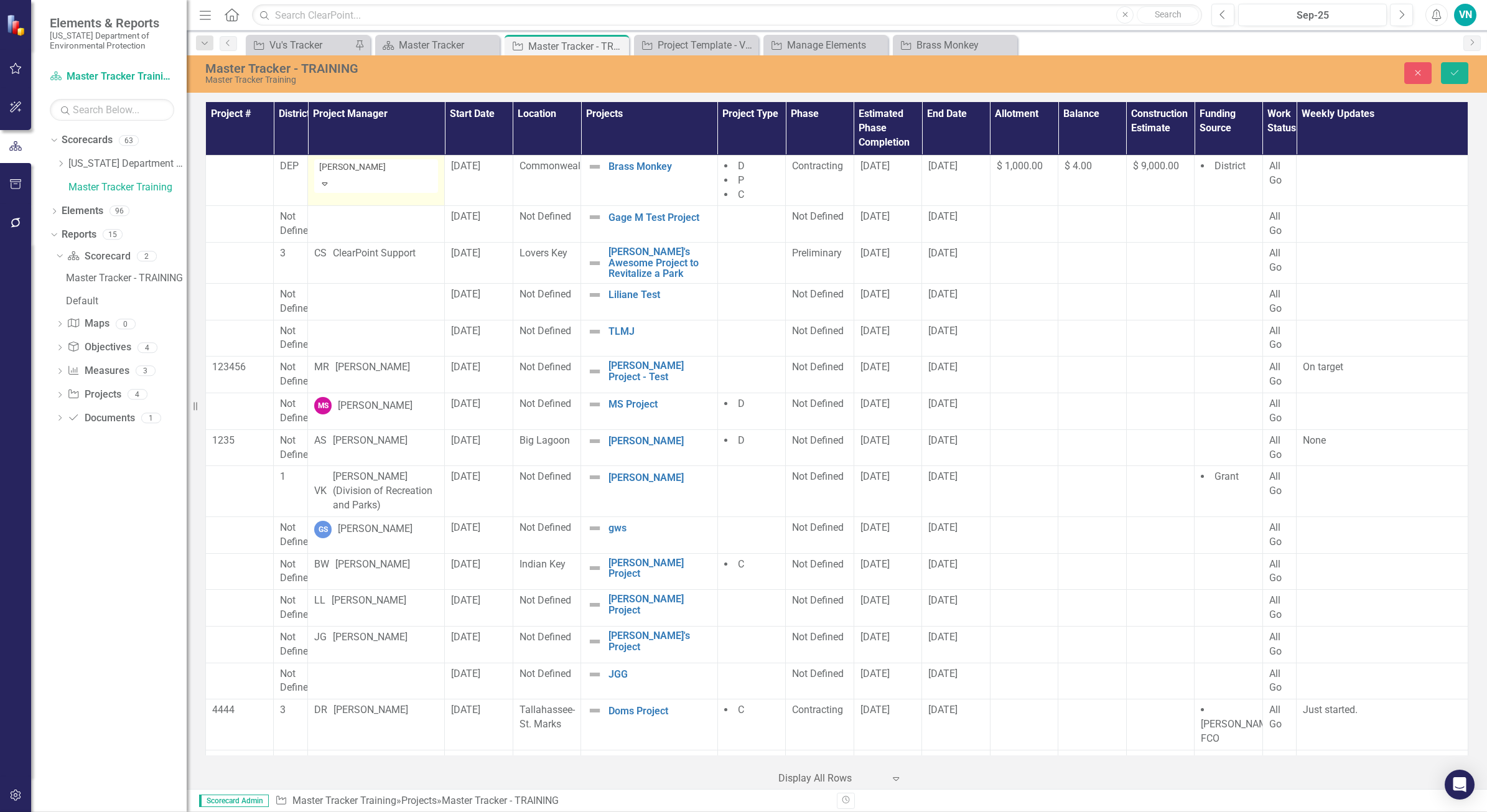
type input "michael fos"
click at [252, 811] on span "Michael Fos ter (Division of Recreation and Parks)" at bounding box center [132, 822] width 239 height 12
click at [1446, 72] on button "Save" at bounding box center [1455, 73] width 27 height 22
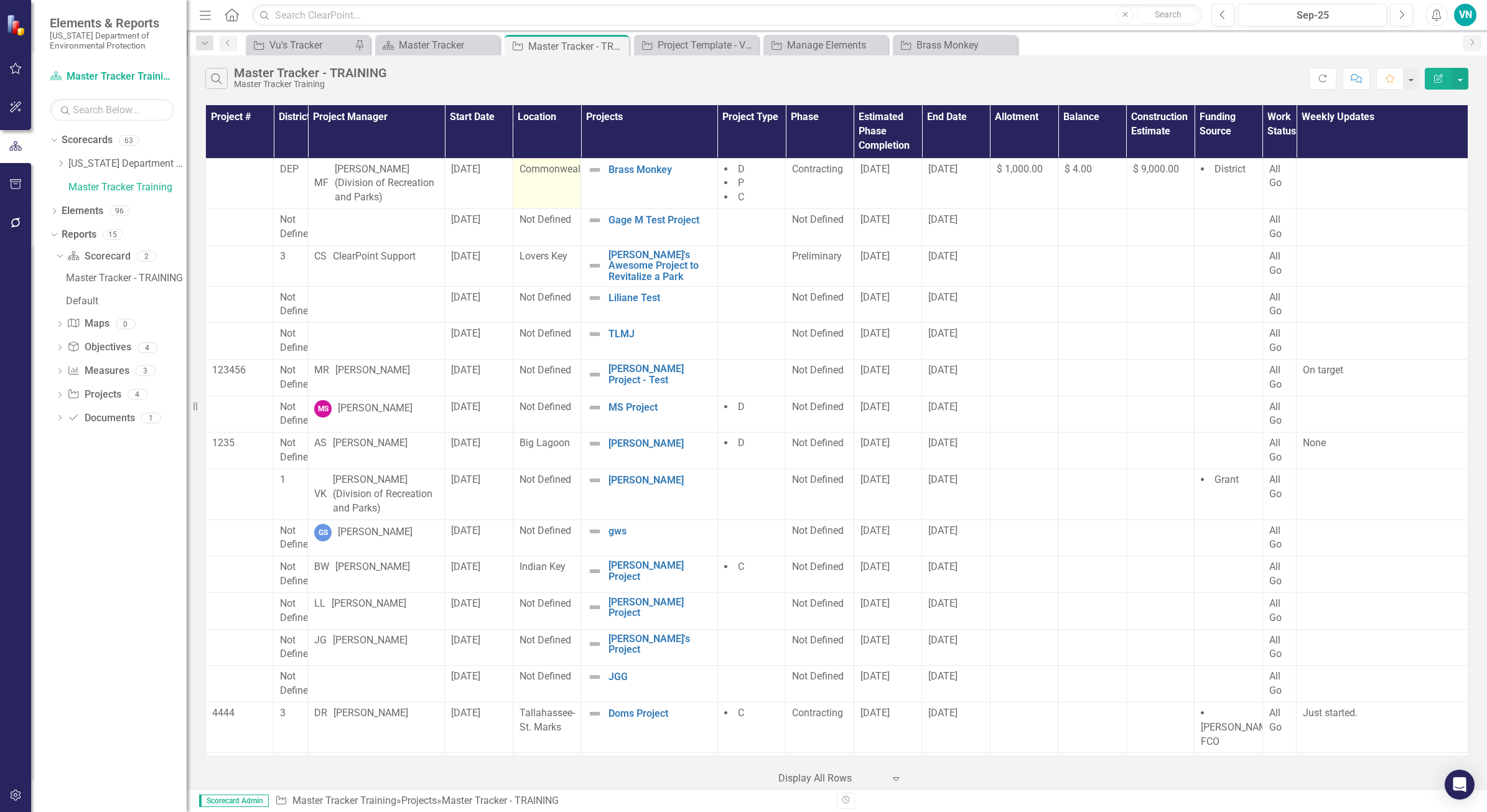
click at [560, 172] on span "Commonwealth" at bounding box center [554, 169] width 69 height 12
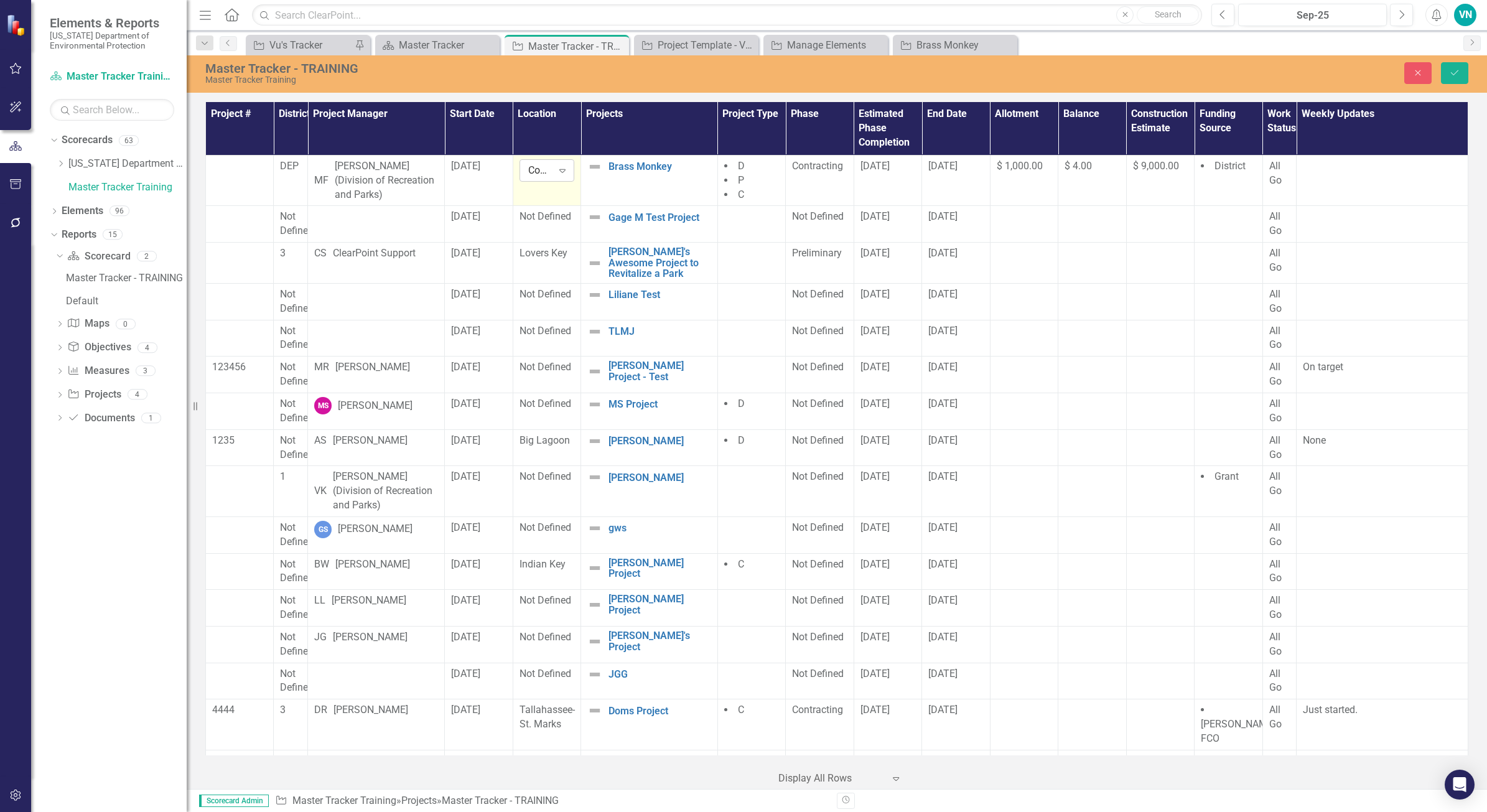
click at [556, 169] on icon "Expand" at bounding box center [563, 171] width 13 height 10
type input "key"
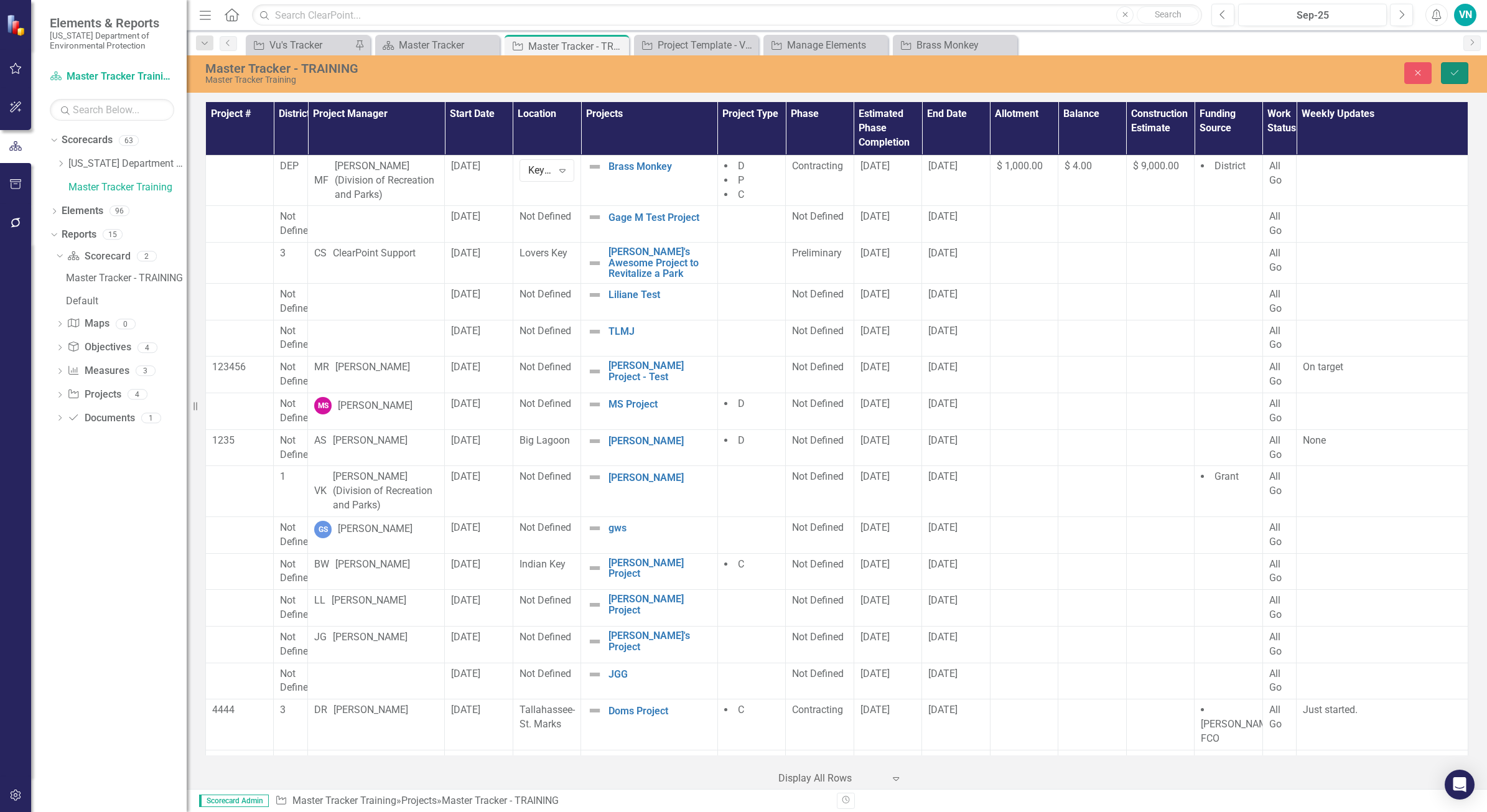
click at [1444, 79] on button "Save" at bounding box center [1455, 73] width 27 height 22
